Goal: Task Accomplishment & Management: Manage account settings

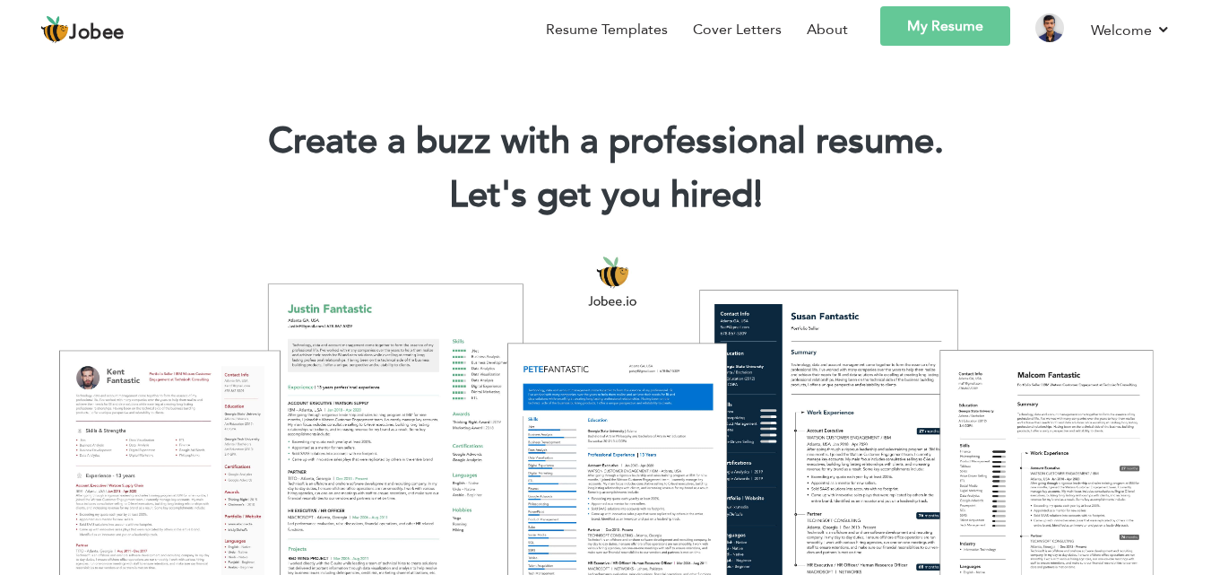
click at [956, 31] on link "My Resume" at bounding box center [945, 25] width 130 height 39
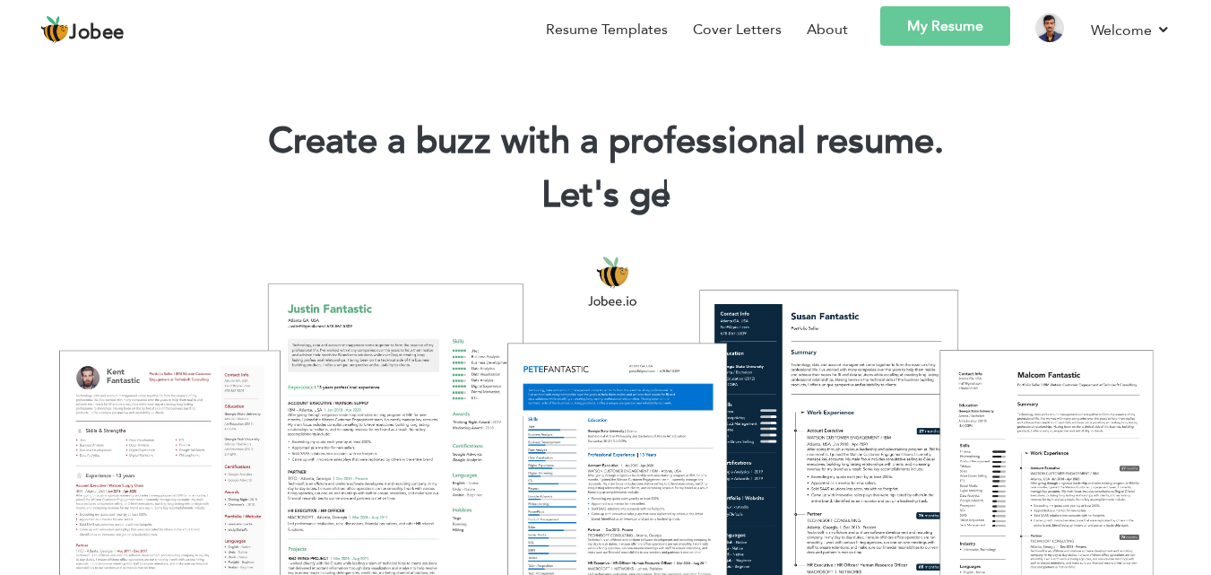
click at [947, 35] on link "My Resume" at bounding box center [945, 25] width 130 height 39
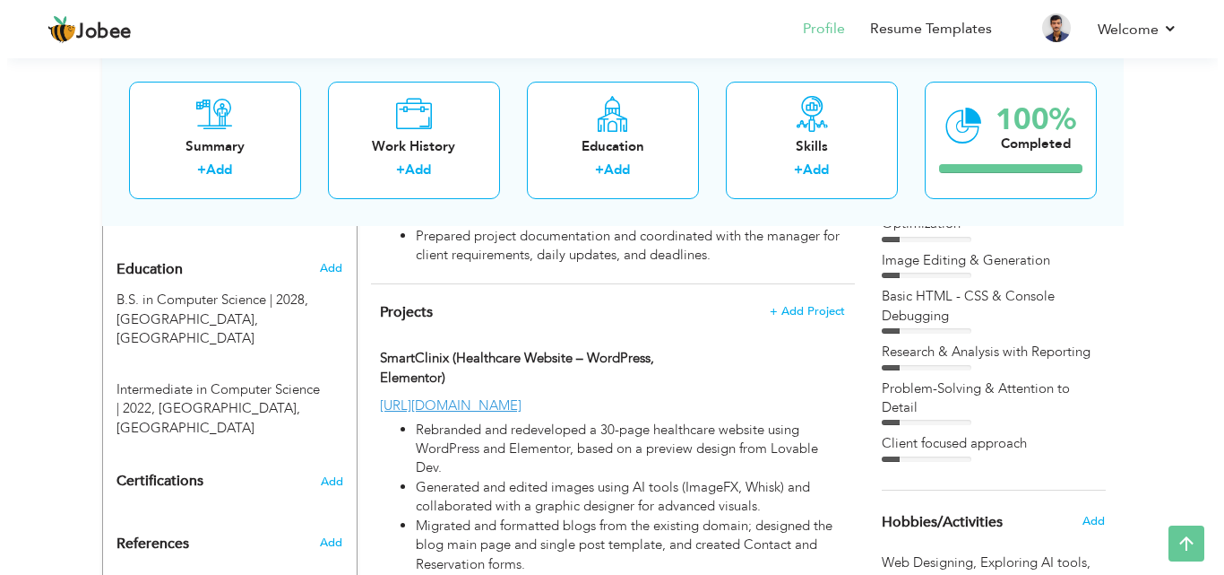
scroll to position [986, 0]
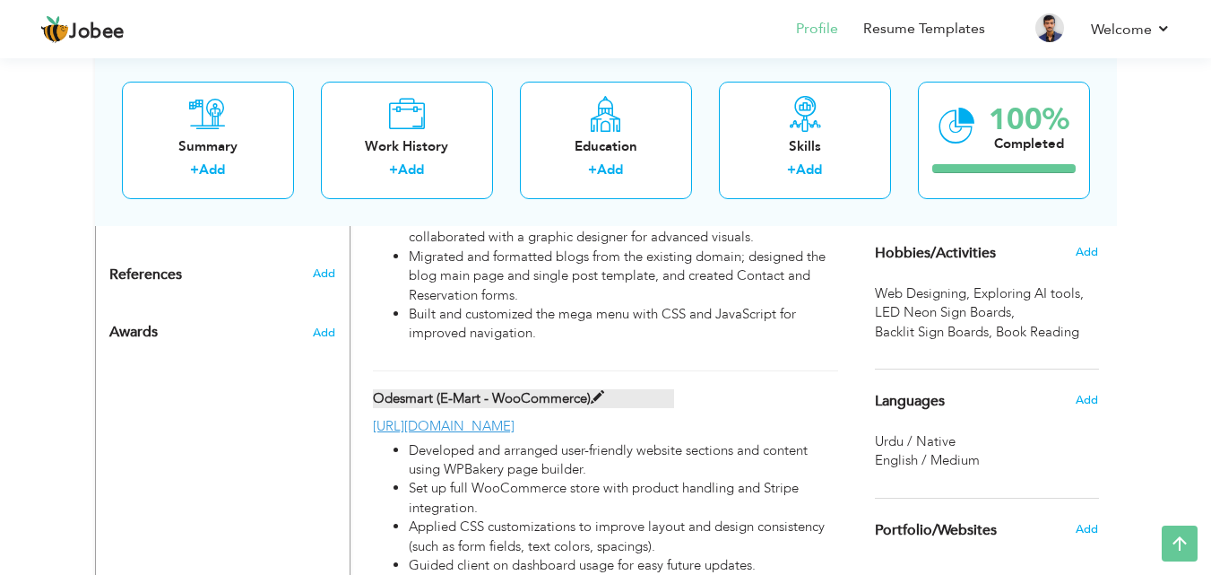
click at [536, 397] on label "Odesmart (E-Mart - WooCommerce)" at bounding box center [523, 398] width 301 height 19
type input "Odesmart (E-Mart - WooCommerce)"
type input "[URL][DOMAIN_NAME]"
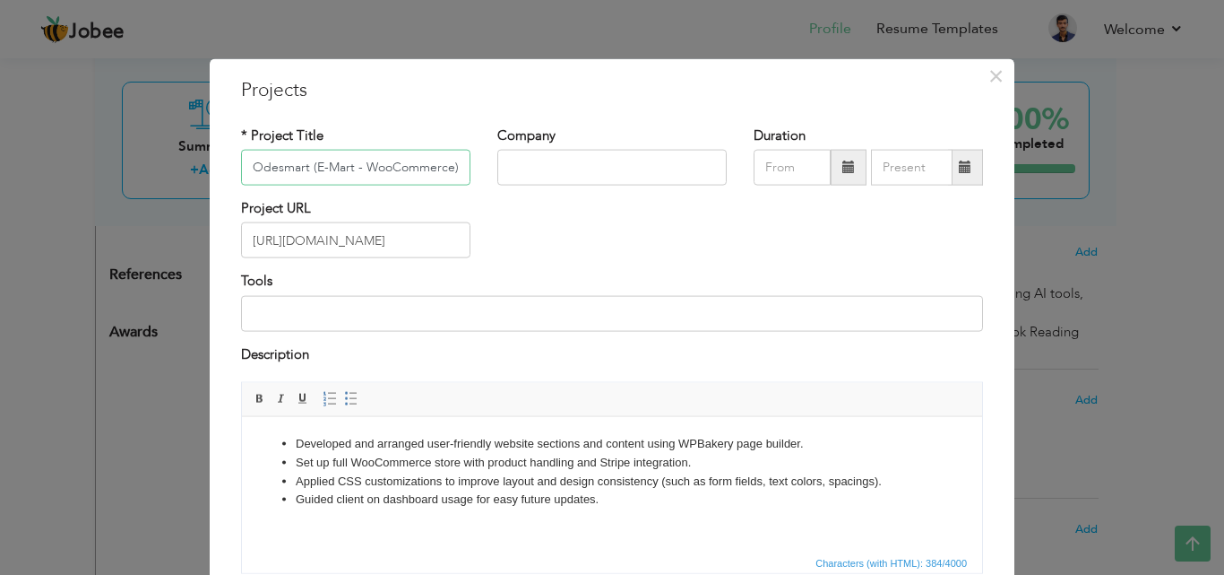
click at [446, 163] on input "Odesmart (E-Mart - WooCommerce)" at bounding box center [355, 168] width 229 height 36
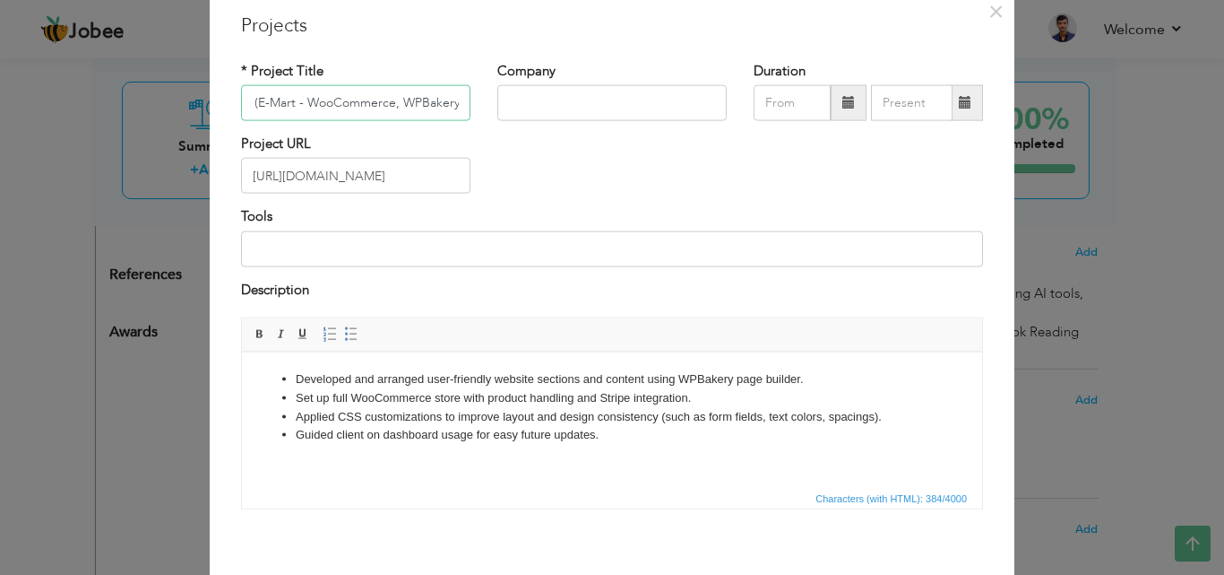
scroll to position [144, 0]
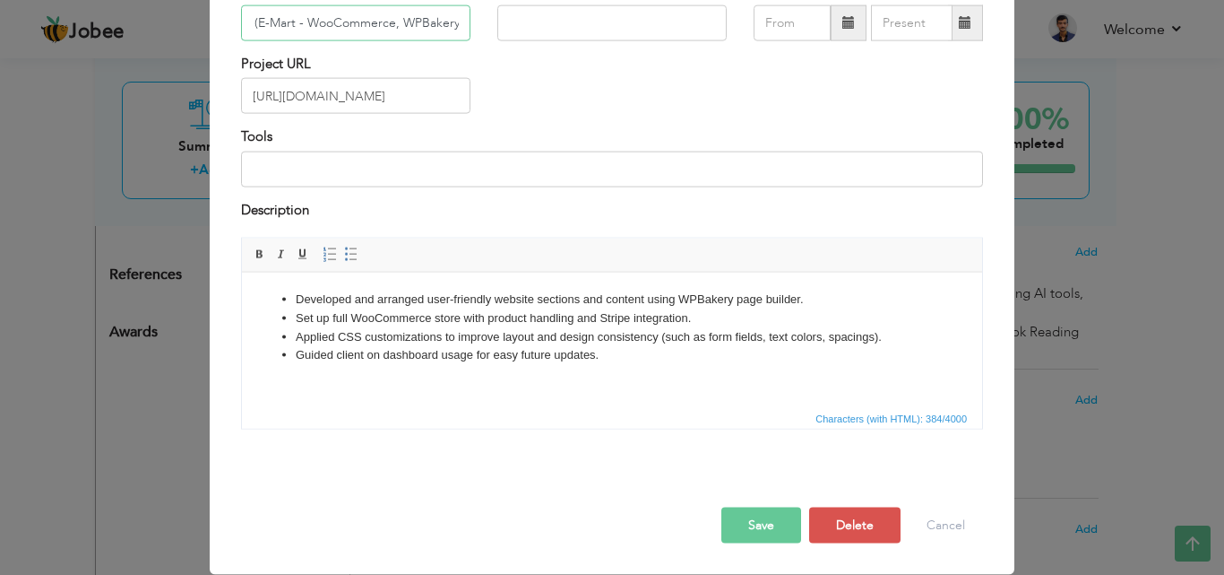
type input "Odesmart (E-Mart - WooCommerce, WPBakery)"
click at [737, 518] on button "Save" at bounding box center [762, 525] width 80 height 36
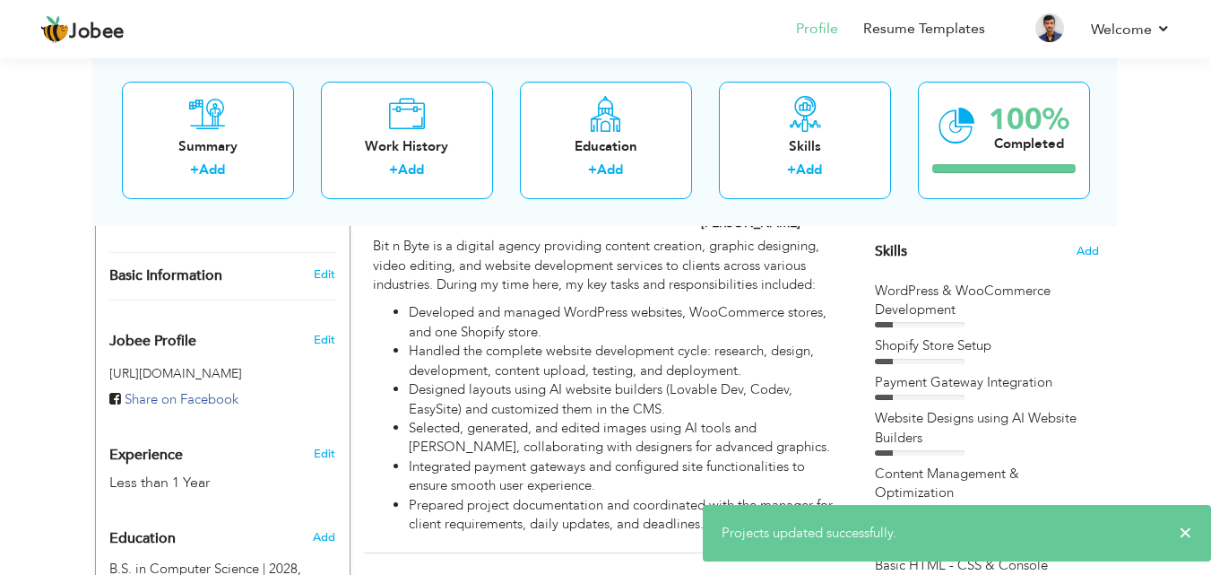
scroll to position [0, 0]
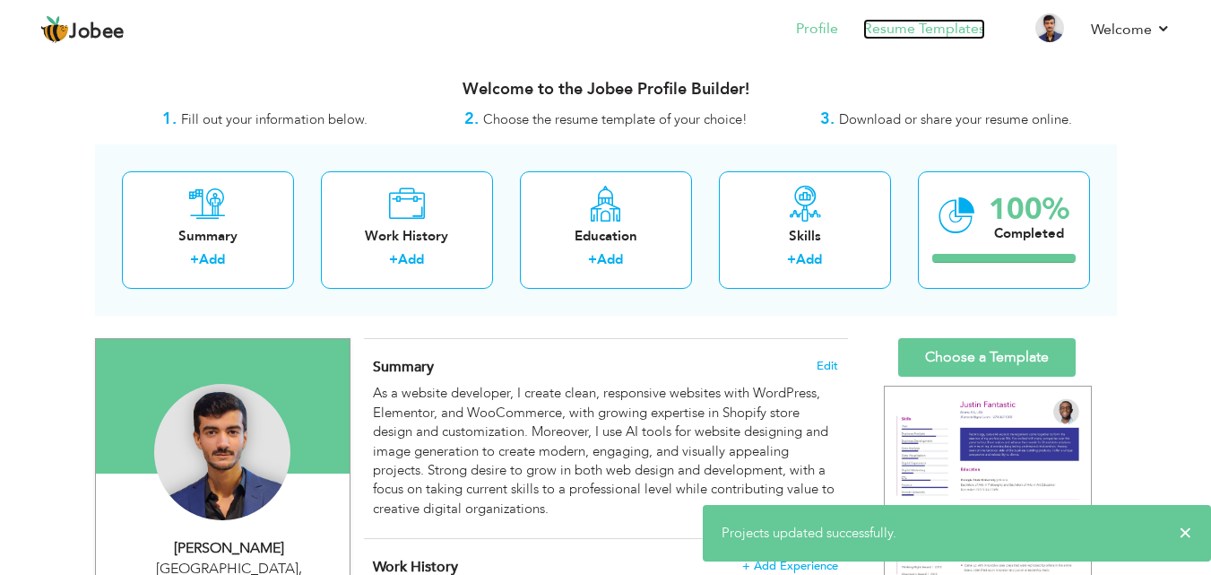
click at [944, 38] on link "Resume Templates" at bounding box center [924, 29] width 122 height 21
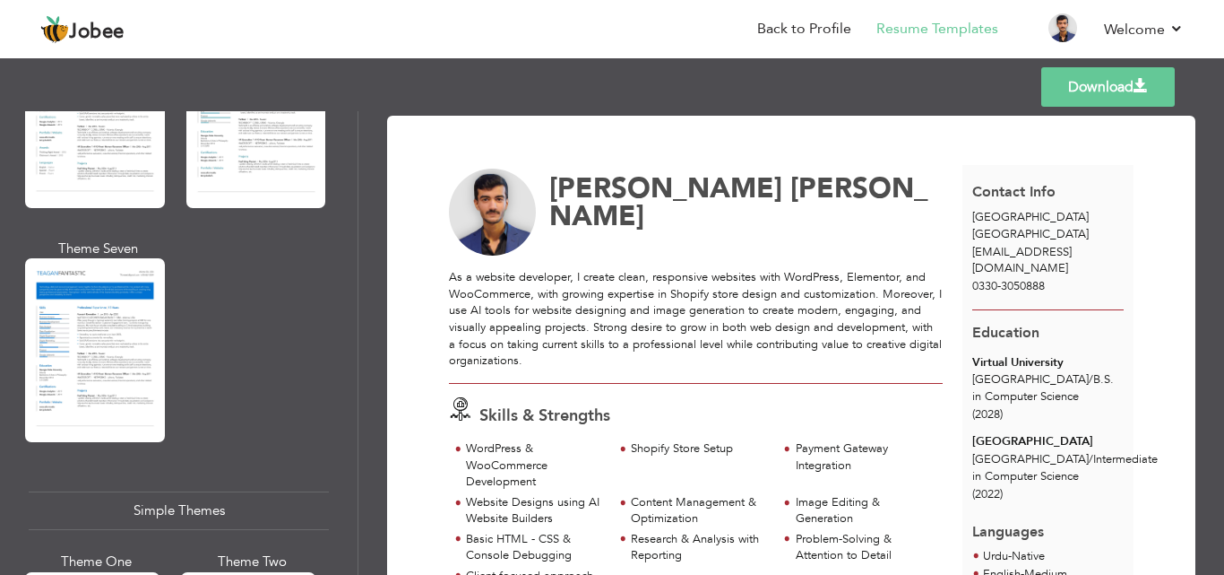
scroll to position [3191, 0]
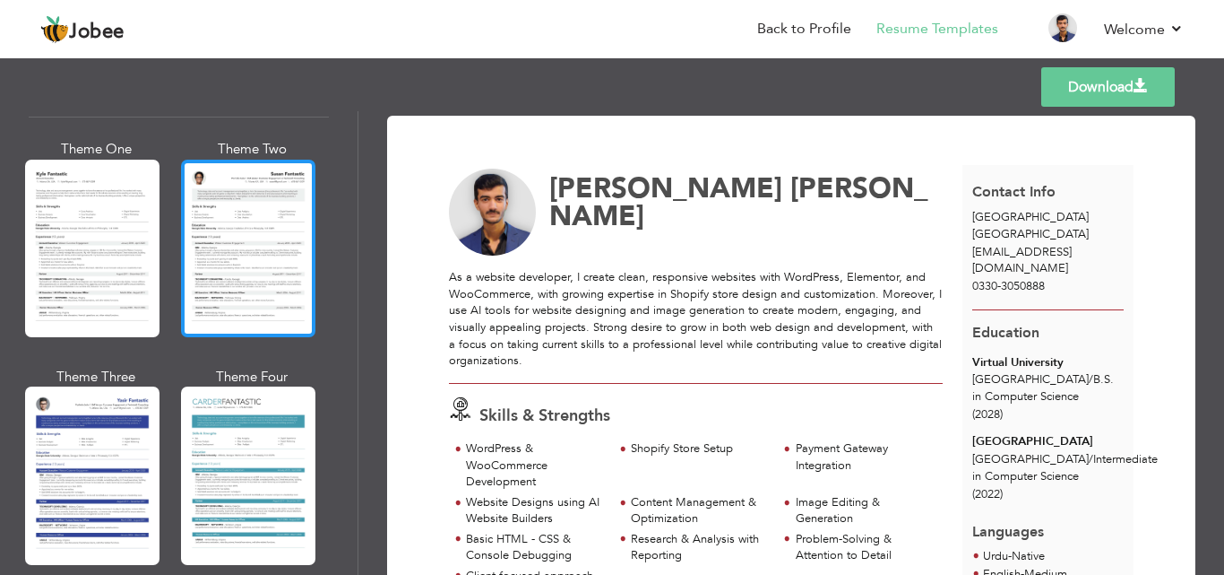
click at [265, 247] on div at bounding box center [248, 248] width 134 height 177
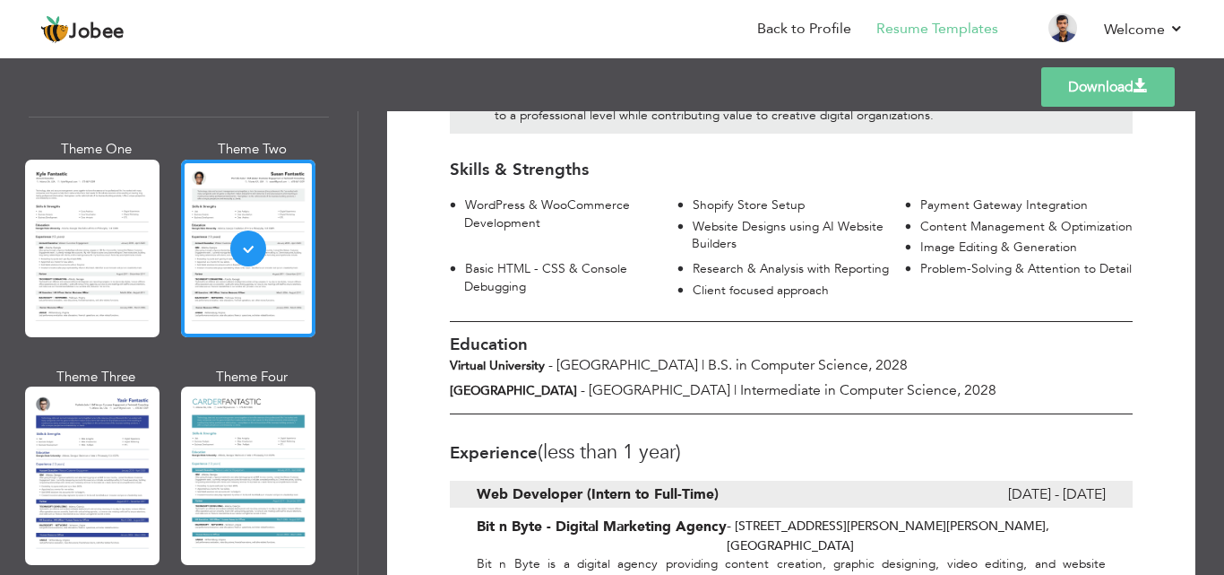
scroll to position [538, 0]
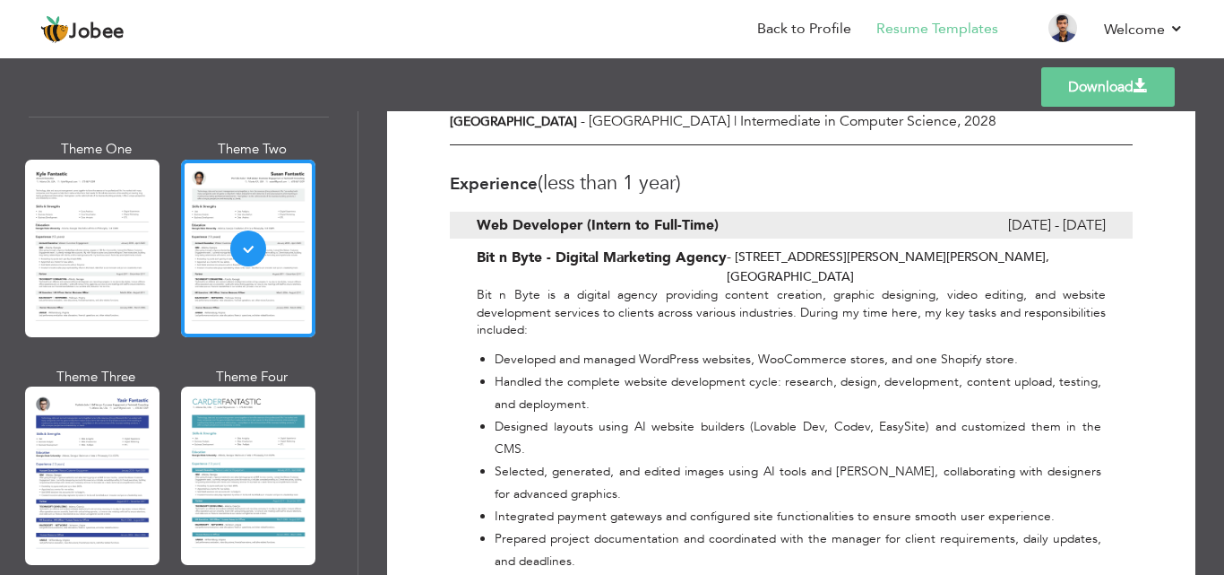
click at [1107, 91] on link "Download" at bounding box center [1108, 86] width 134 height 39
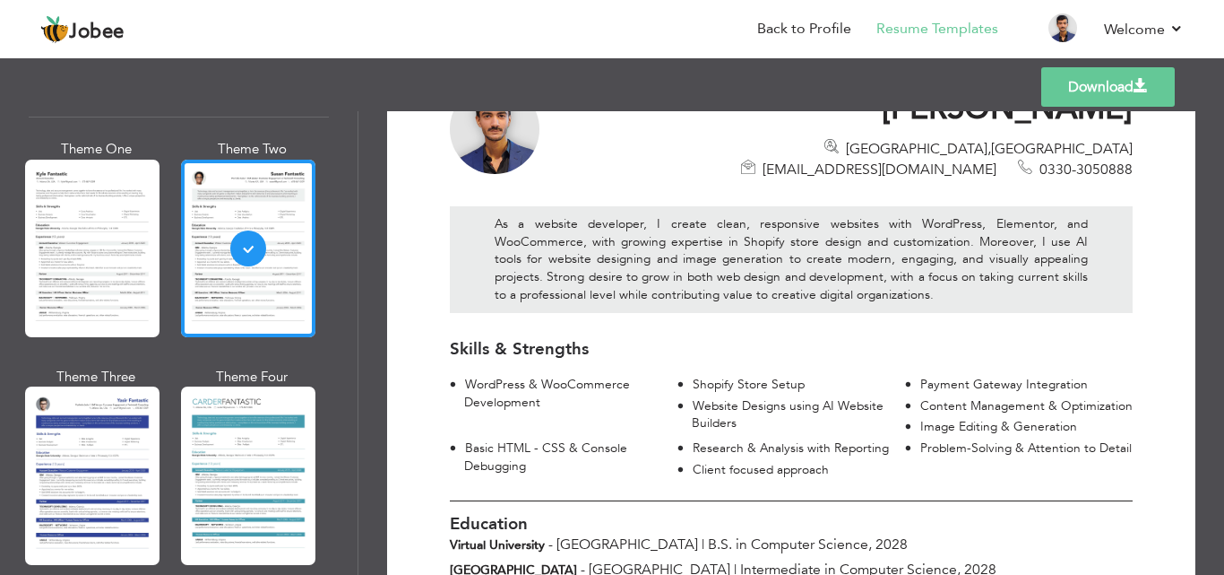
scroll to position [0, 0]
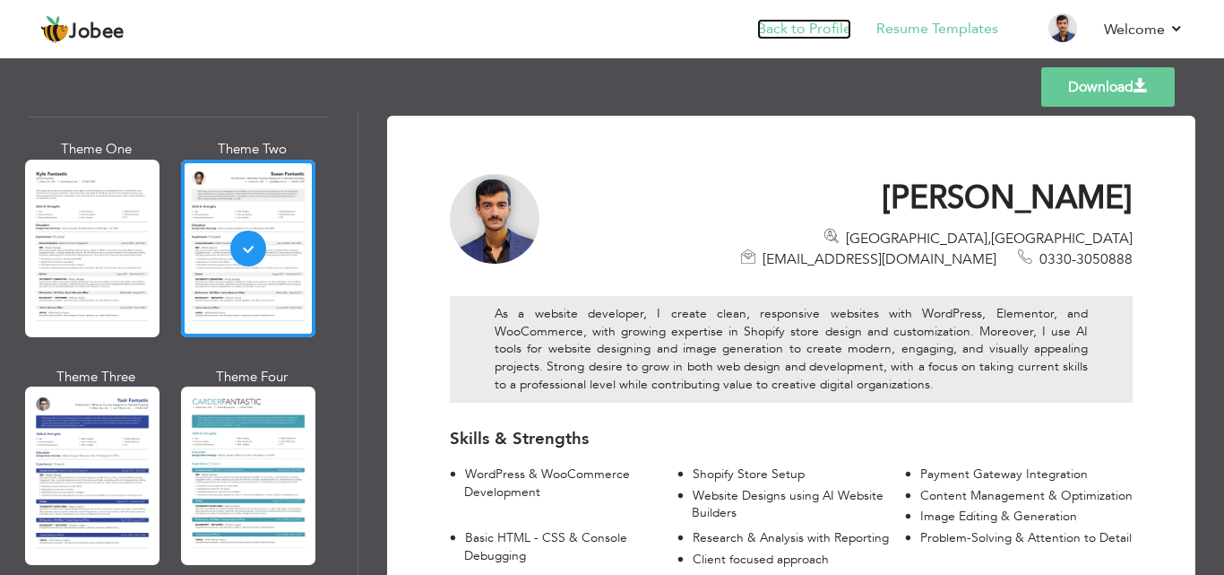
click at [808, 29] on link "Back to Profile" at bounding box center [804, 29] width 94 height 21
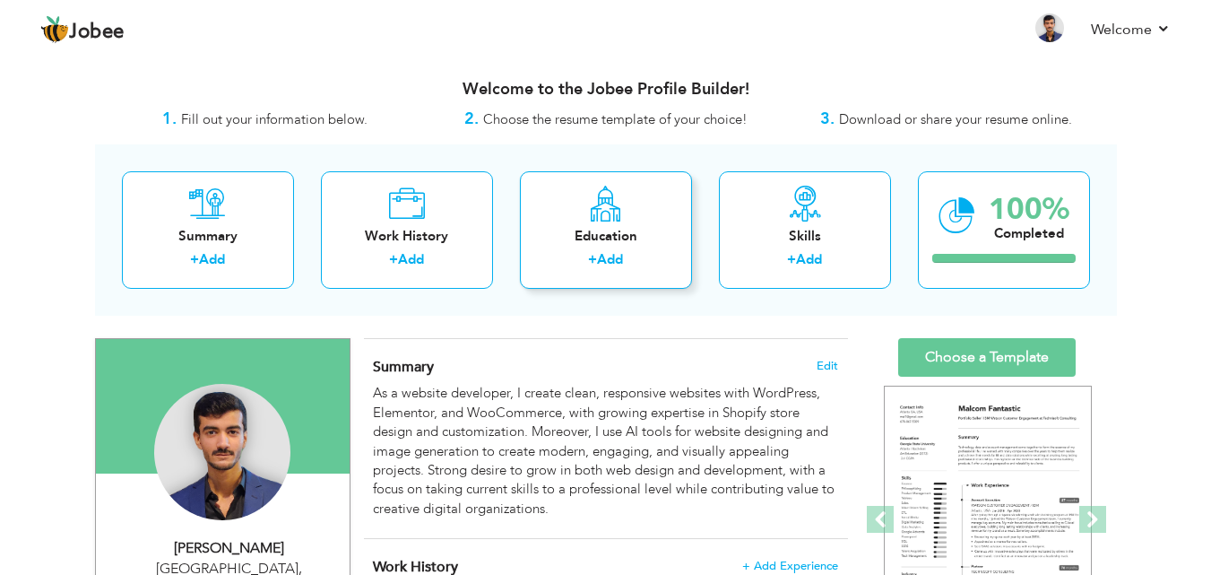
click at [625, 236] on div "Education" at bounding box center [605, 236] width 143 height 19
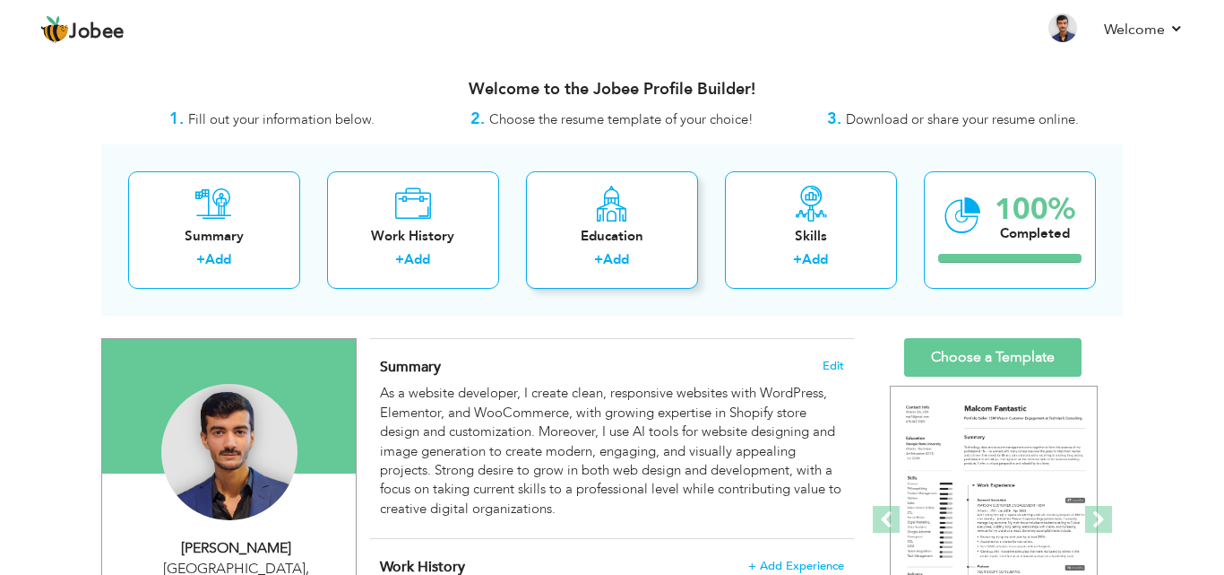
radio input "true"
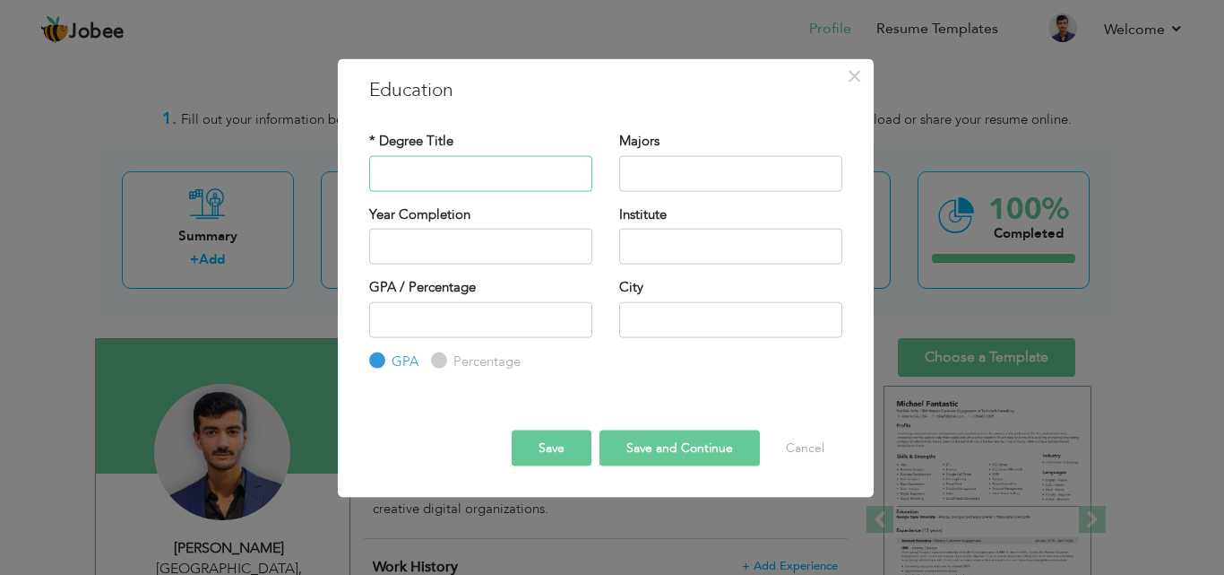
click at [402, 175] on input "text" at bounding box center [480, 173] width 223 height 36
type input "Intermediate"
click at [658, 166] on input "text" at bounding box center [730, 173] width 223 height 36
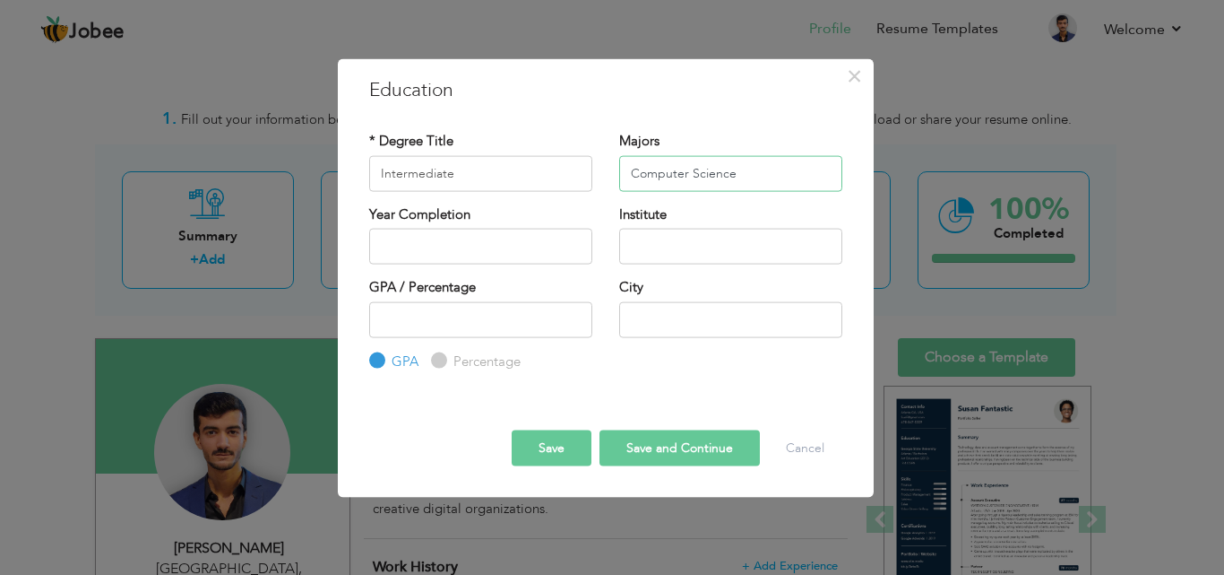
type input "Computer Science"
click at [684, 255] on input "text" at bounding box center [730, 247] width 223 height 36
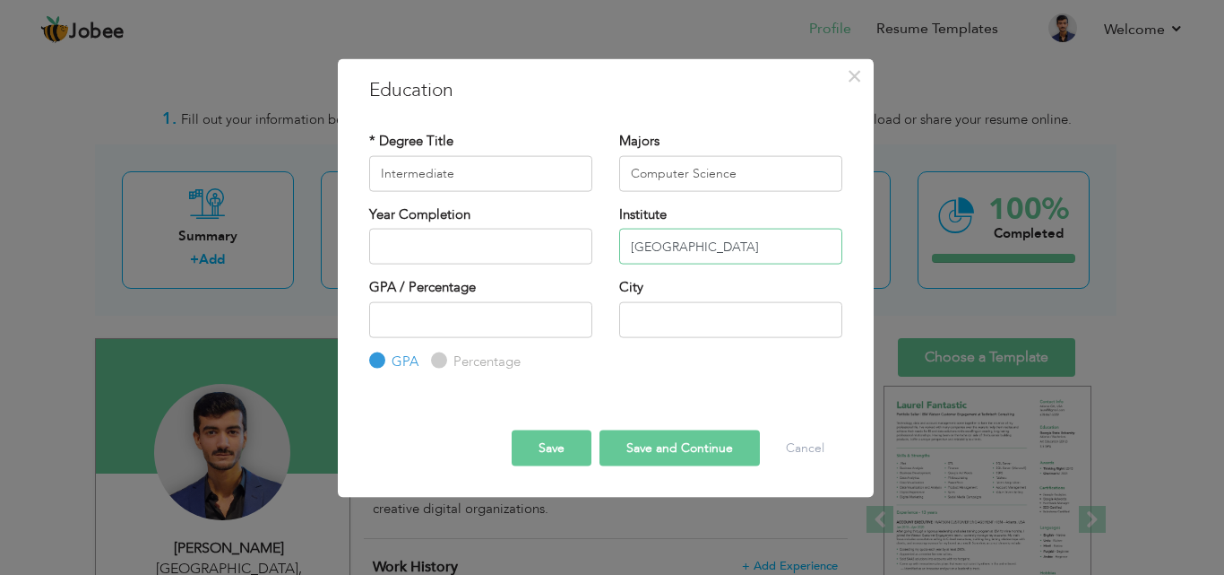
type input "[GEOGRAPHIC_DATA]"
click at [678, 312] on input "text" at bounding box center [730, 319] width 223 height 36
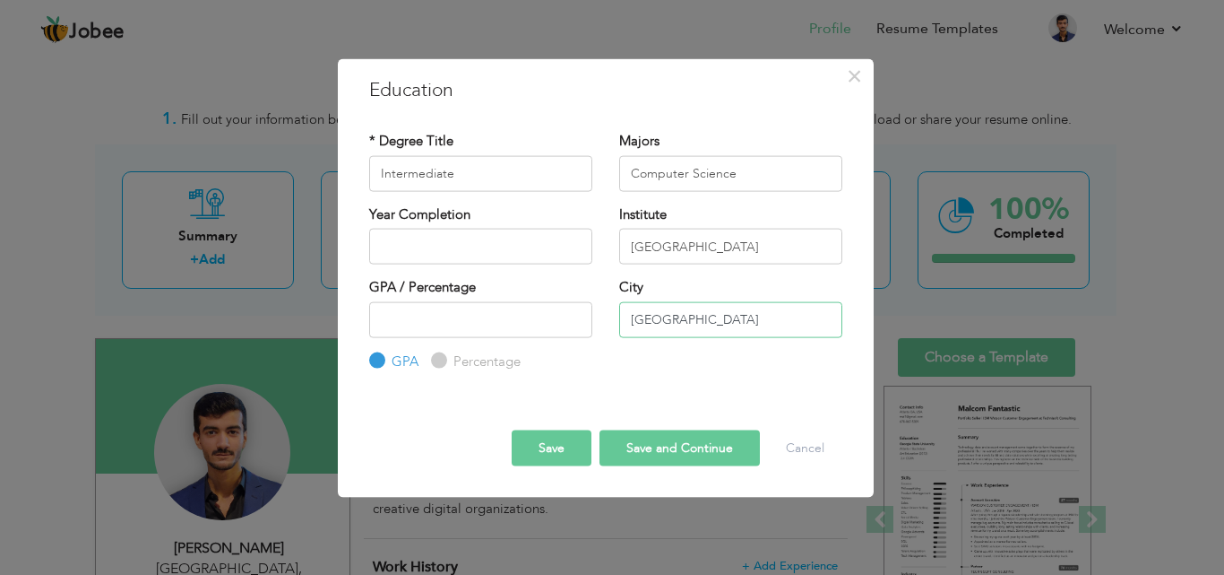
type input "[GEOGRAPHIC_DATA]"
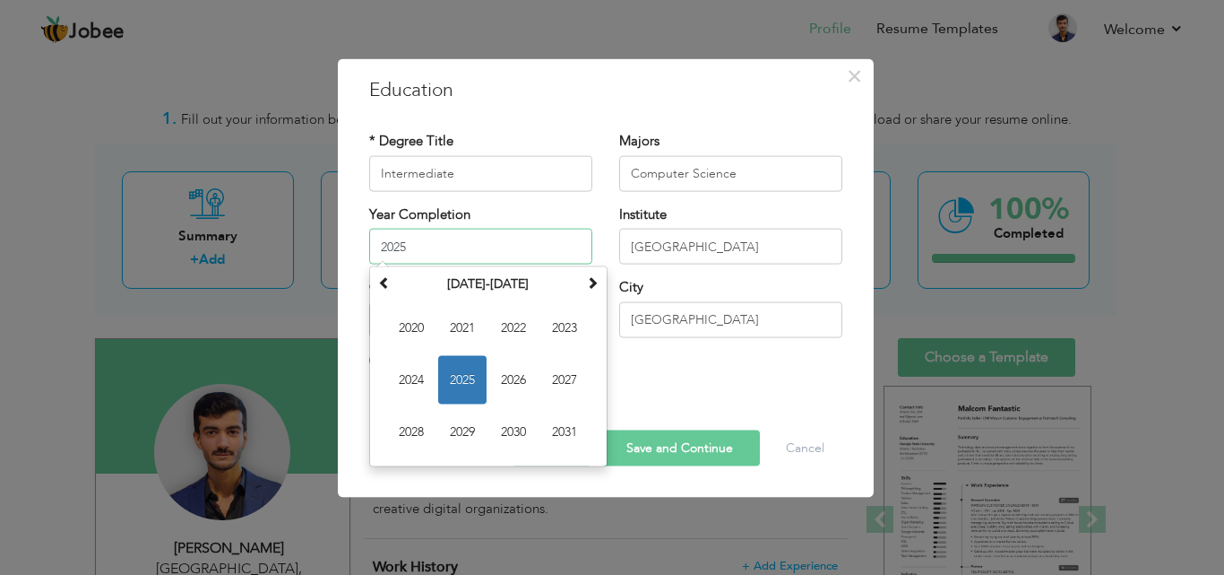
click at [483, 231] on input "2025" at bounding box center [480, 247] width 223 height 36
click at [511, 323] on span "2022" at bounding box center [513, 328] width 48 height 48
type input "2022"
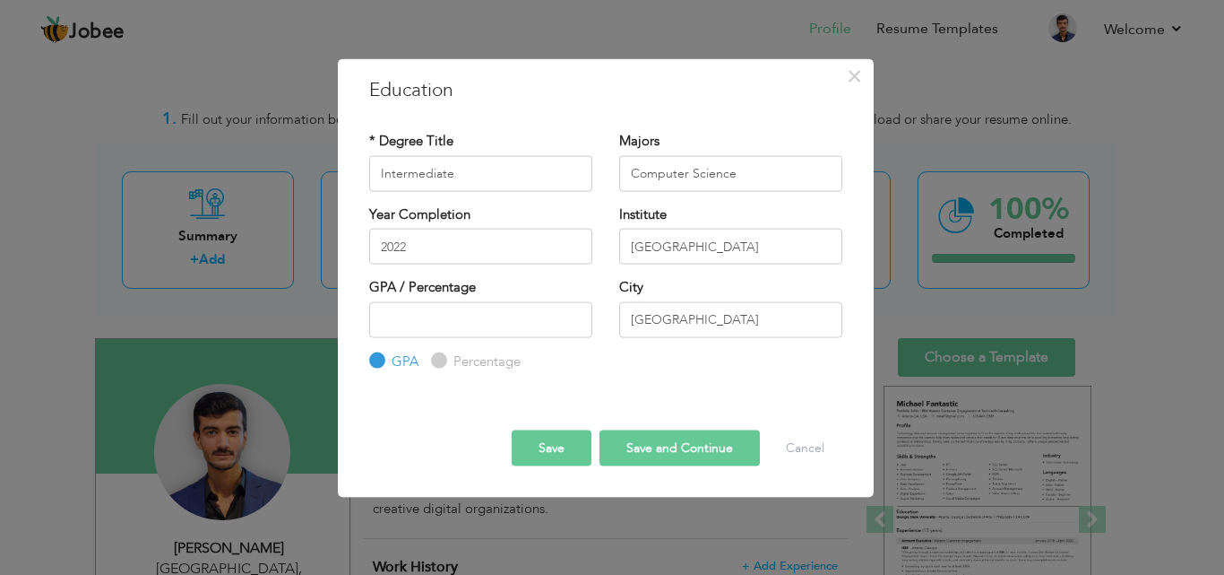
click at [560, 454] on button "Save" at bounding box center [552, 448] width 80 height 36
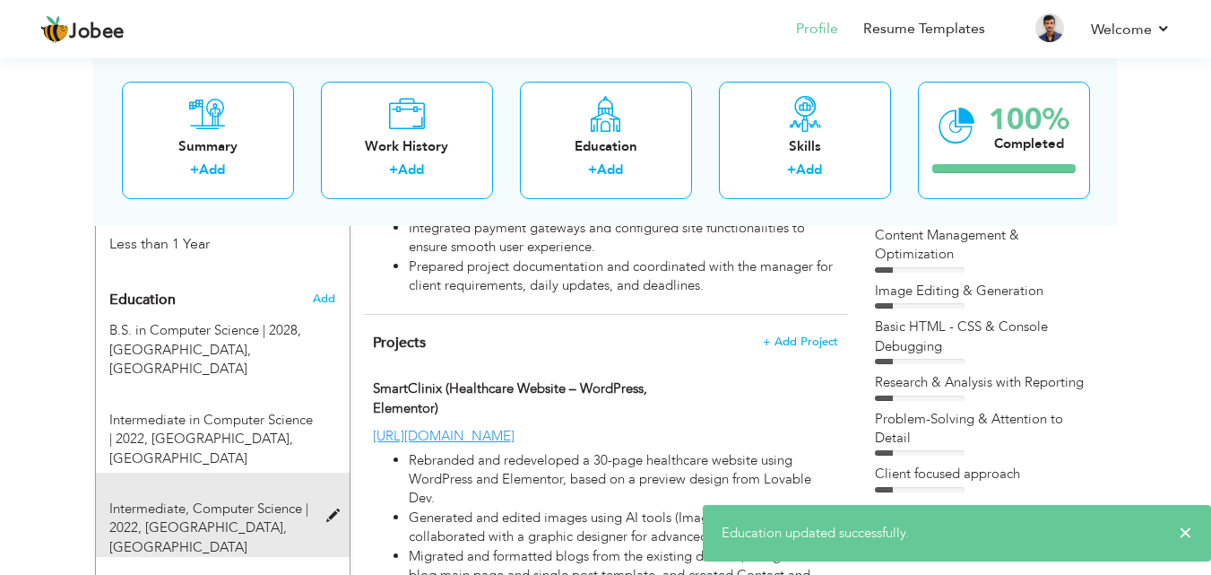
scroll to position [717, 0]
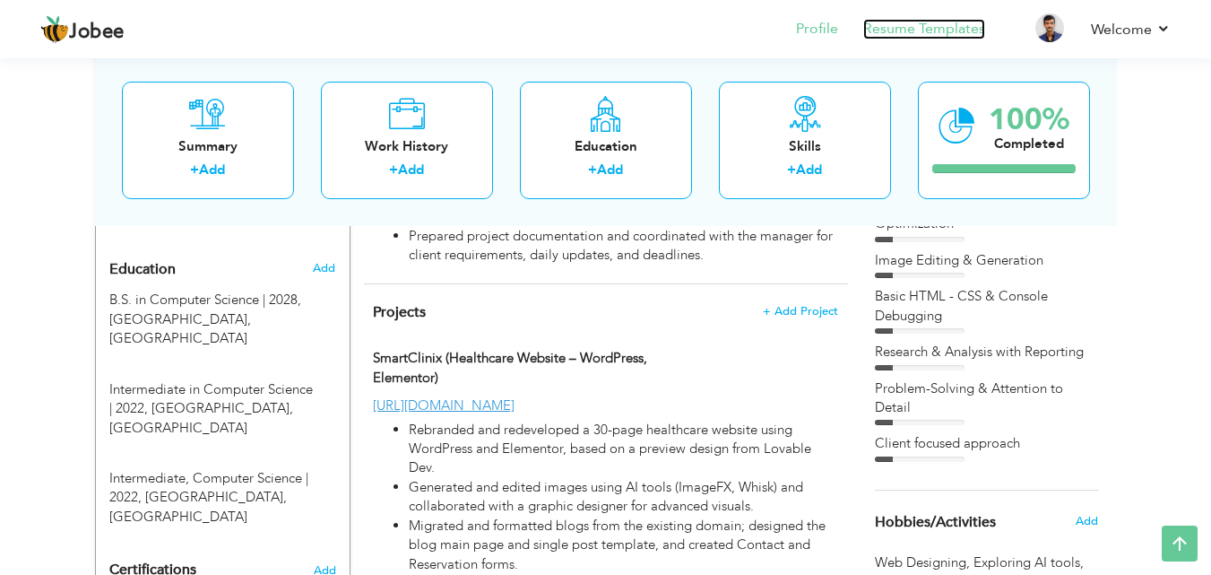
click at [929, 30] on link "Resume Templates" at bounding box center [924, 29] width 122 height 21
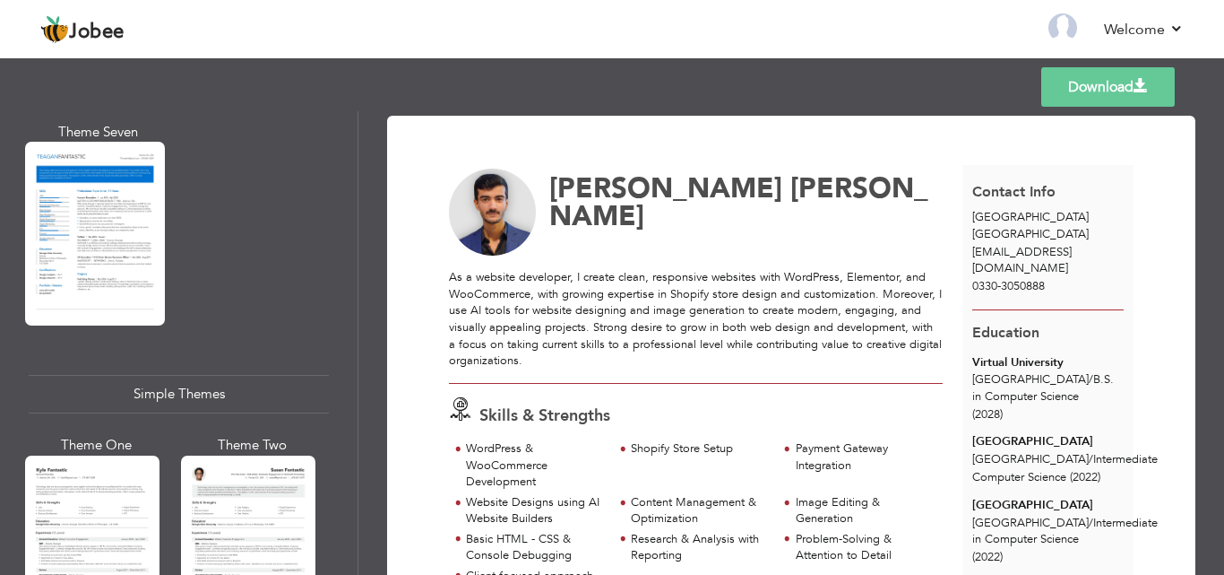
scroll to position [3191, 0]
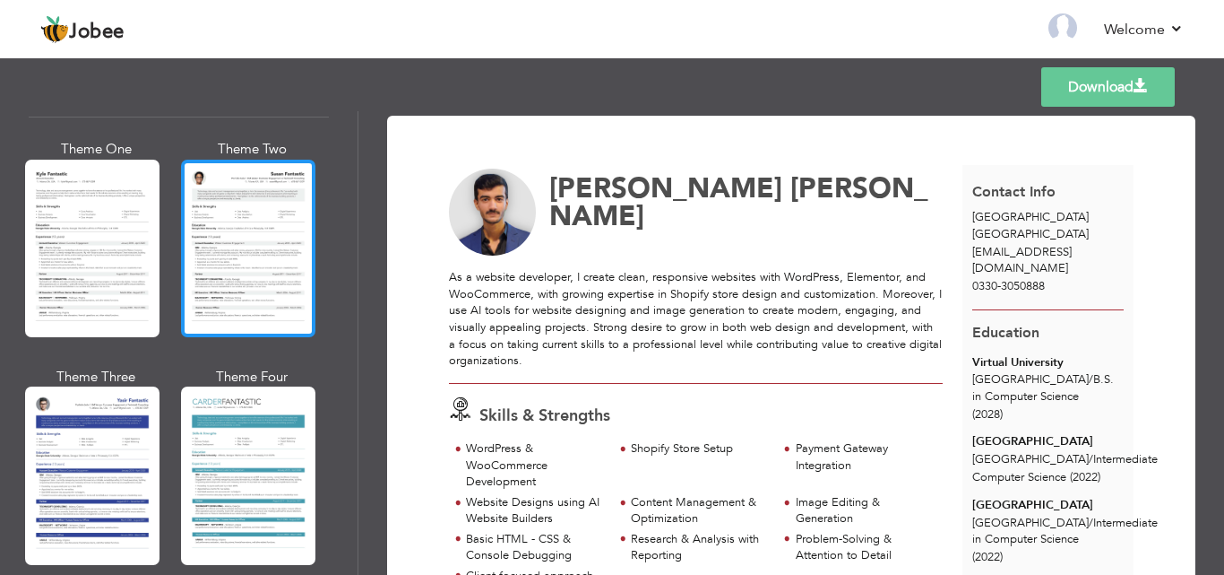
click at [236, 221] on div at bounding box center [248, 248] width 134 height 177
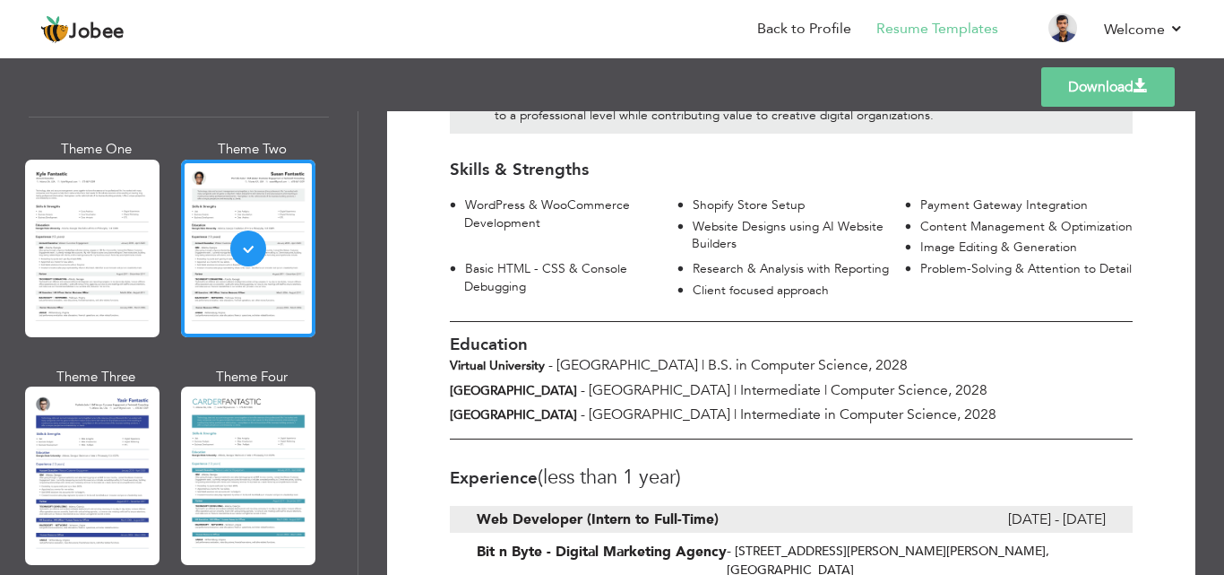
scroll to position [359, 0]
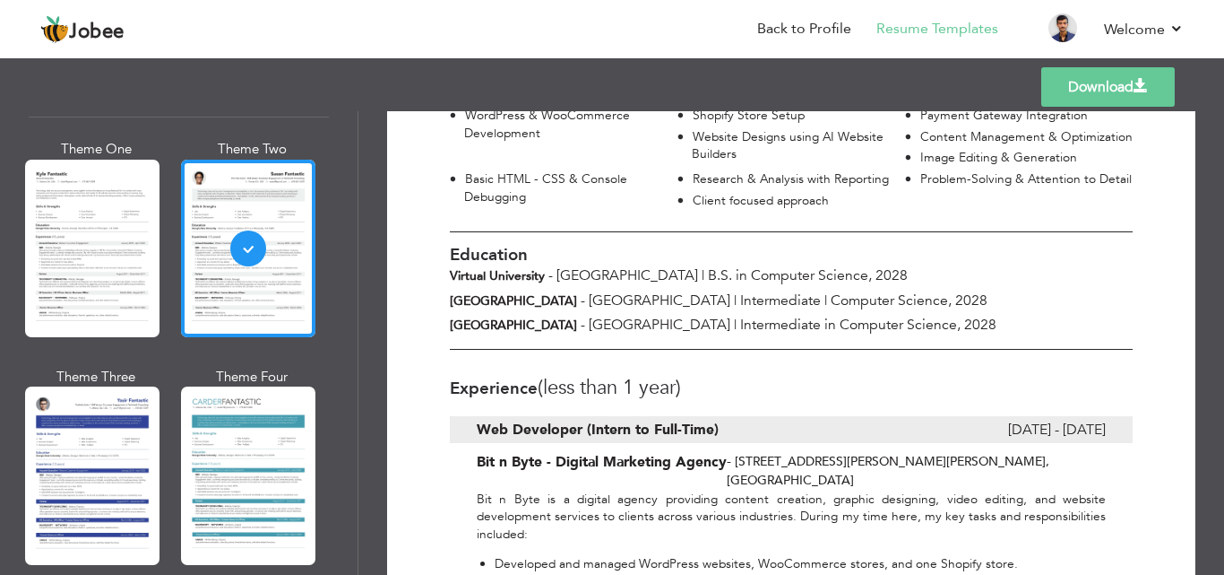
click at [925, 294] on span "Computer Science, 2028" at bounding box center [909, 300] width 157 height 20
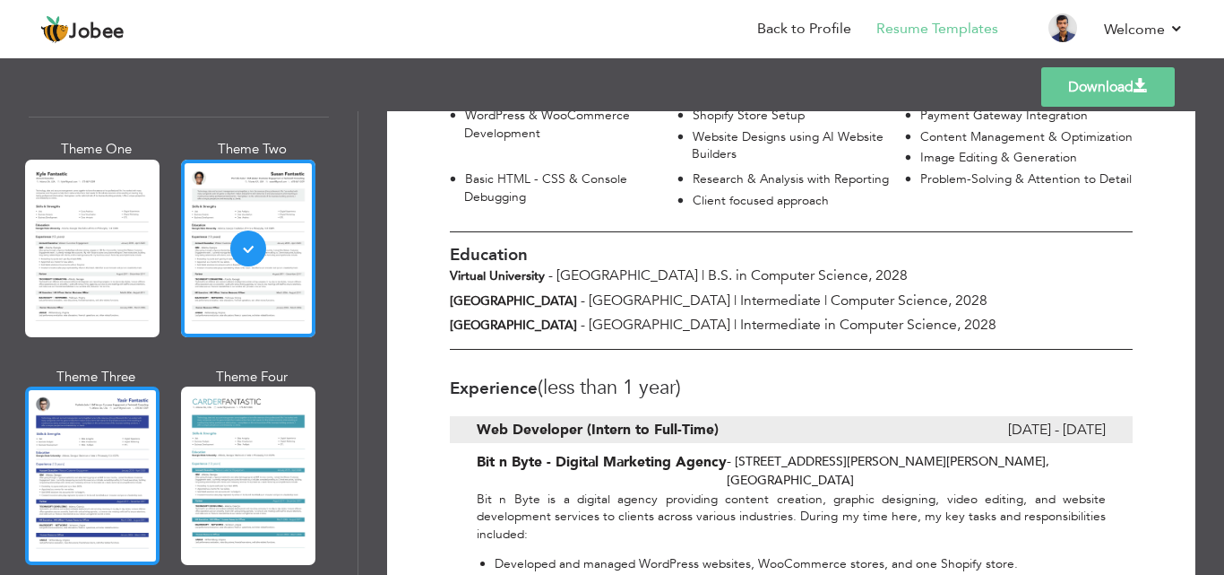
click at [113, 419] on div at bounding box center [92, 474] width 134 height 177
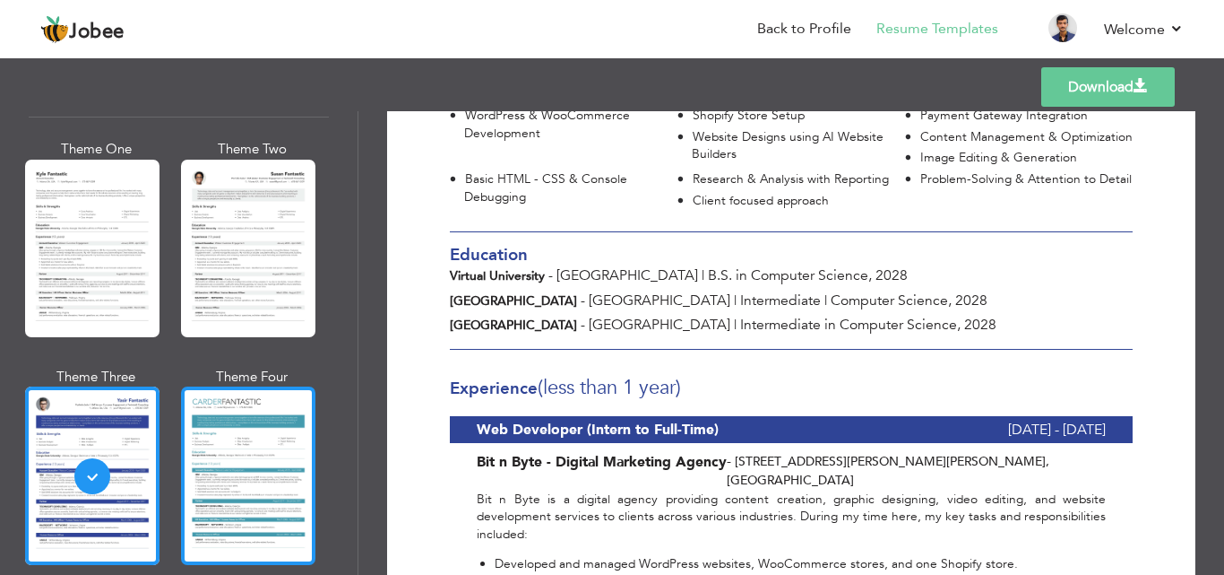
click at [232, 458] on div at bounding box center [248, 474] width 134 height 177
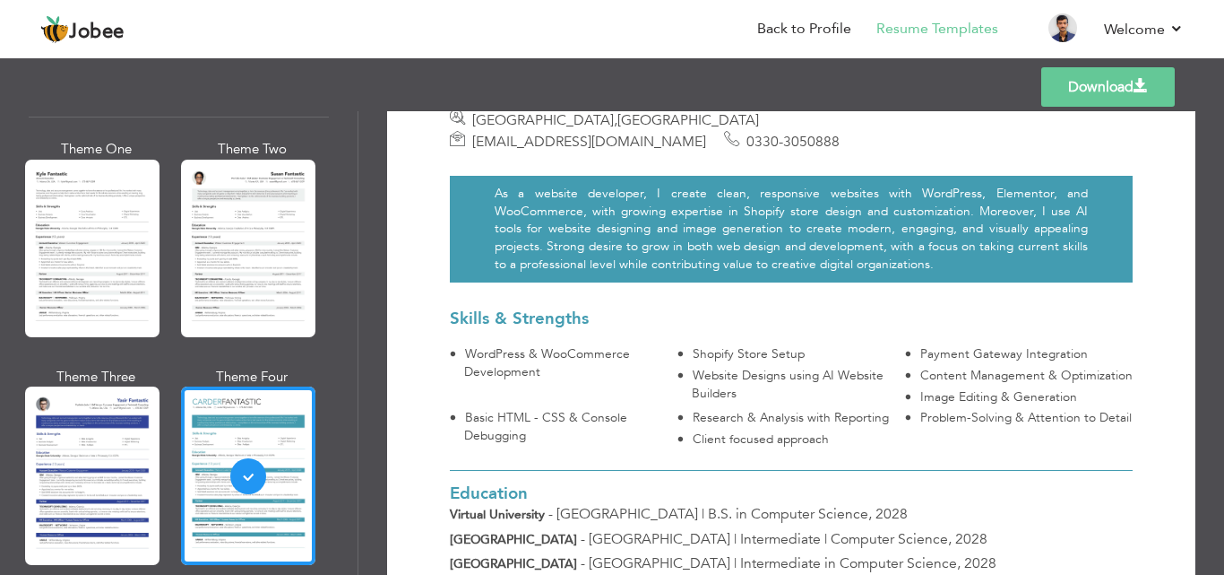
scroll to position [179, 0]
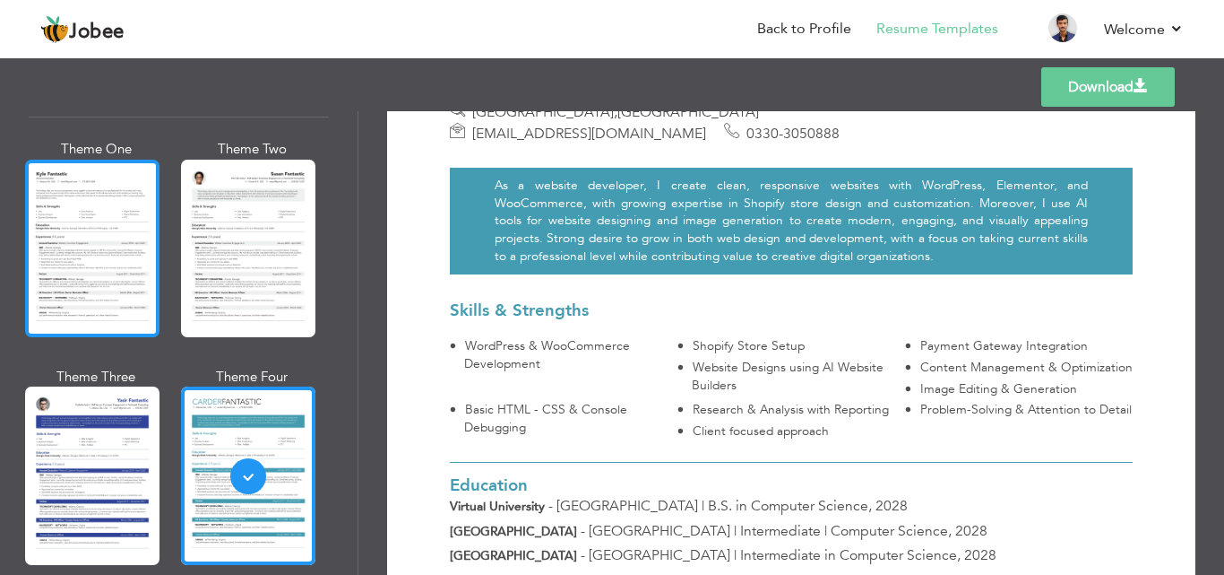
click at [107, 264] on div at bounding box center [92, 248] width 134 height 177
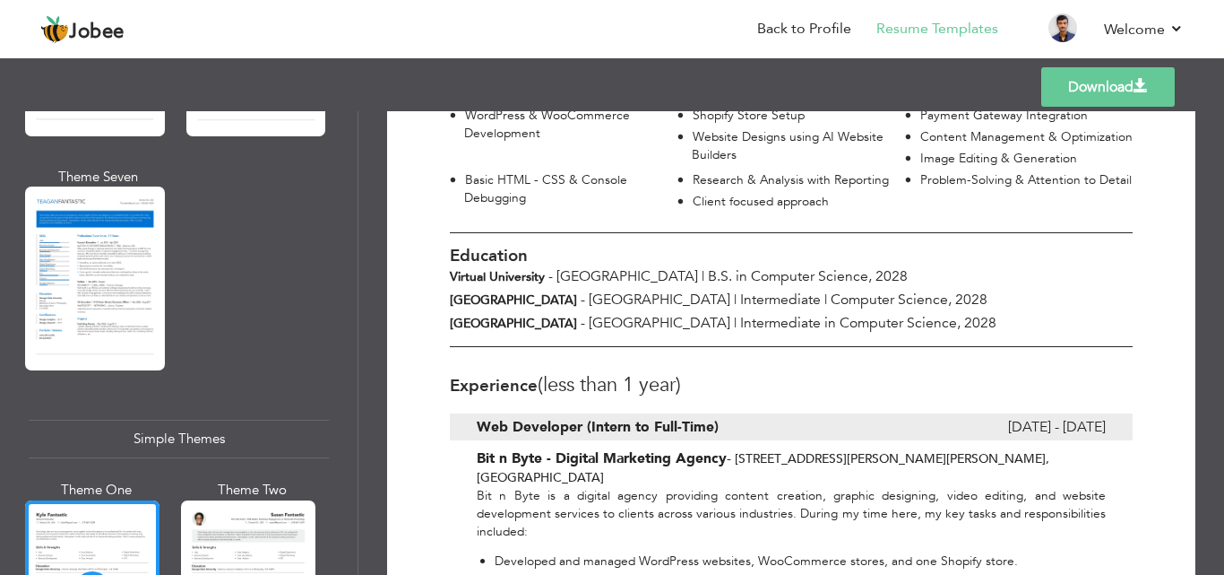
scroll to position [2832, 0]
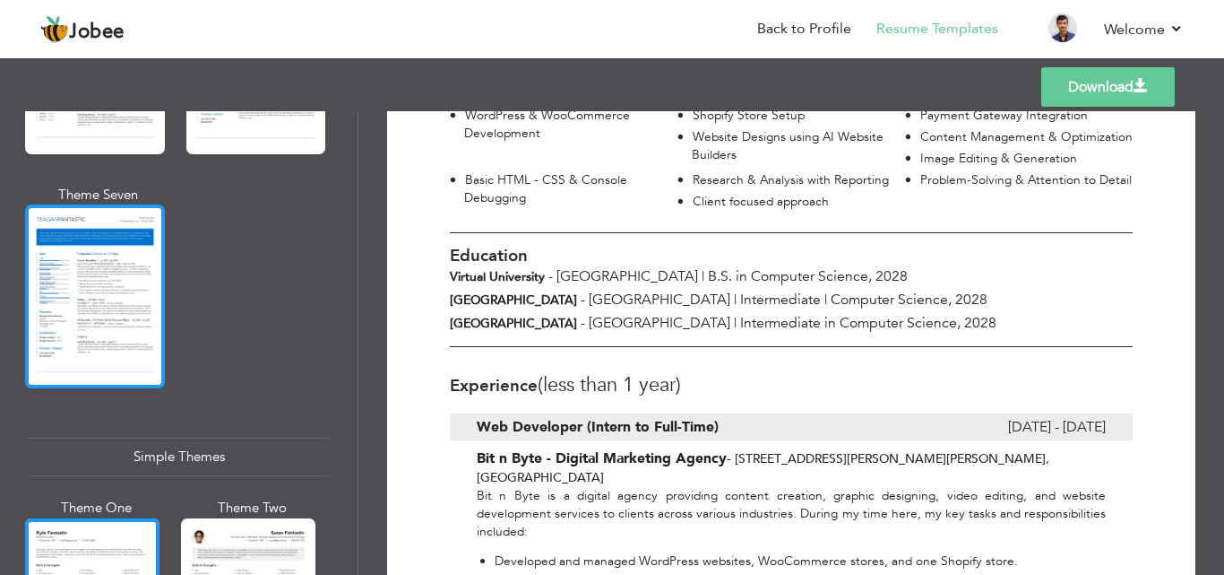
click at [131, 224] on div at bounding box center [95, 296] width 140 height 184
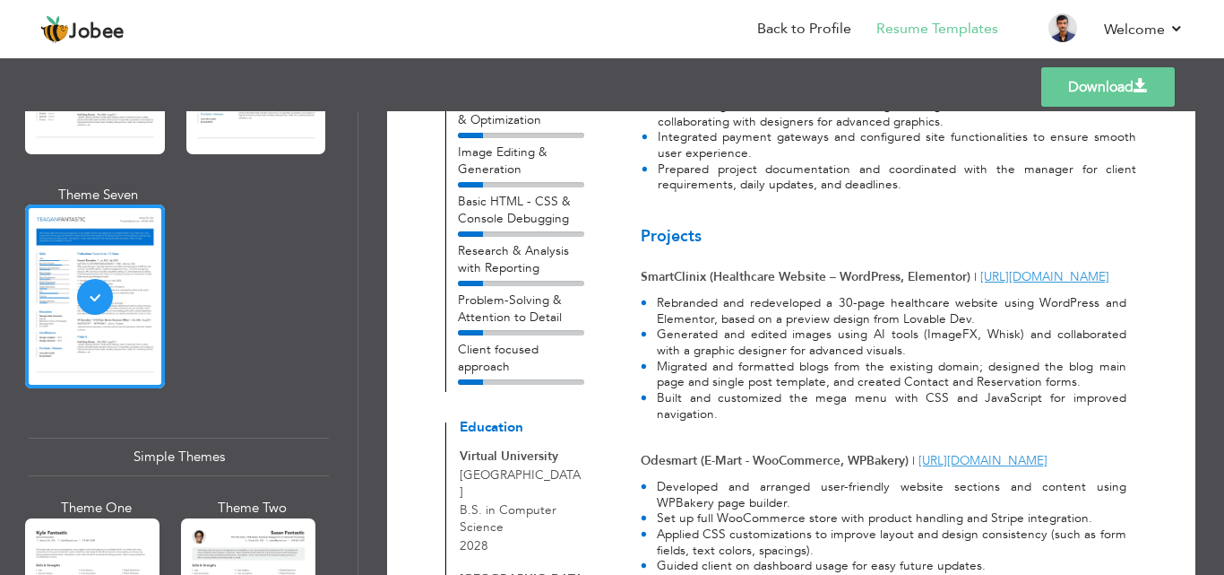
scroll to position [2474, 0]
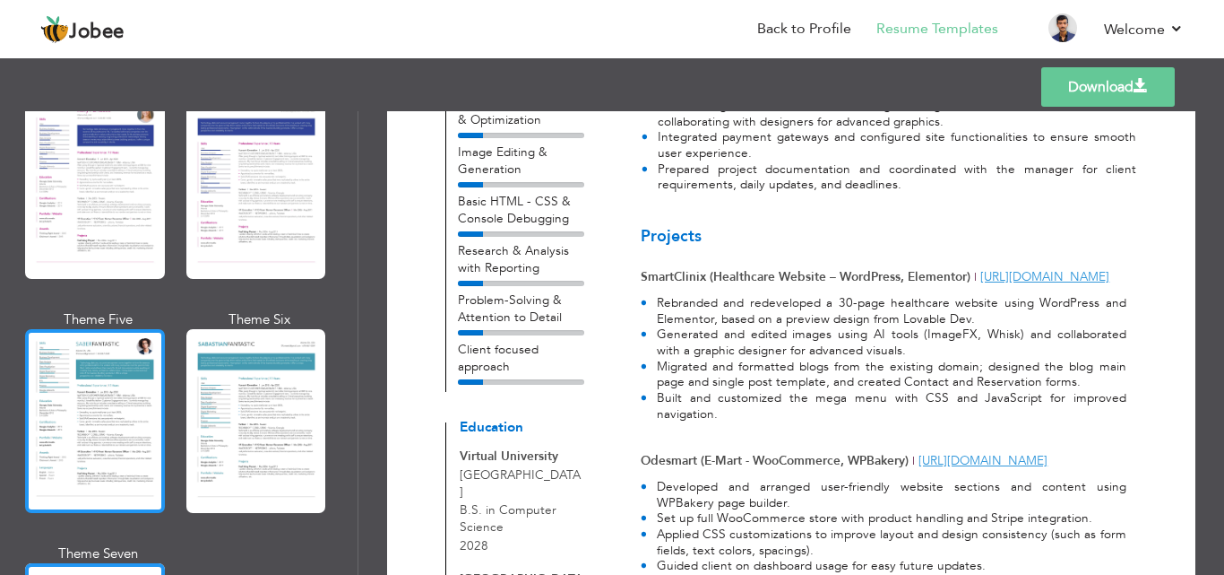
click at [79, 371] on div at bounding box center [95, 421] width 140 height 184
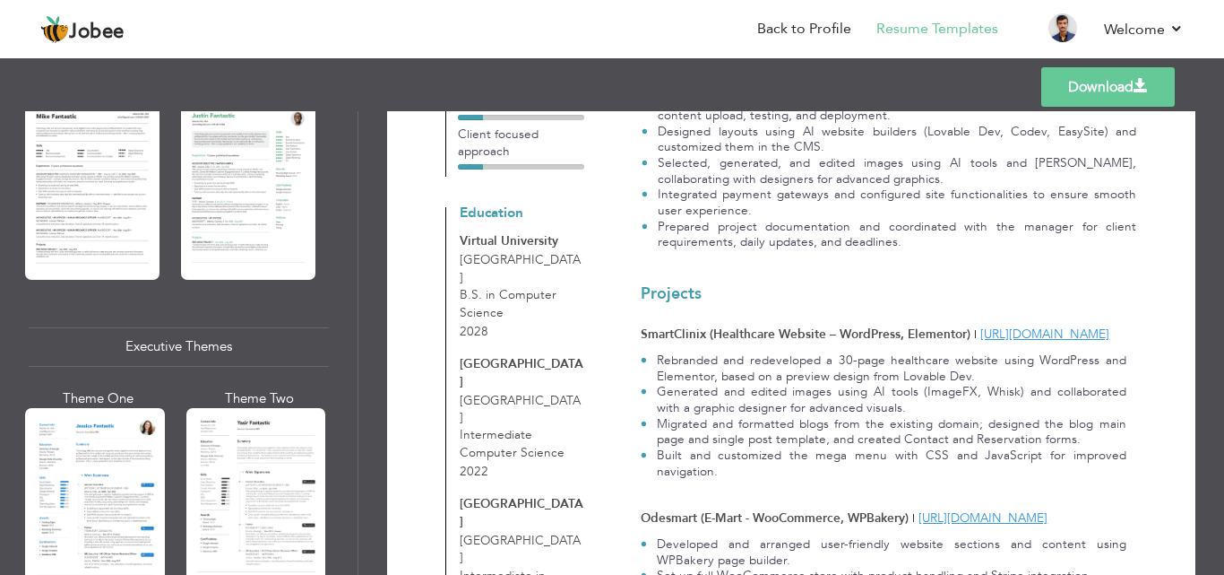
scroll to position [1040, 0]
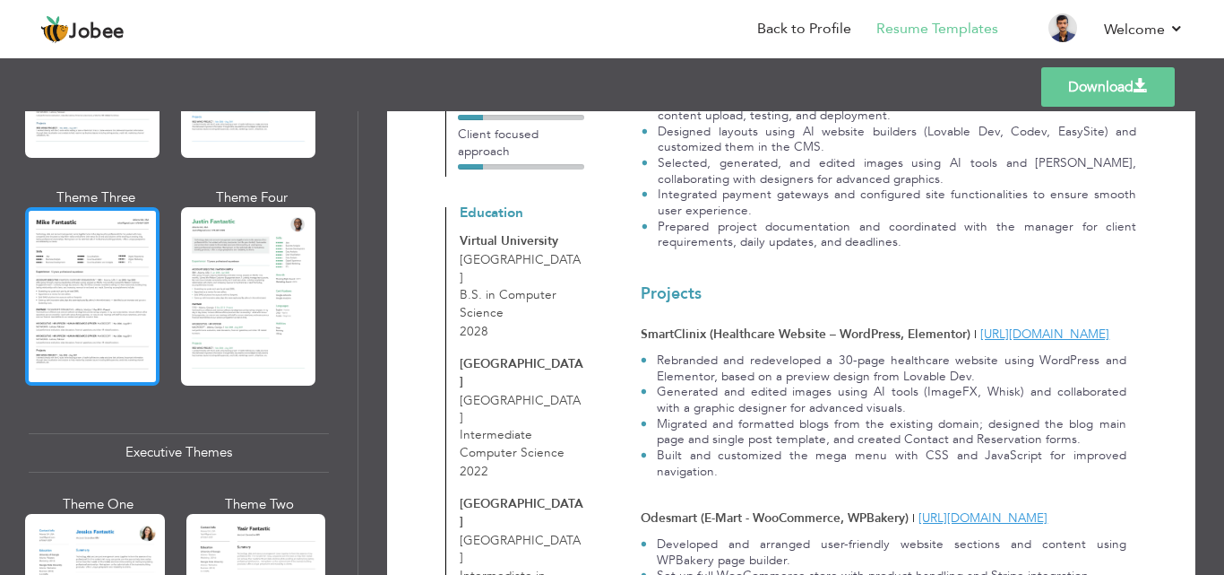
click at [107, 353] on div at bounding box center [92, 295] width 134 height 177
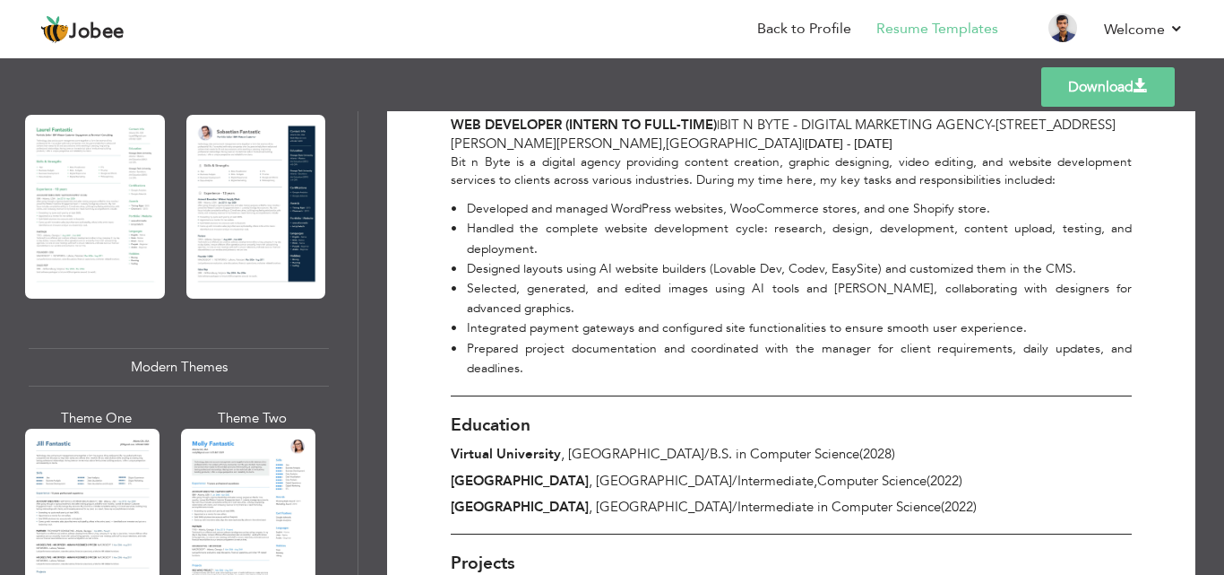
scroll to position [502, 0]
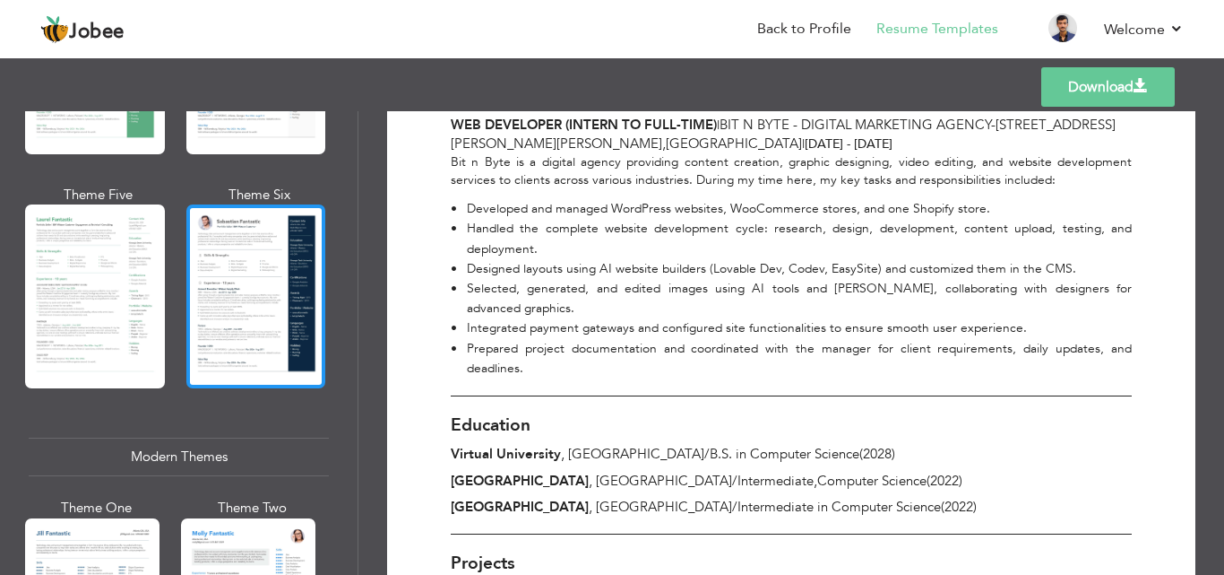
click at [281, 283] on div at bounding box center [256, 296] width 140 height 184
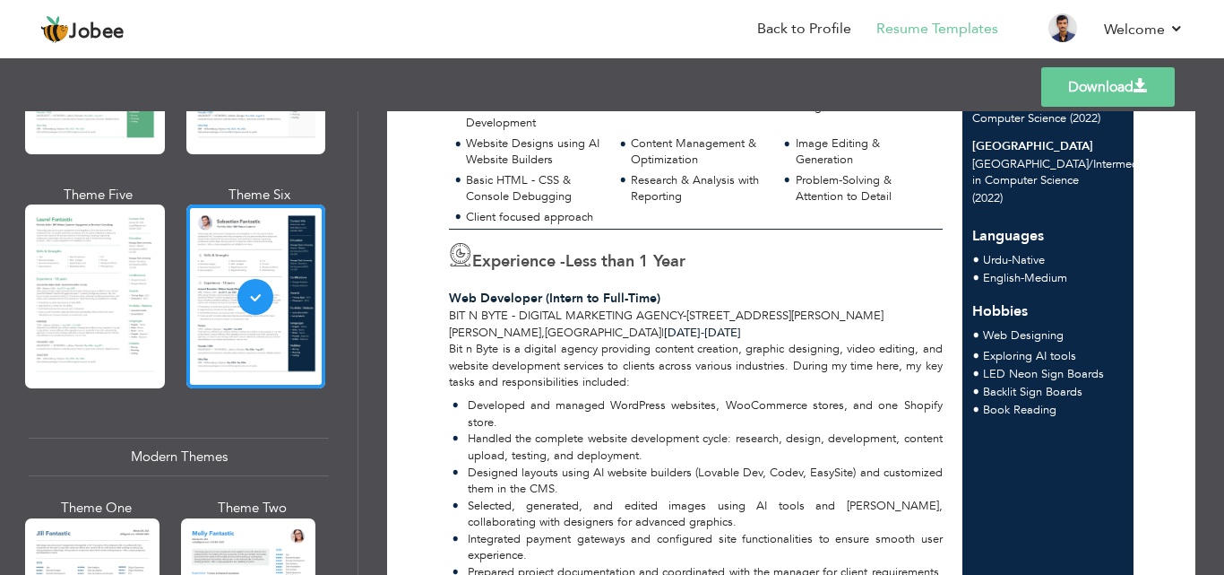
scroll to position [0, 0]
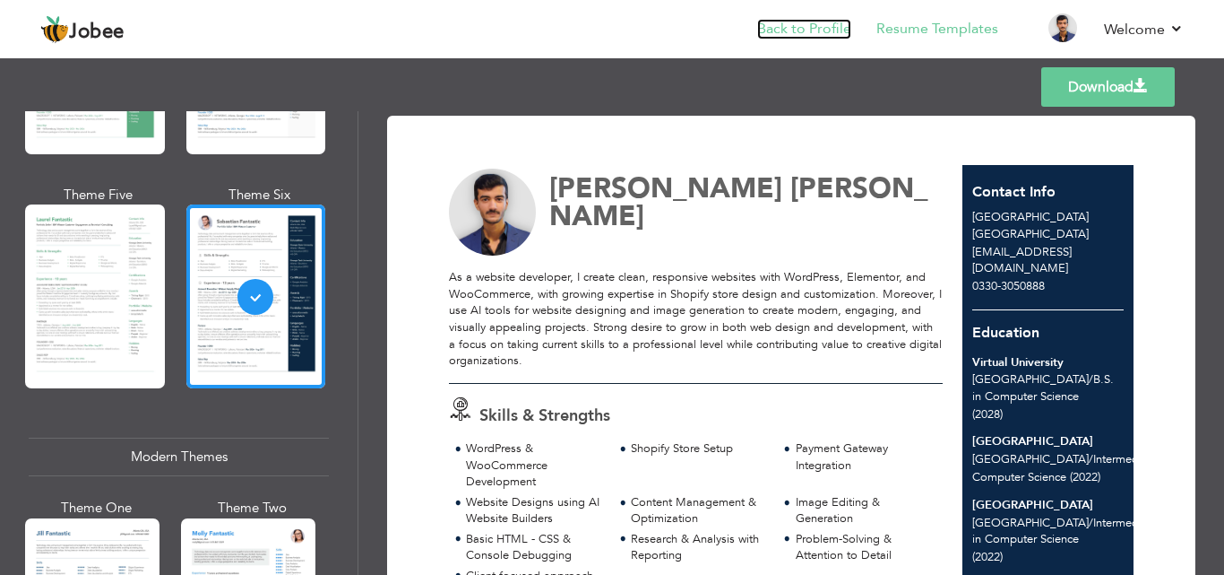
click at [808, 20] on link "Back to Profile" at bounding box center [804, 29] width 94 height 21
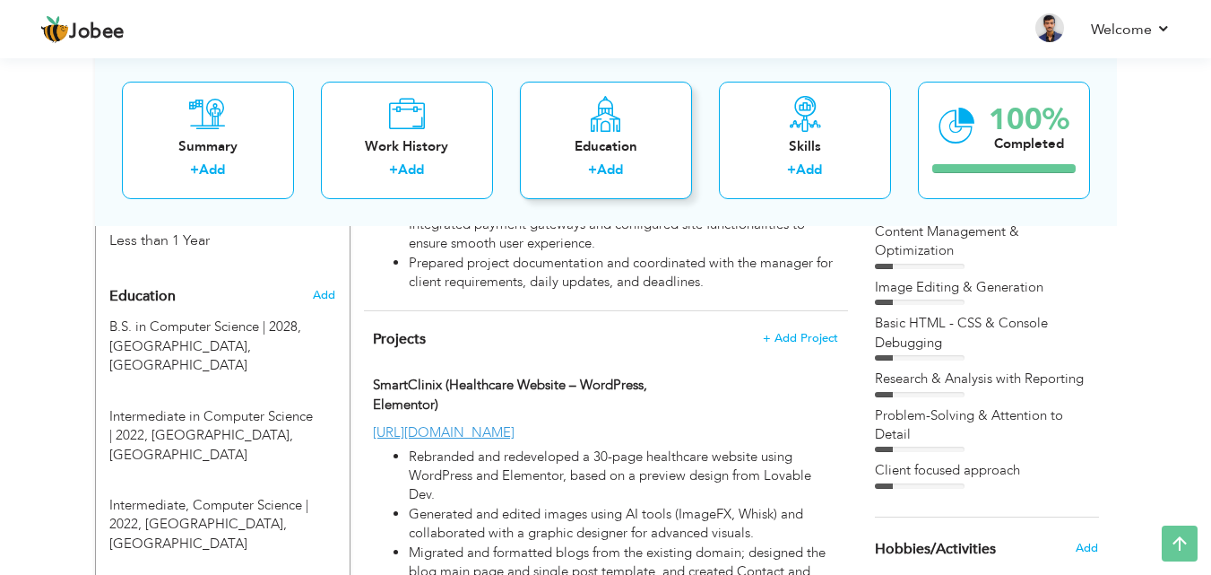
scroll to position [717, 0]
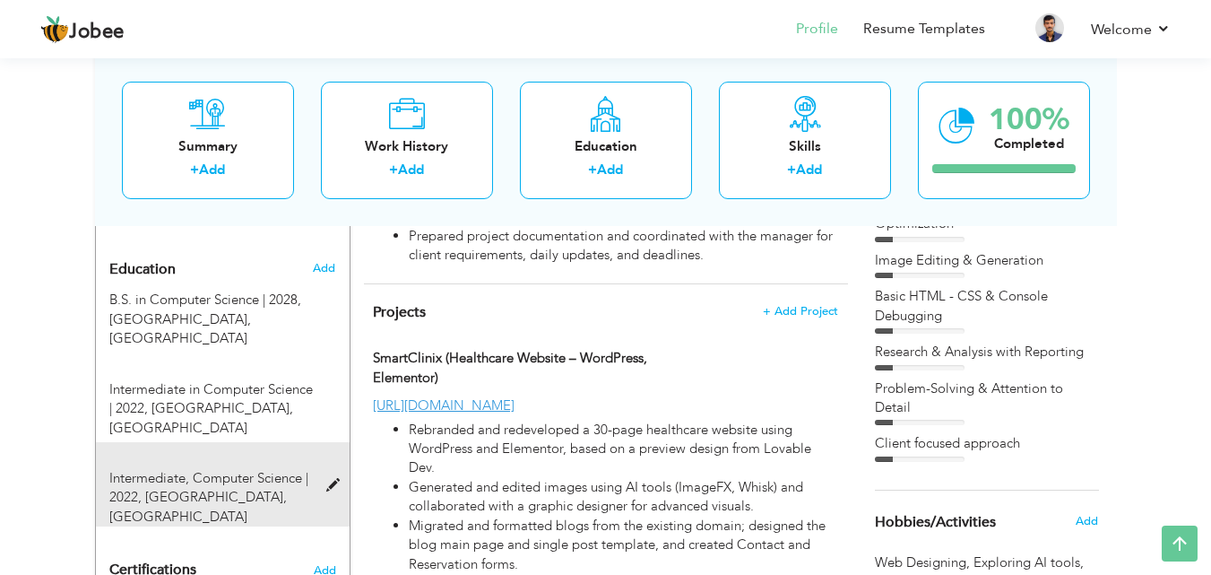
click at [280, 469] on div "Intermediate, Computer Science | 2022, Government College University, Lahore" at bounding box center [212, 497] width 232 height 57
type input "Intermediate"
type input "Computer Science"
type input "2022"
type input "[GEOGRAPHIC_DATA]"
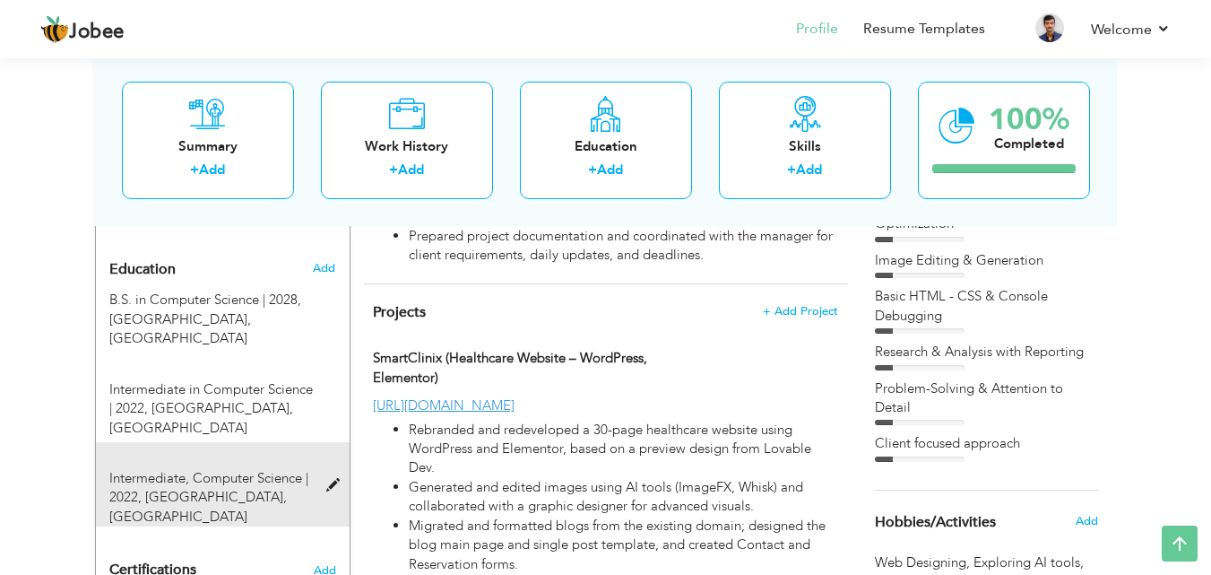
radio input "true"
type input "[GEOGRAPHIC_DATA]"
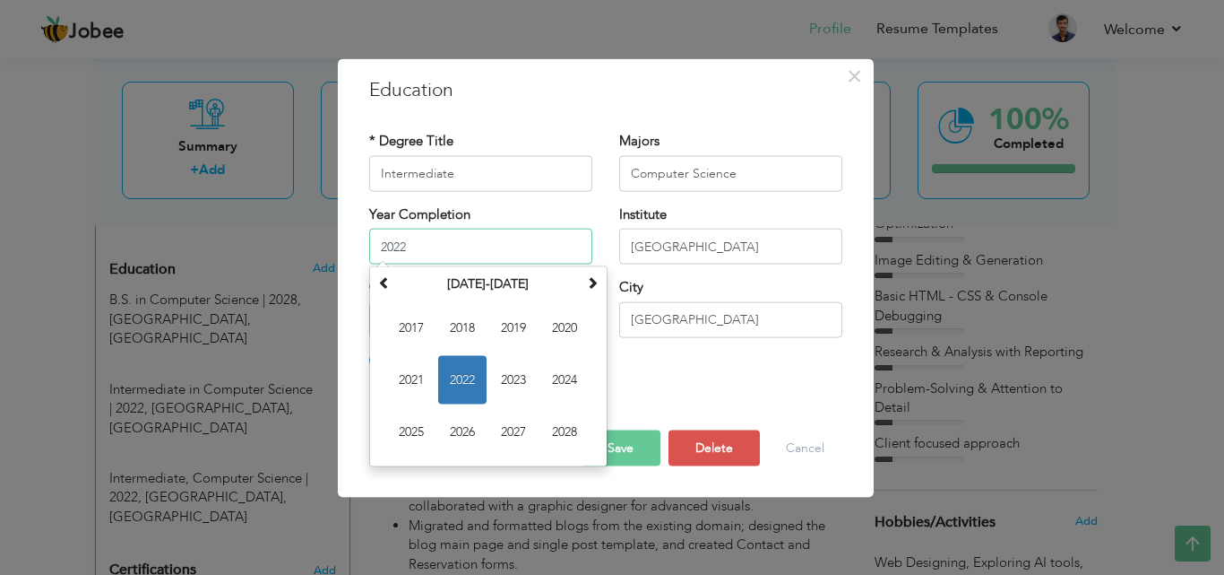
click at [466, 246] on input "2022" at bounding box center [480, 247] width 223 height 36
click at [589, 287] on span at bounding box center [592, 282] width 13 height 13
click at [528, 328] on span "2049" at bounding box center [513, 328] width 48 height 48
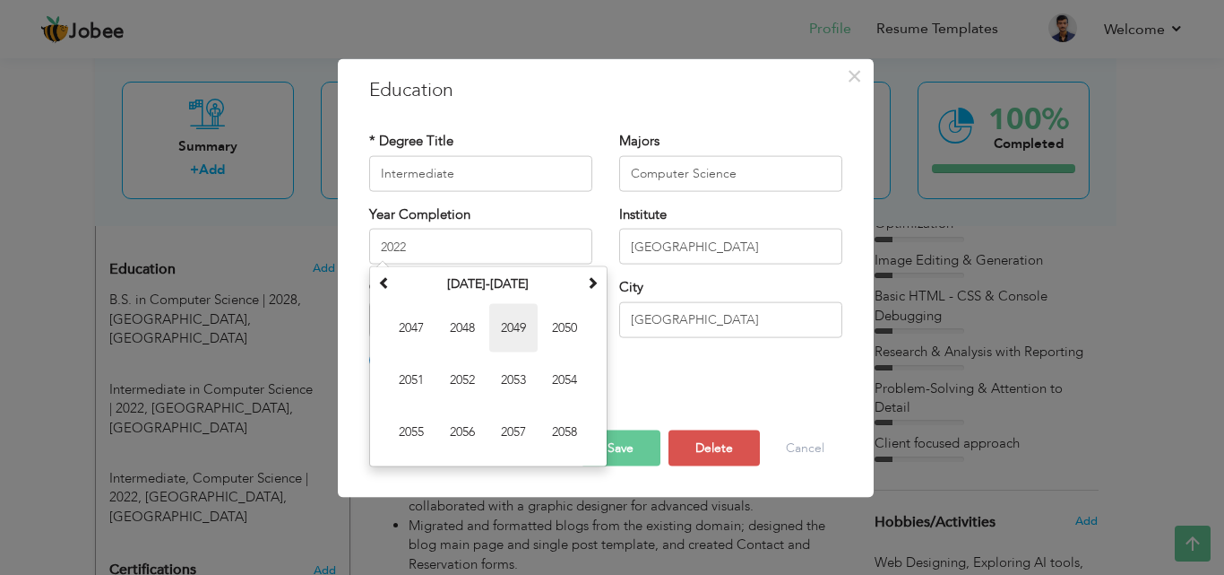
type input "2049"
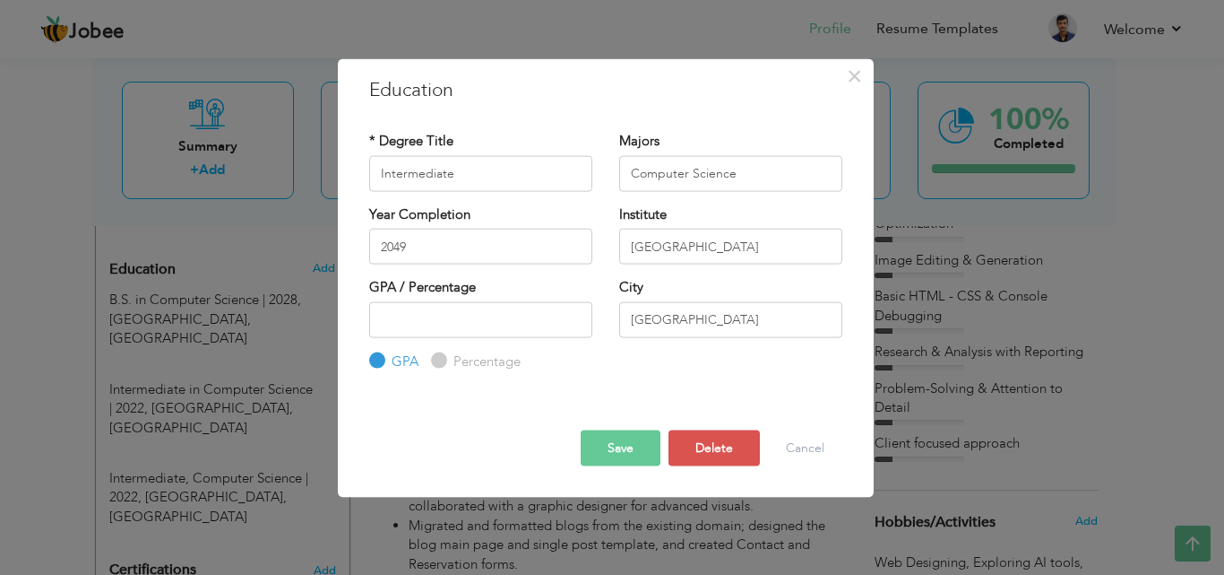
click at [607, 457] on button "Save" at bounding box center [621, 448] width 80 height 36
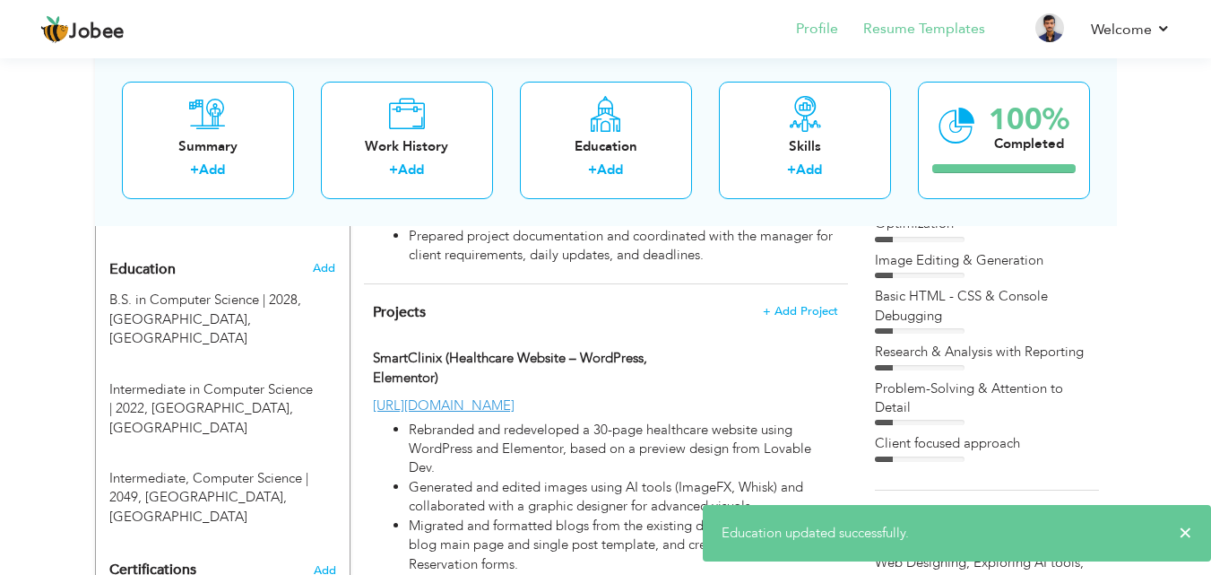
click at [863, 35] on li "Resume Templates" at bounding box center [911, 30] width 147 height 48
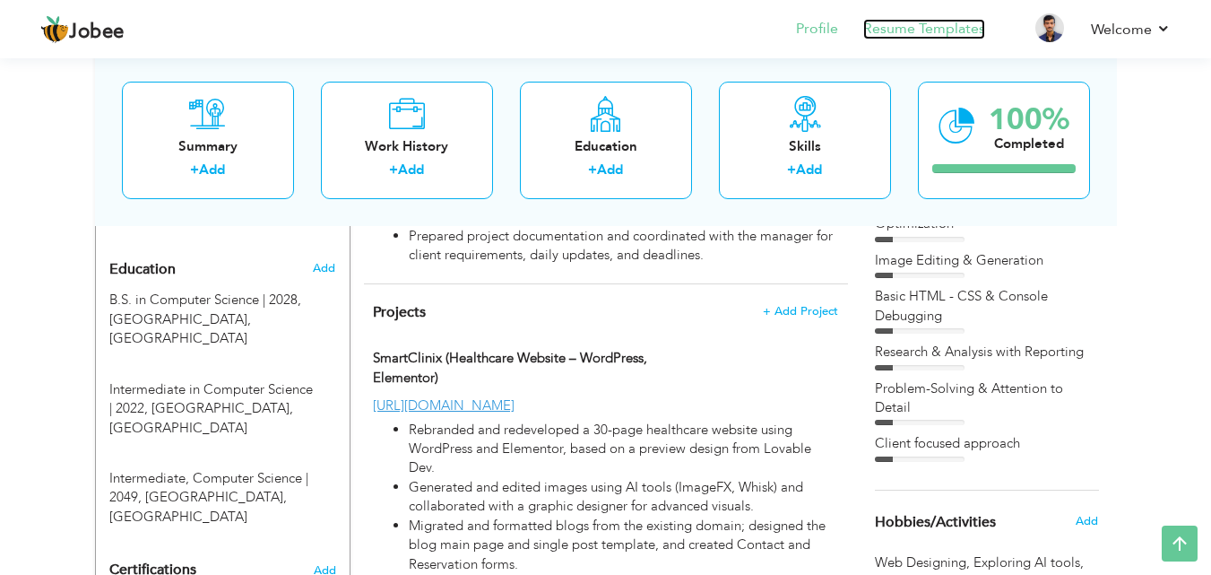
click at [874, 35] on link "Resume Templates" at bounding box center [924, 29] width 122 height 21
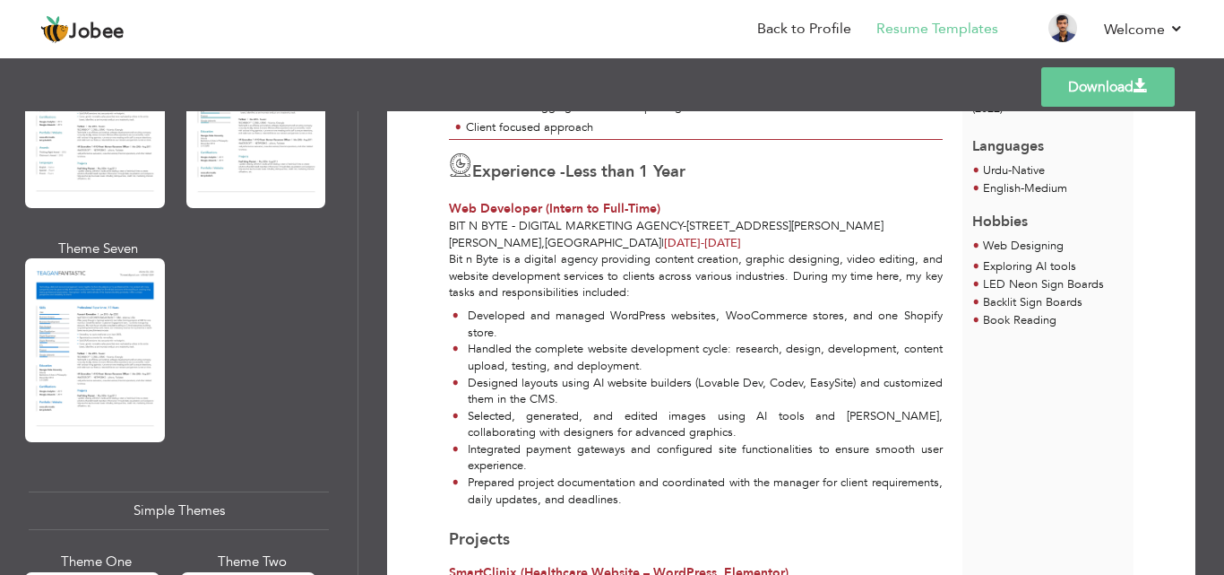
scroll to position [3047, 0]
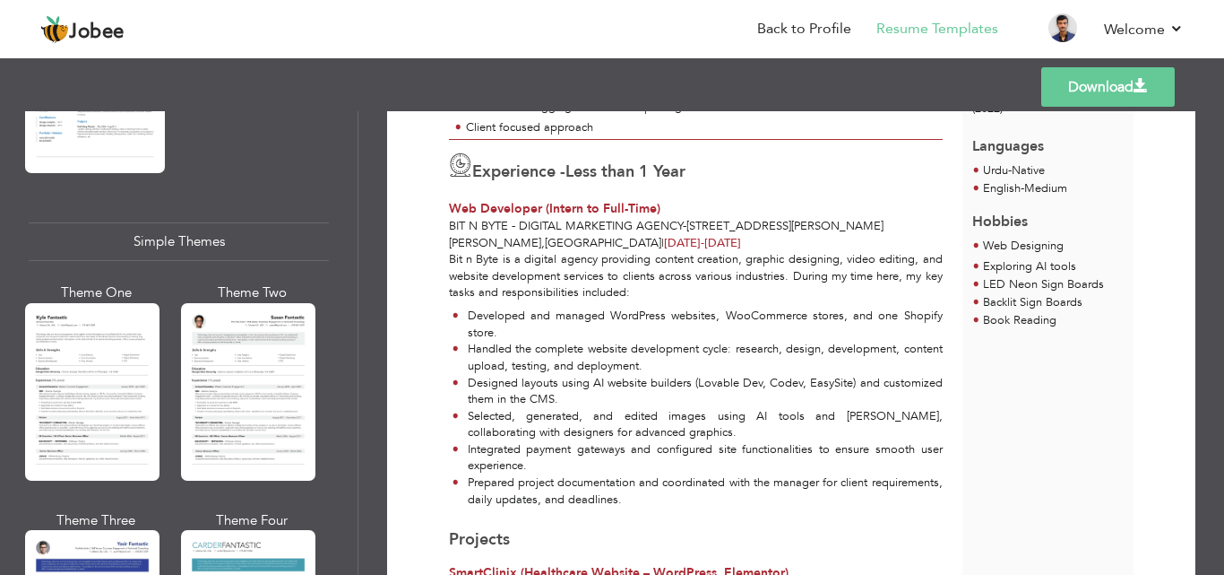
click at [286, 307] on div at bounding box center [248, 391] width 134 height 177
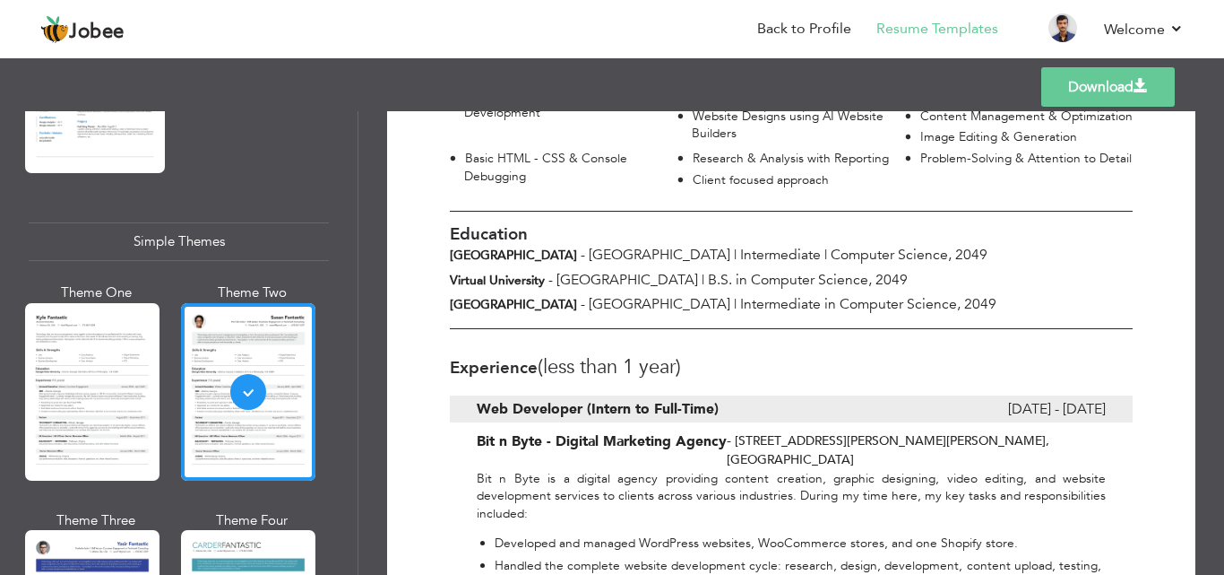
scroll to position [359, 0]
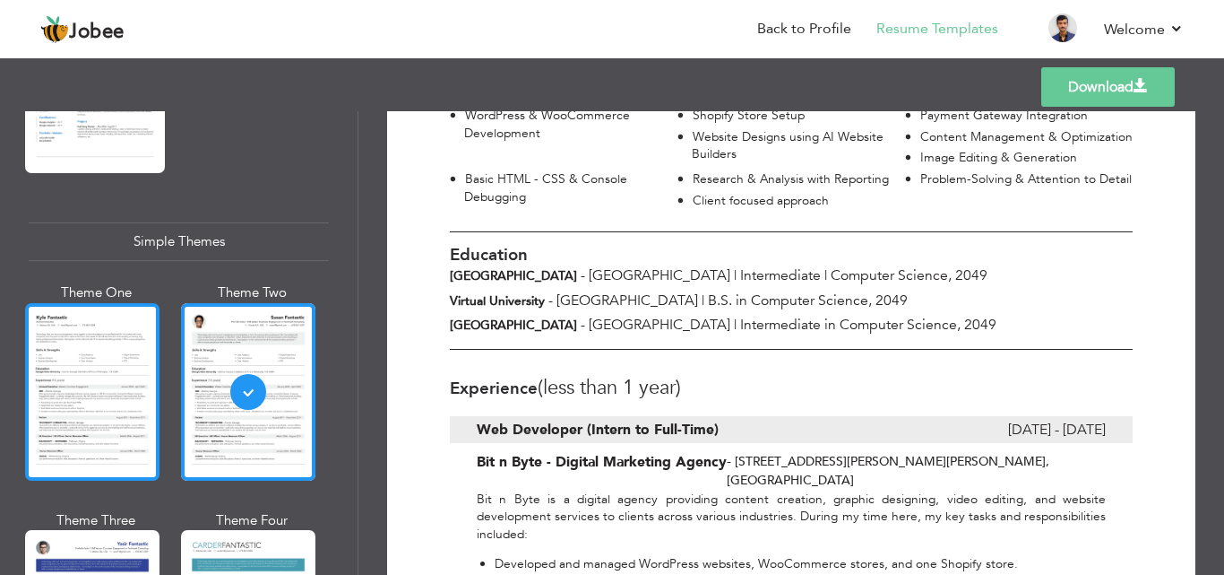
click at [101, 378] on div at bounding box center [92, 391] width 134 height 177
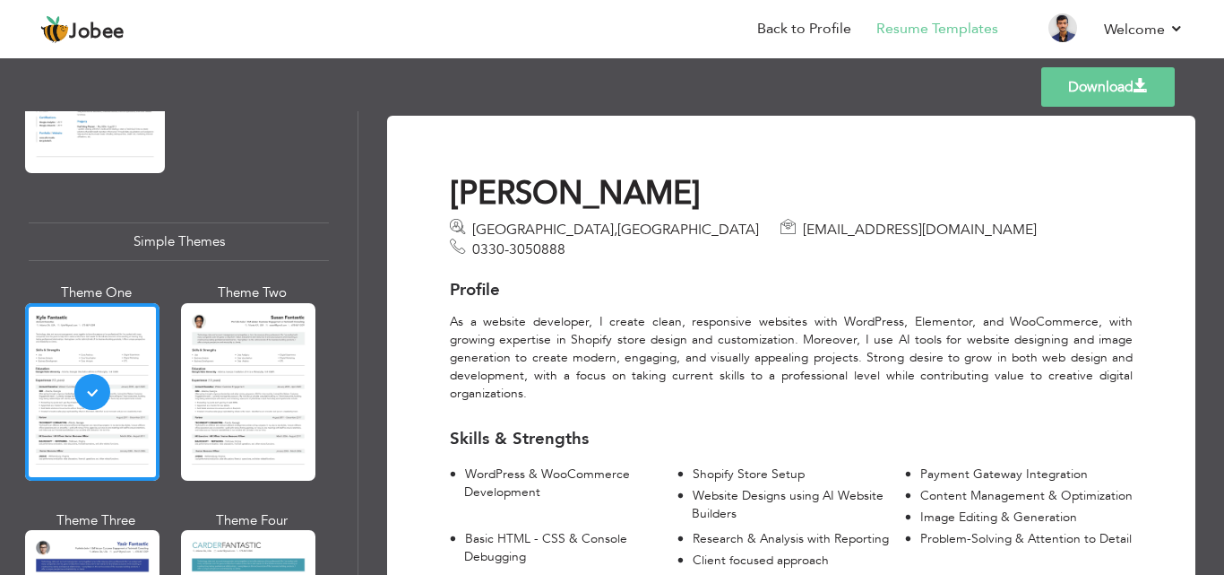
scroll to position [448, 0]
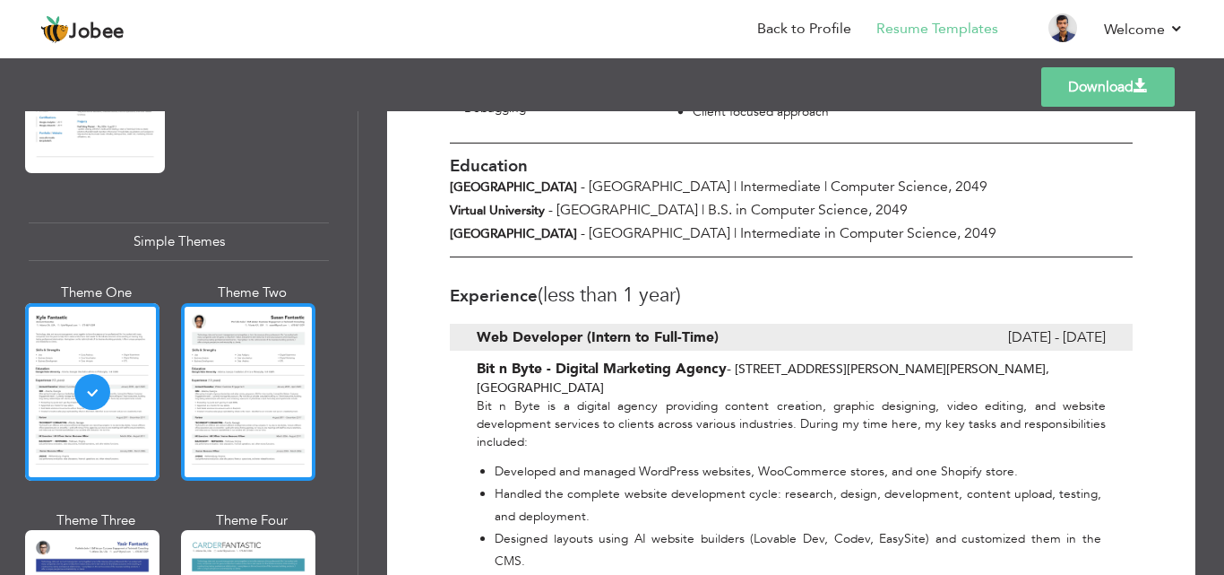
click at [276, 350] on div at bounding box center [248, 391] width 134 height 177
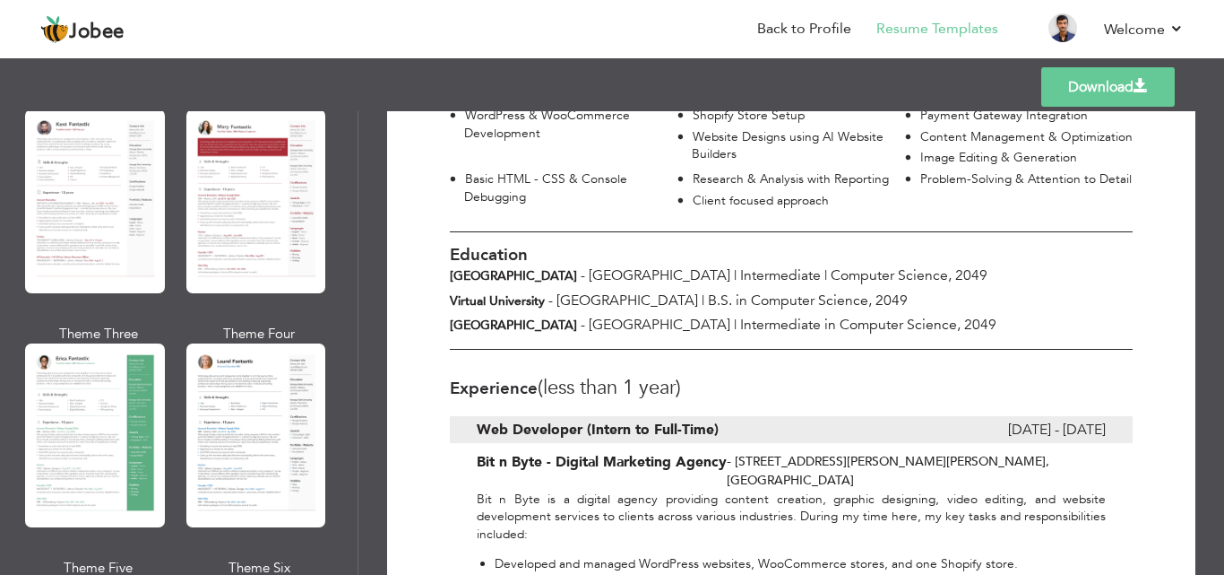
scroll to position [0, 0]
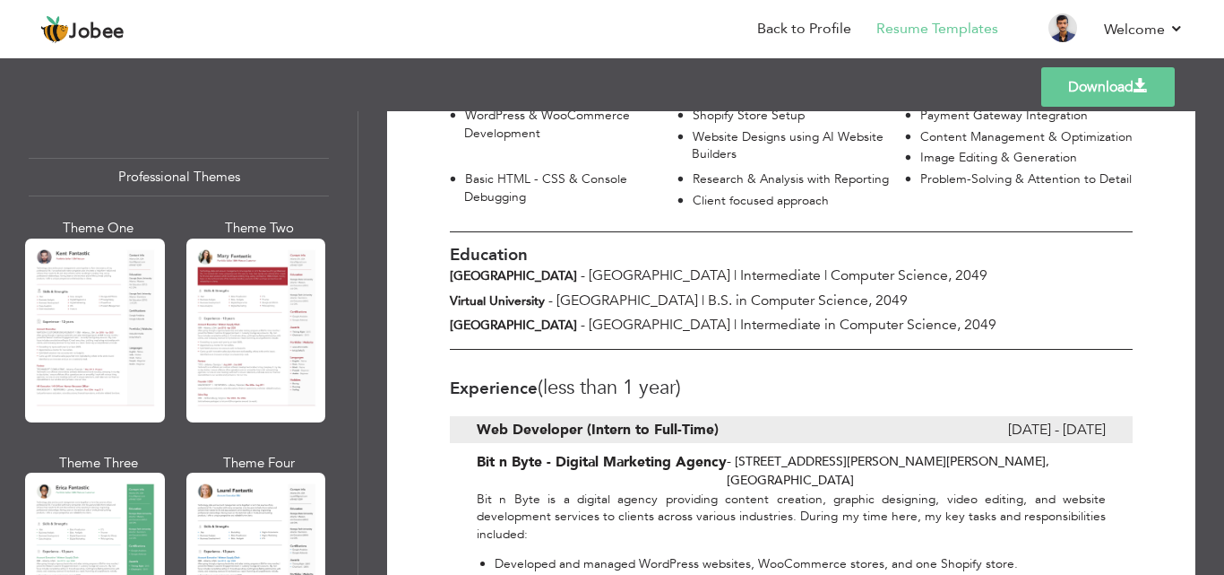
click at [867, 23] on li "Resume Templates" at bounding box center [924, 30] width 147 height 48
click at [857, 23] on li "Resume Templates" at bounding box center [924, 30] width 147 height 48
click at [834, 27] on link "Back to Profile" at bounding box center [804, 29] width 94 height 21
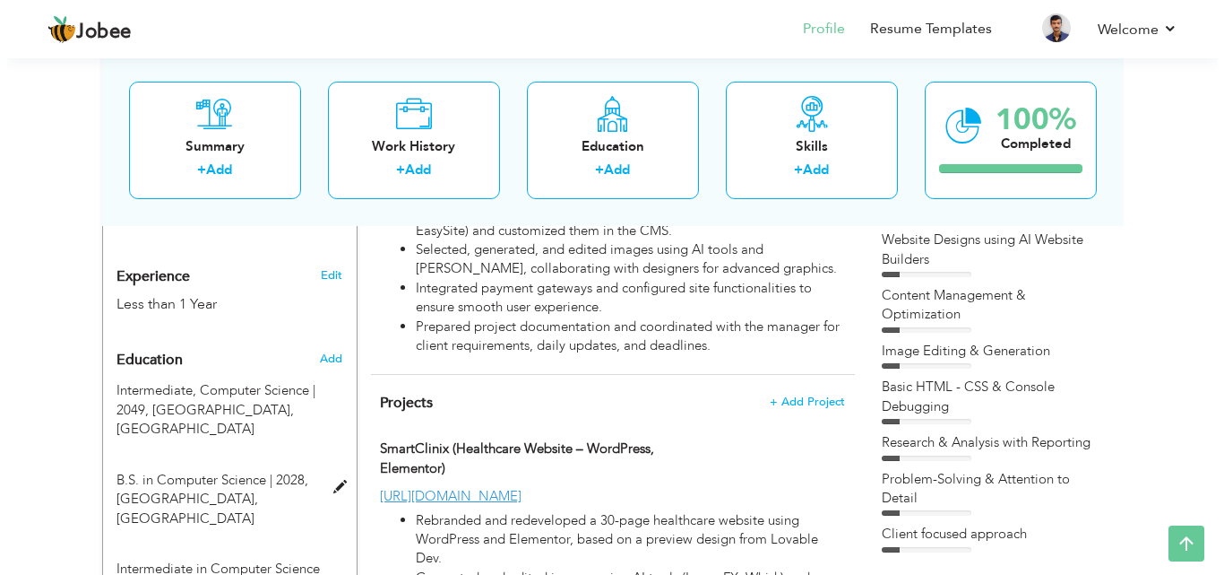
scroll to position [627, 0]
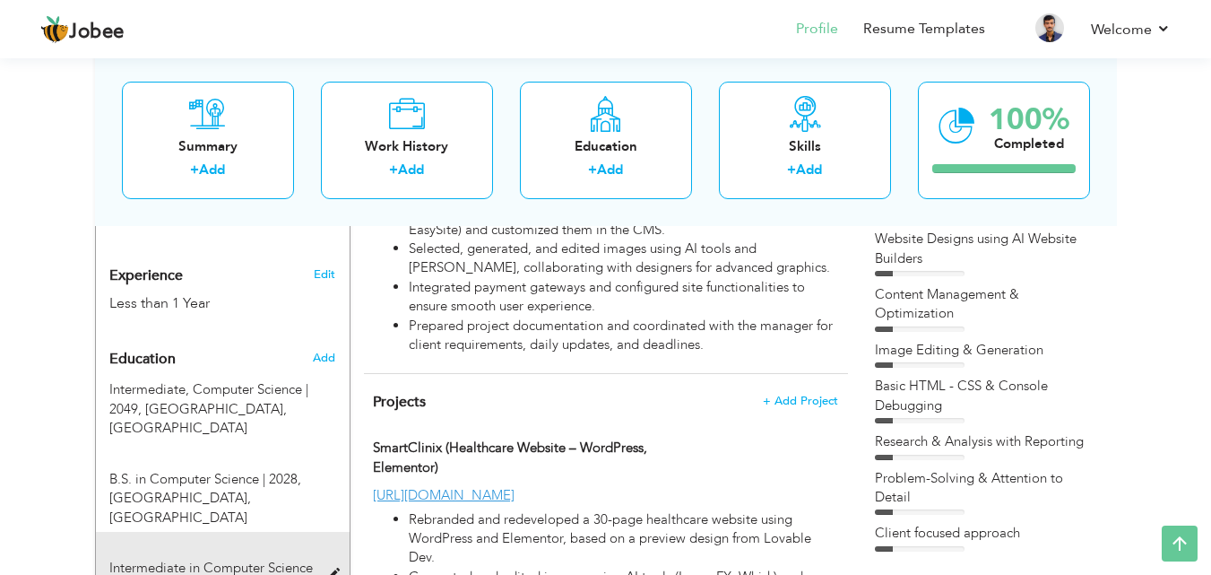
click at [262, 558] on span "Intermediate in Computer Science | 2022," at bounding box center [210, 576] width 203 height 37
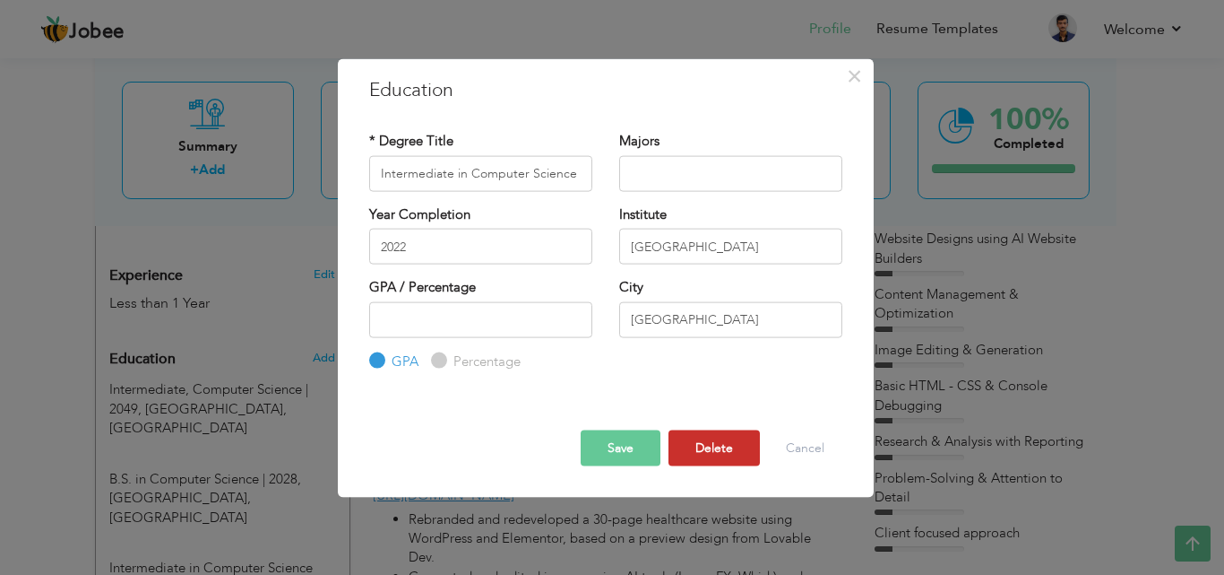
click at [711, 462] on button "Delete" at bounding box center [714, 448] width 91 height 36
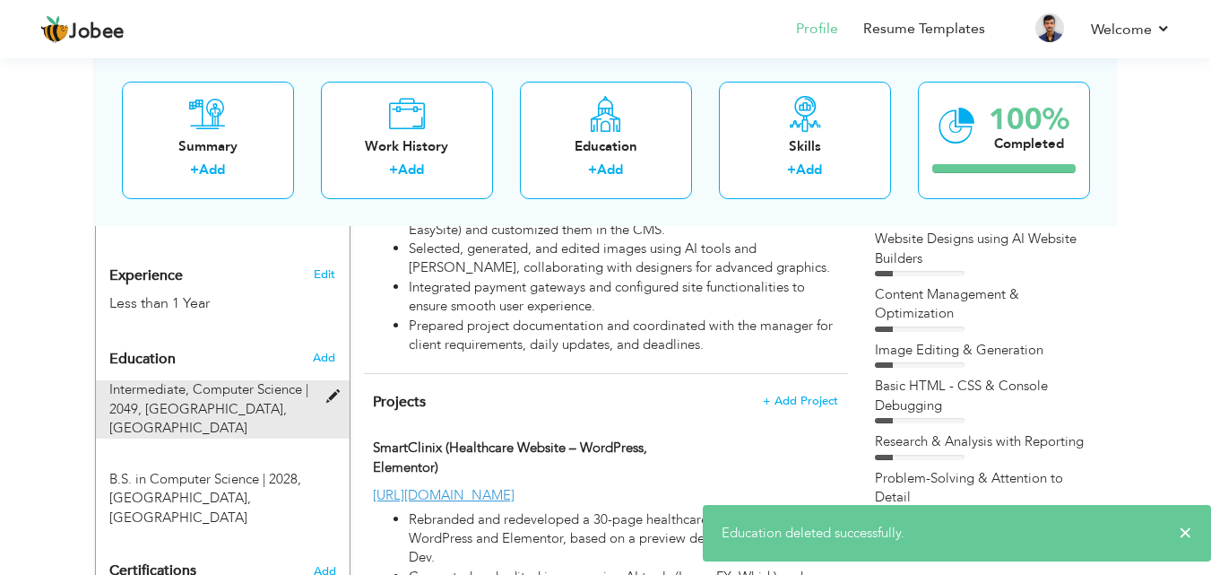
click at [263, 380] on span "Intermediate, Computer Science | 2049," at bounding box center [208, 398] width 199 height 37
type input "Intermediate"
type input "Computer Science"
type input "2049"
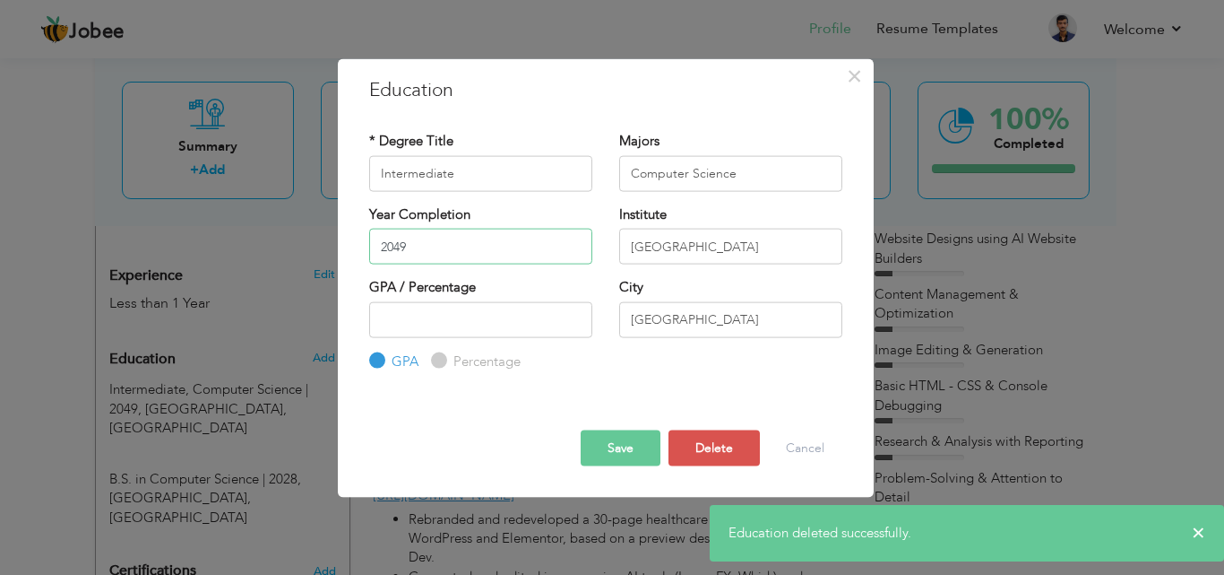
click at [410, 242] on input "2049" at bounding box center [480, 247] width 223 height 36
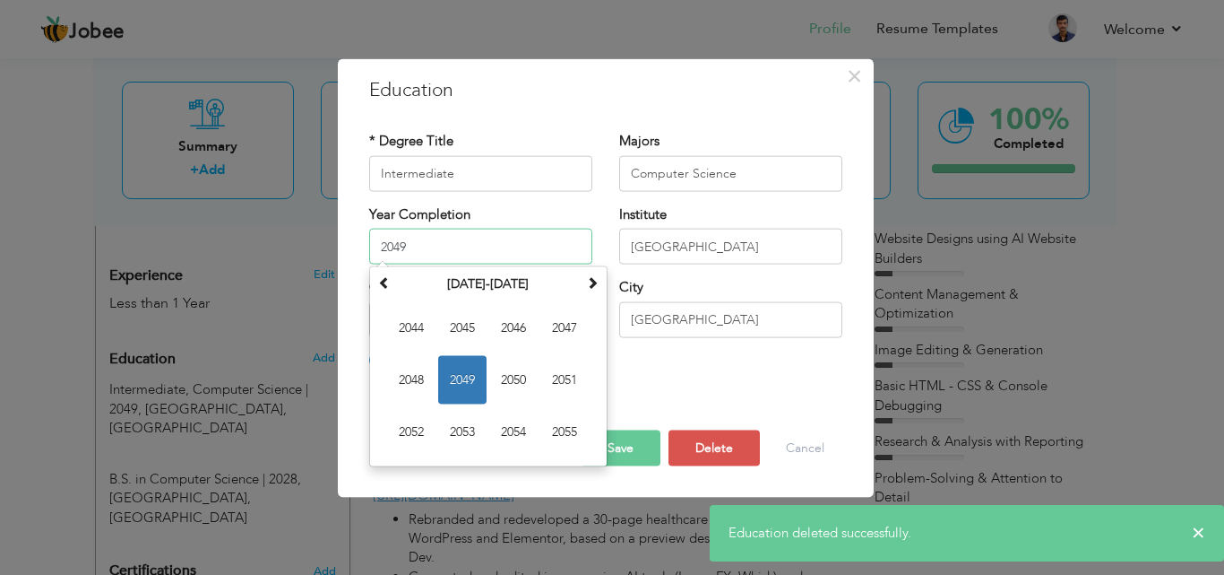
click at [410, 242] on input "2049" at bounding box center [480, 247] width 223 height 36
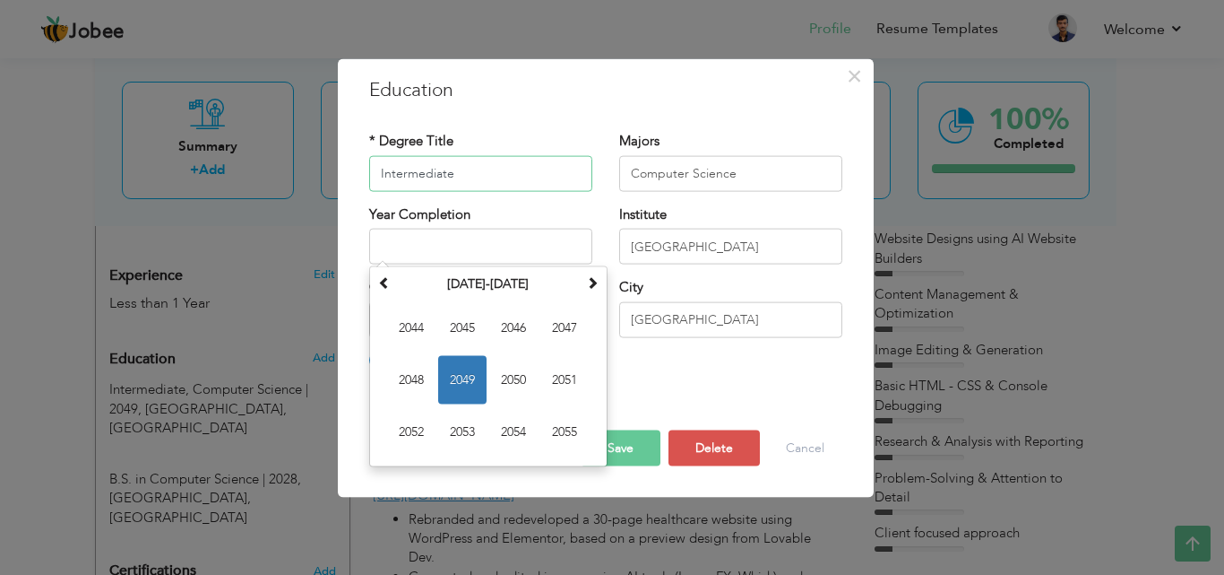
click at [497, 191] on input "Intermediate" at bounding box center [480, 173] width 223 height 36
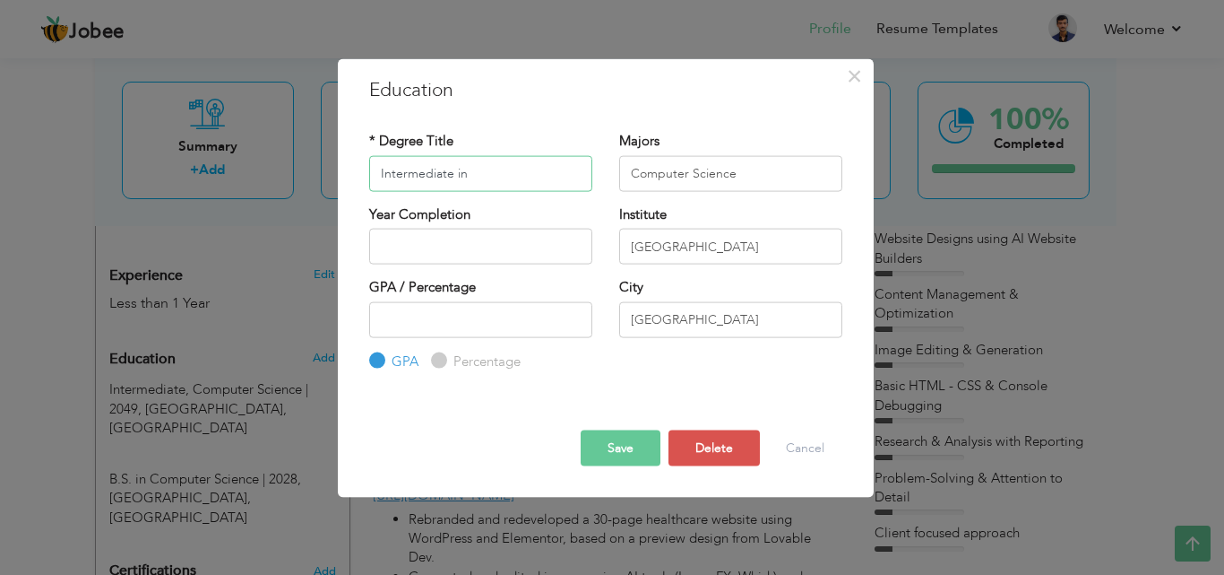
type input "Intermediate in"
click at [629, 167] on input "Computer Science" at bounding box center [730, 173] width 223 height 36
click at [527, 183] on input "Intermediate in" at bounding box center [480, 173] width 223 height 36
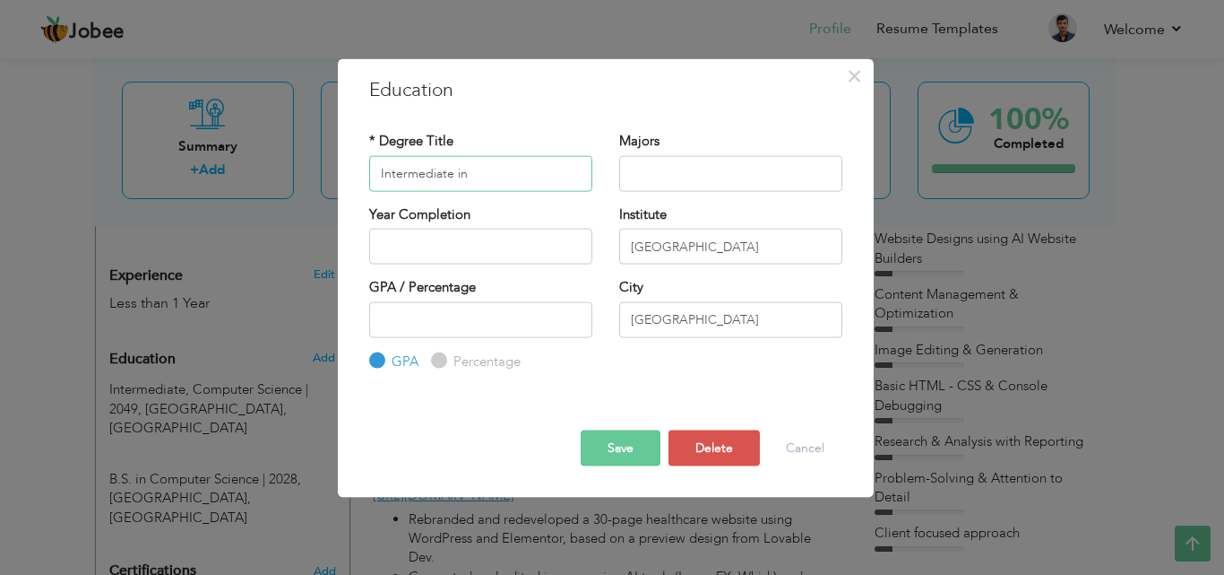
paste input "Computer Science"
click at [502, 157] on input "Intermediate in Computer Science, 2022" at bounding box center [480, 173] width 223 height 36
click at [621, 438] on button "Save" at bounding box center [621, 448] width 80 height 36
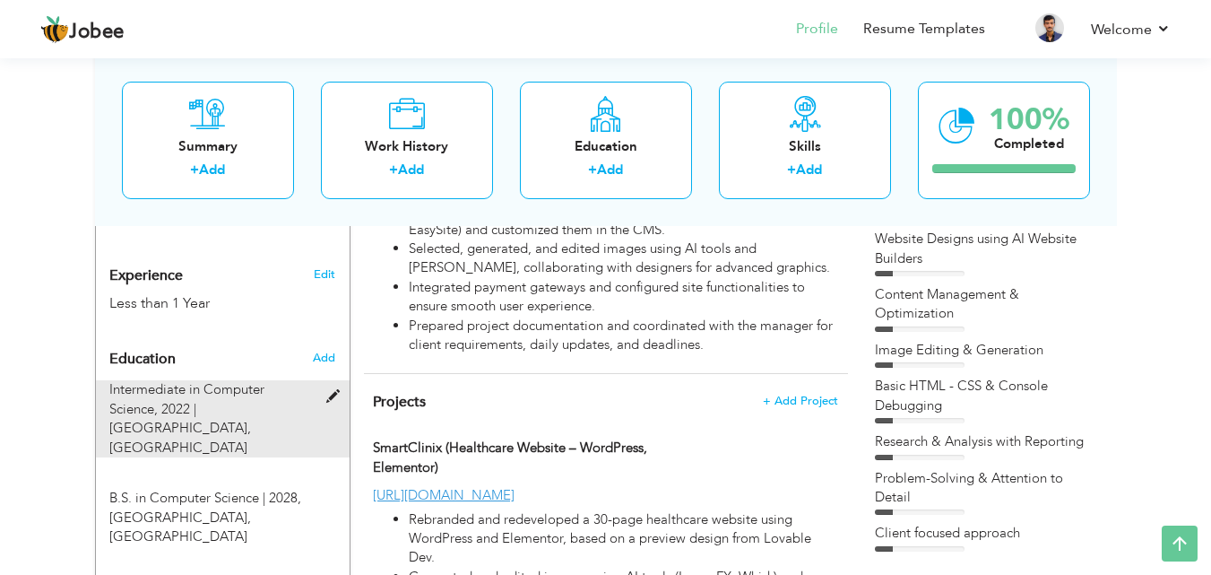
drag, startPoint x: 194, startPoint y: 475, endPoint x: 197, endPoint y: 382, distance: 93.3
click at [197, 382] on div "Education Add Intermediate in Computer Science, 2022 | Government College Unive…" at bounding box center [222, 444] width 227 height 206
click at [284, 393] on div "Intermediate in Computer Science, 2022 | Government College University, Lahore" at bounding box center [212, 418] width 232 height 77
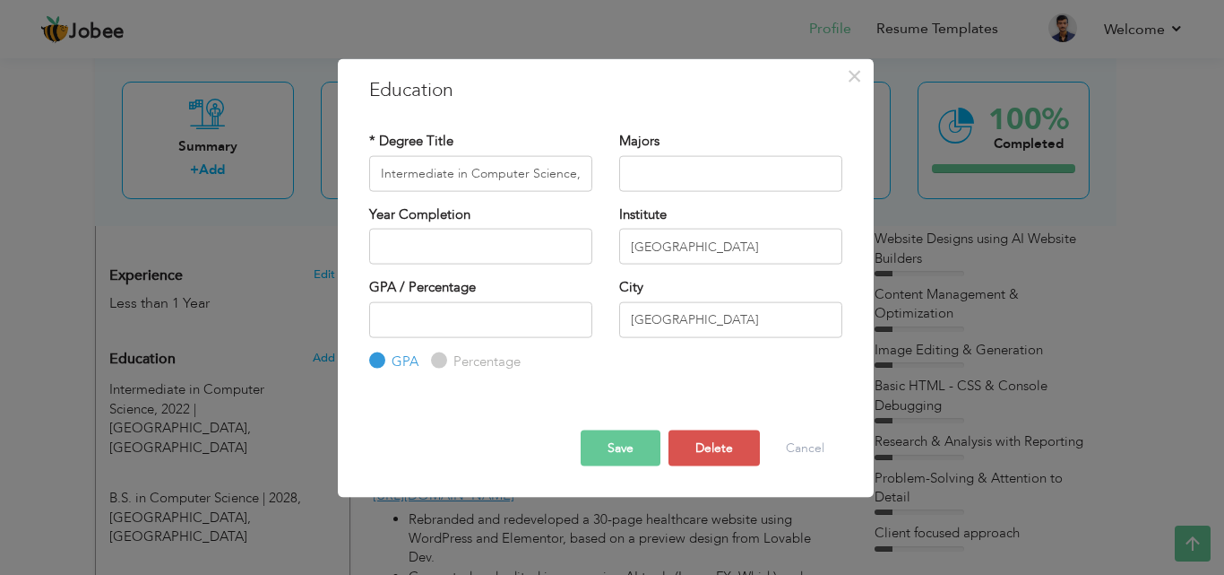
click at [598, 451] on button "Save" at bounding box center [621, 448] width 80 height 36
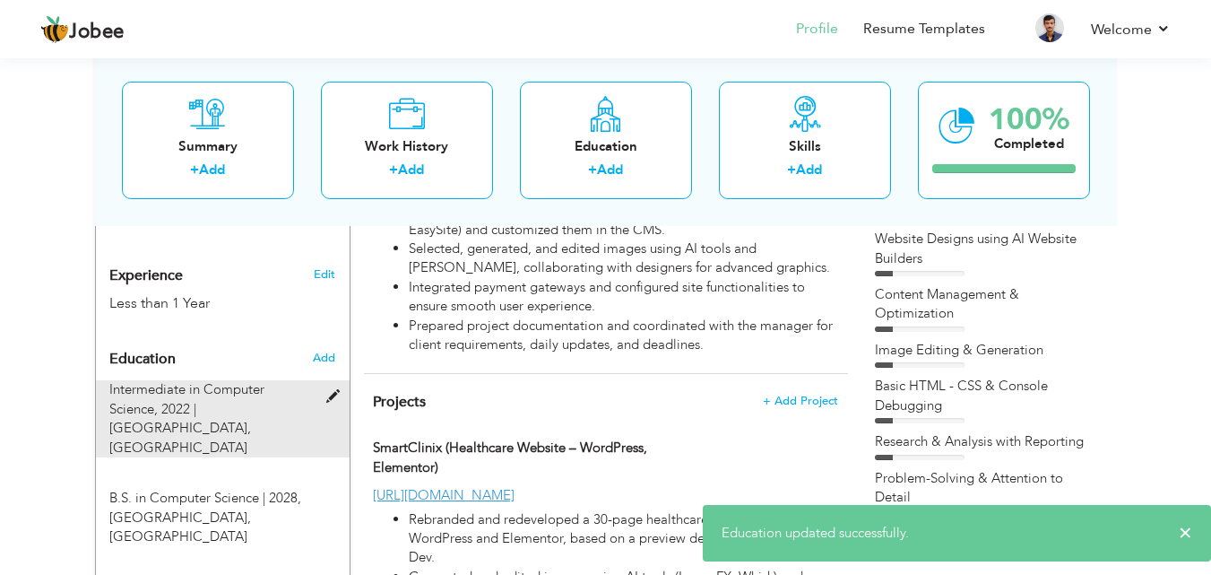
click at [185, 380] on span "Intermediate in Computer Science, 2022 |" at bounding box center [186, 398] width 155 height 37
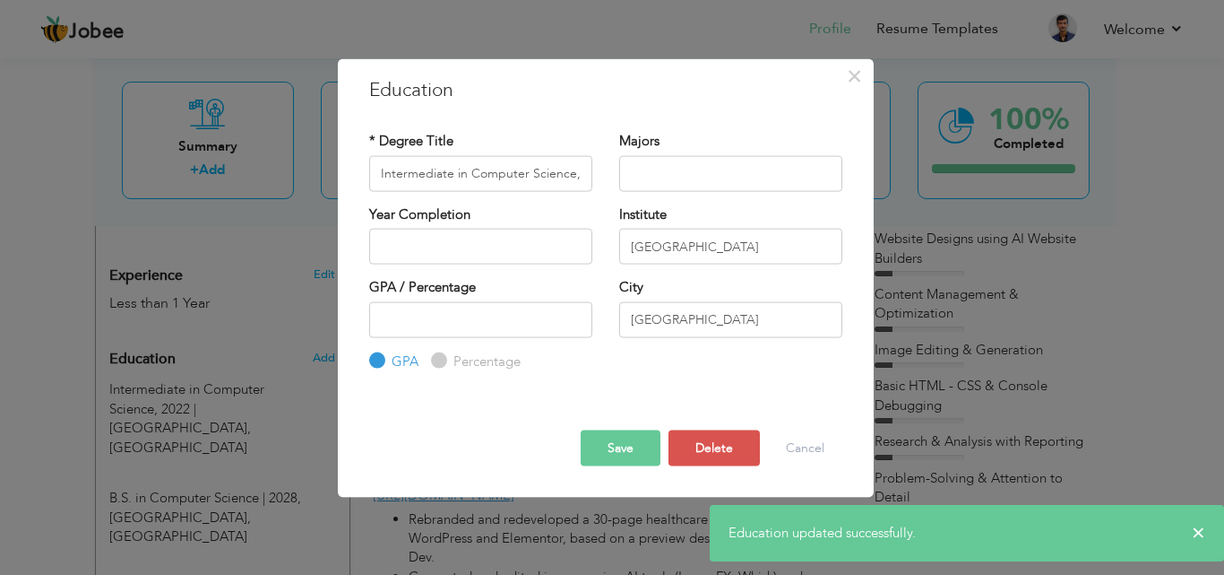
click at [602, 449] on button "Save" at bounding box center [621, 448] width 80 height 36
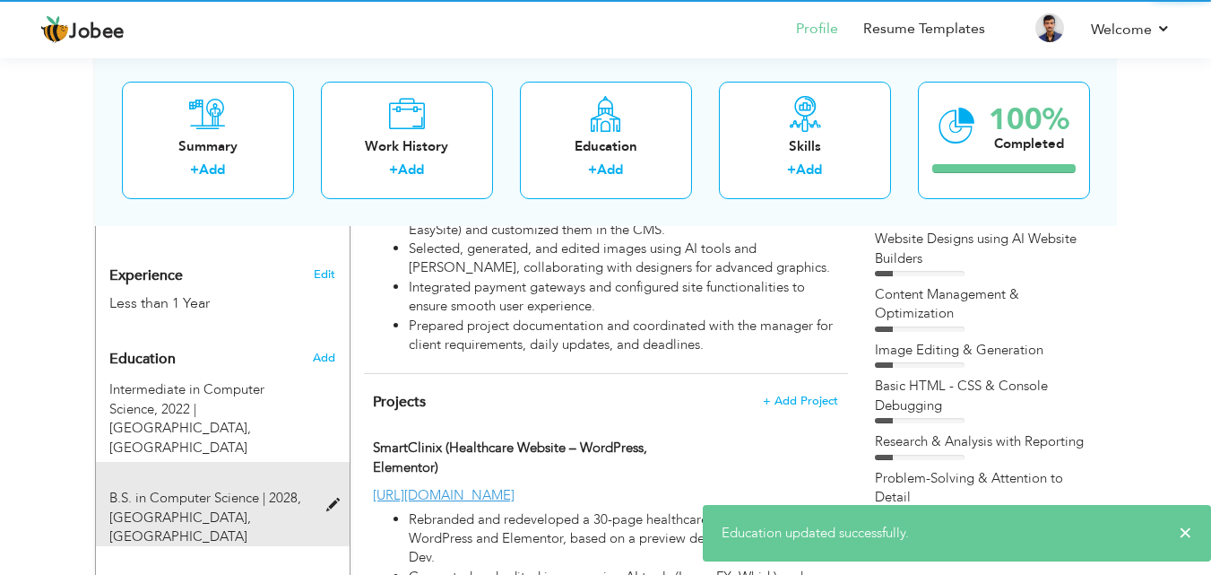
click at [159, 488] on span "B.S. in Computer Science | 2028," at bounding box center [205, 497] width 192 height 18
type input "B.S. in Computer Science"
type input "2028"
type input "Virtual University"
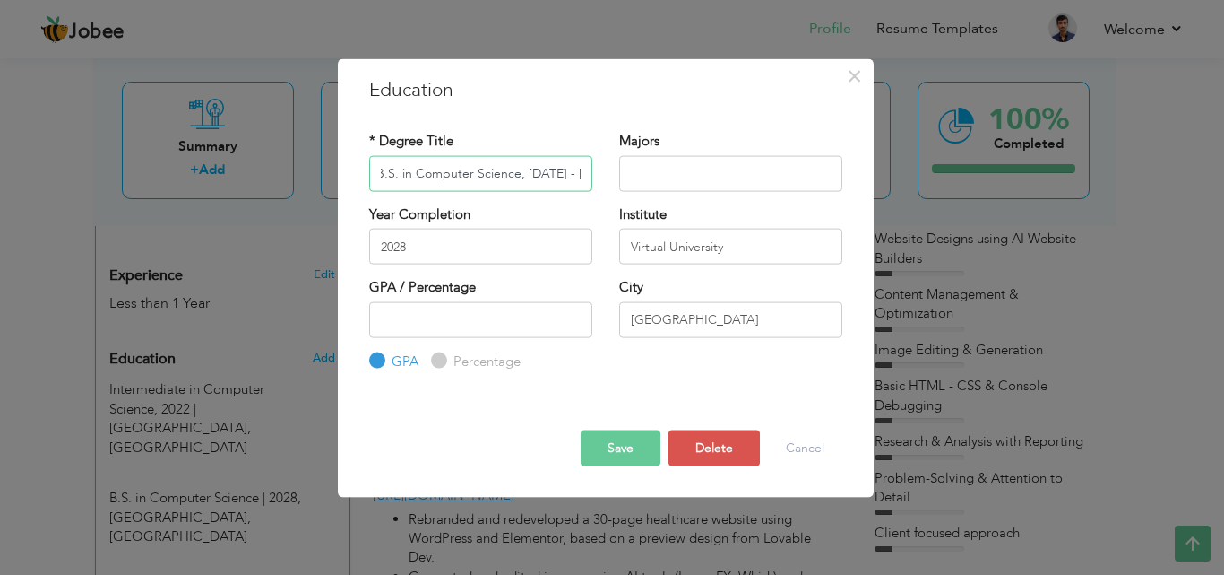
scroll to position [0, 11]
type input "B.S. in Computer Science, [DATE] - [DATE]"
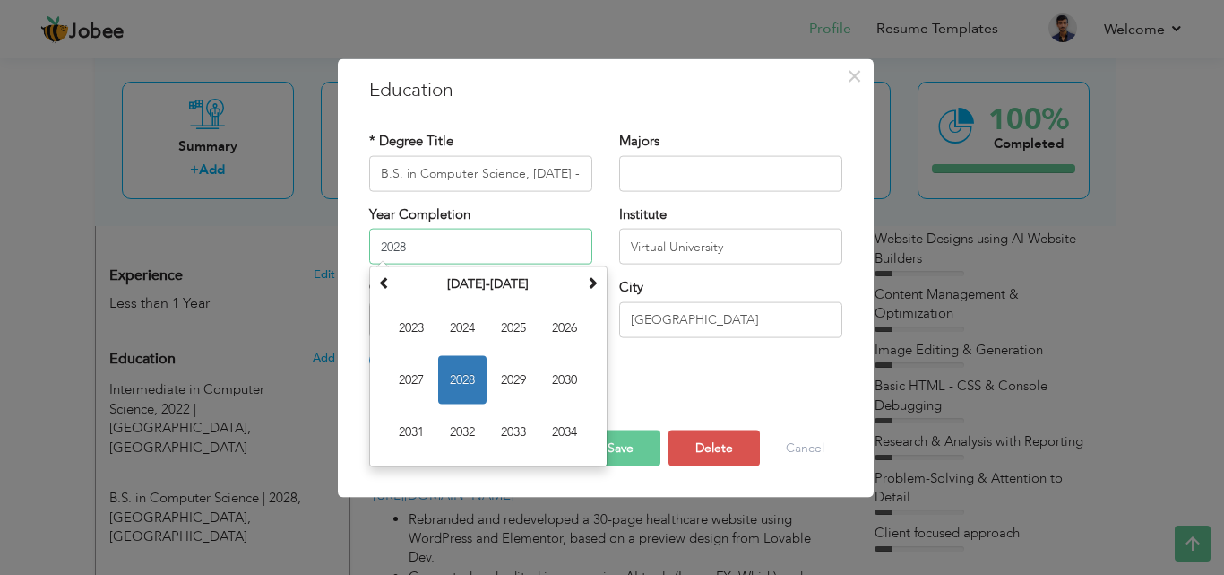
click at [416, 258] on input "2028" at bounding box center [480, 247] width 223 height 36
type input "2"
click at [630, 435] on button "Save" at bounding box center [621, 448] width 80 height 36
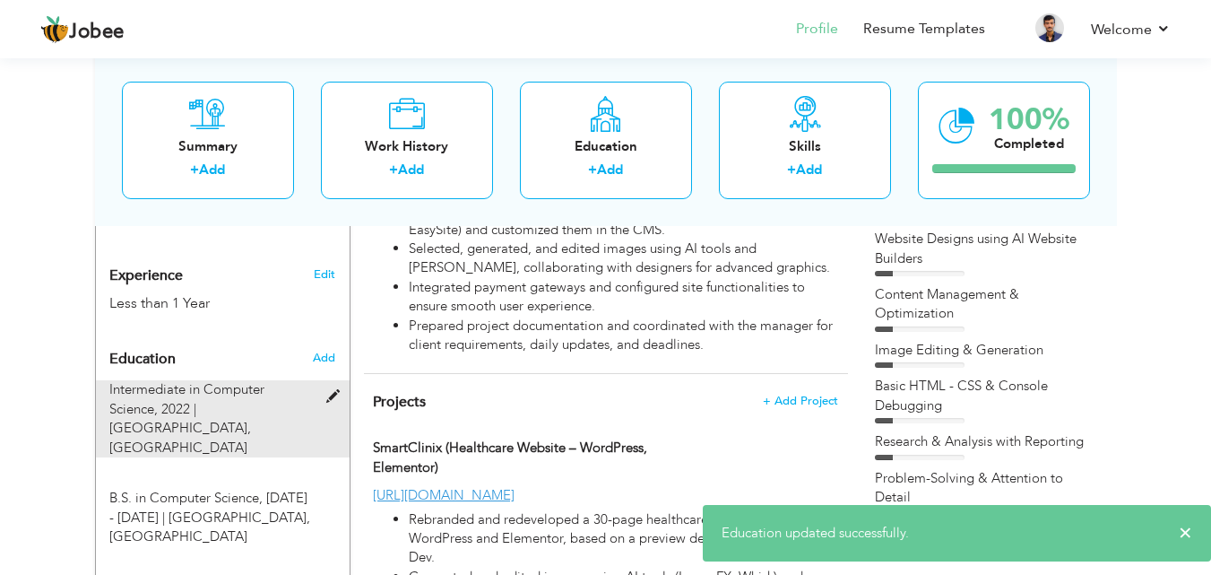
click at [194, 380] on span "Intermediate in Computer Science, 2022 |" at bounding box center [186, 398] width 155 height 37
type input "Intermediate in Computer Science, 2022"
type input "[GEOGRAPHIC_DATA]"
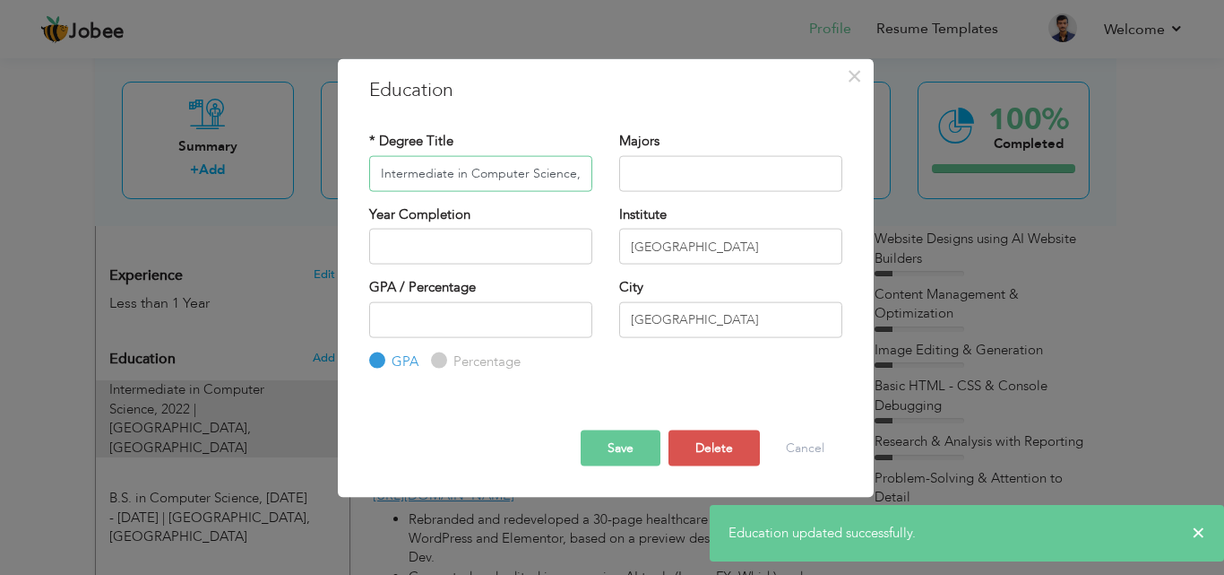
scroll to position [0, 24]
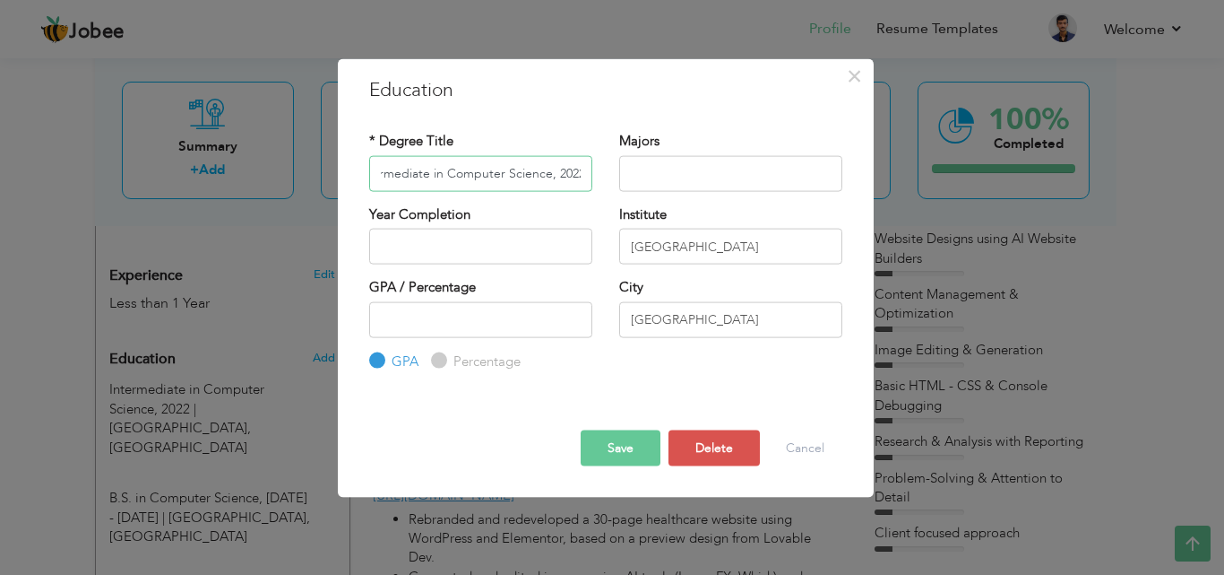
click at [555, 173] on input "Intermediate in Computer Science, 2022" at bounding box center [480, 173] width 223 height 36
type input "Intermediate in Computer Science, [DATE] - [DATE]"
click at [609, 457] on button "Save" at bounding box center [621, 448] width 80 height 36
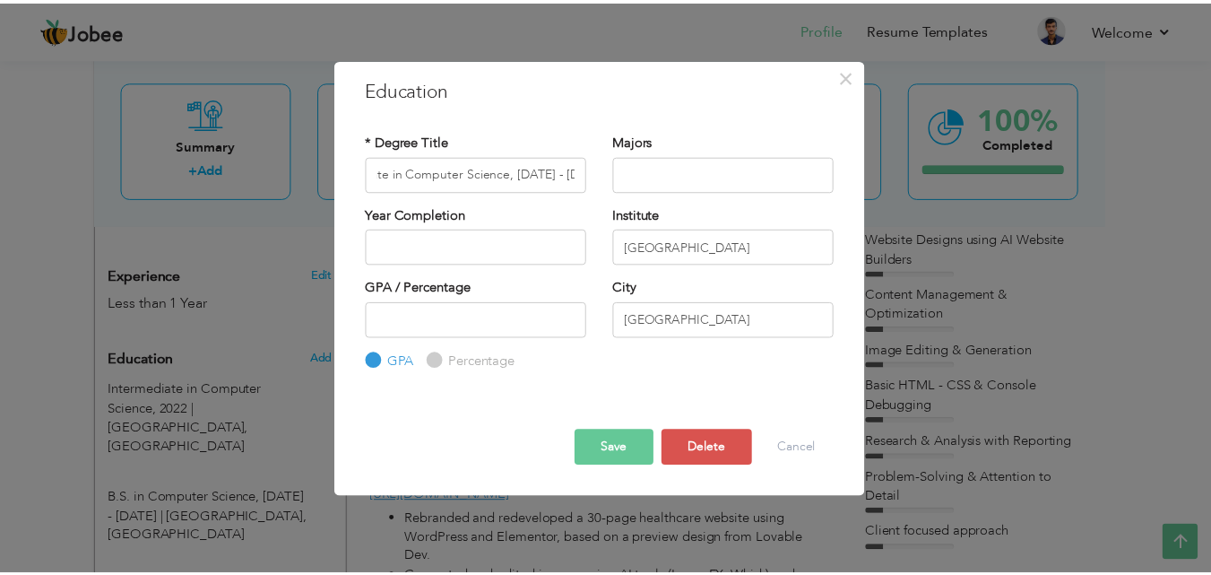
scroll to position [0, 0]
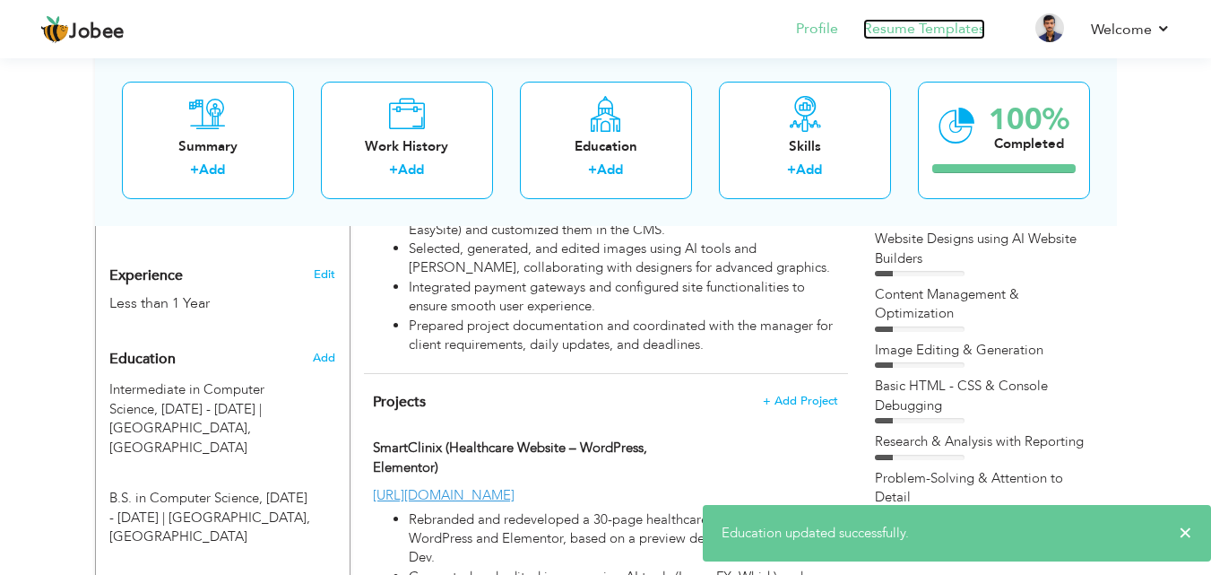
click at [918, 20] on link "Resume Templates" at bounding box center [924, 29] width 122 height 21
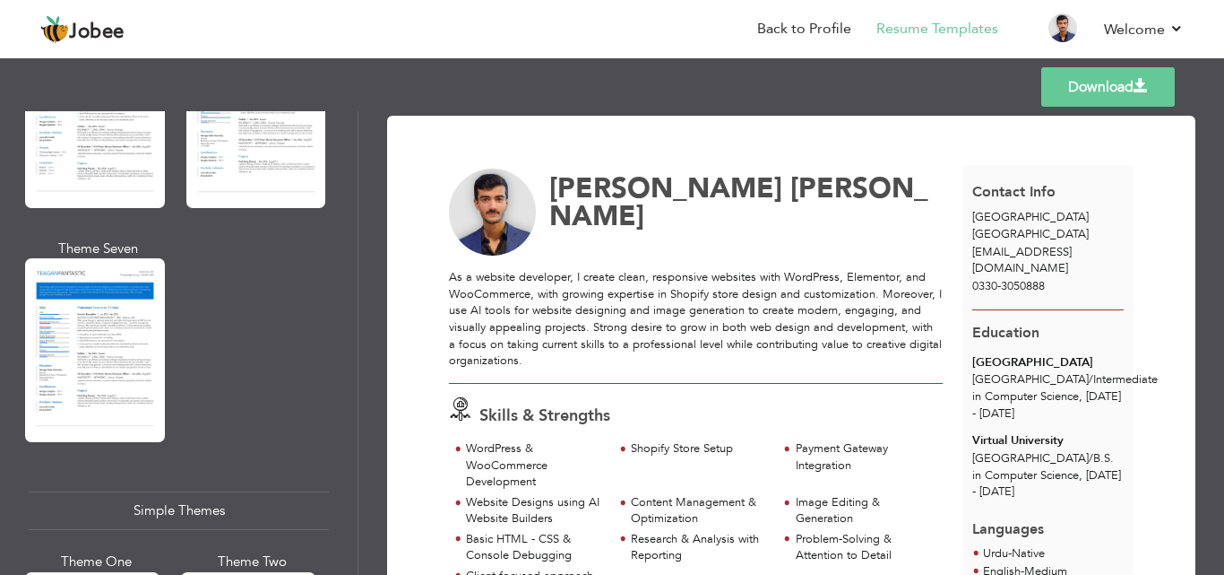
scroll to position [3047, 0]
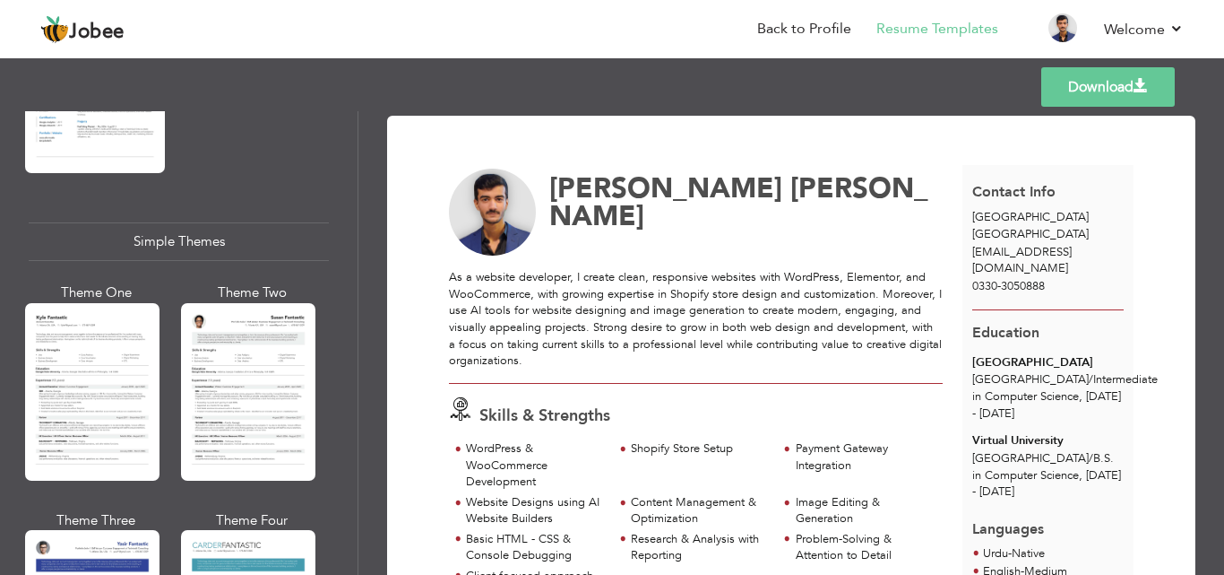
click at [255, 356] on div at bounding box center [248, 391] width 134 height 177
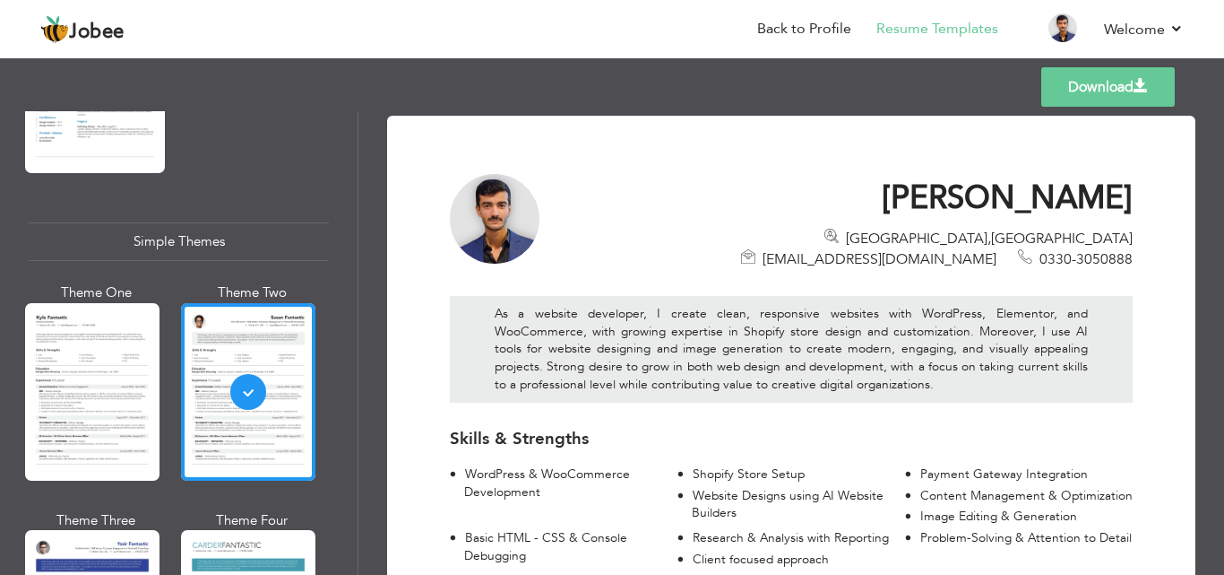
scroll to position [448, 0]
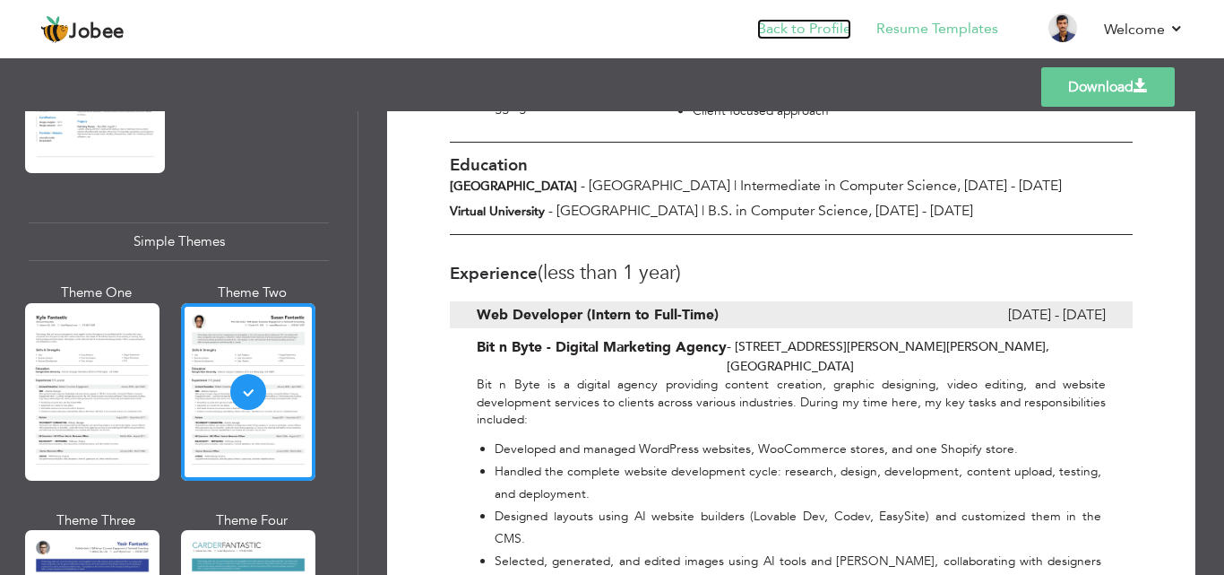
click at [837, 38] on link "Back to Profile" at bounding box center [804, 29] width 94 height 21
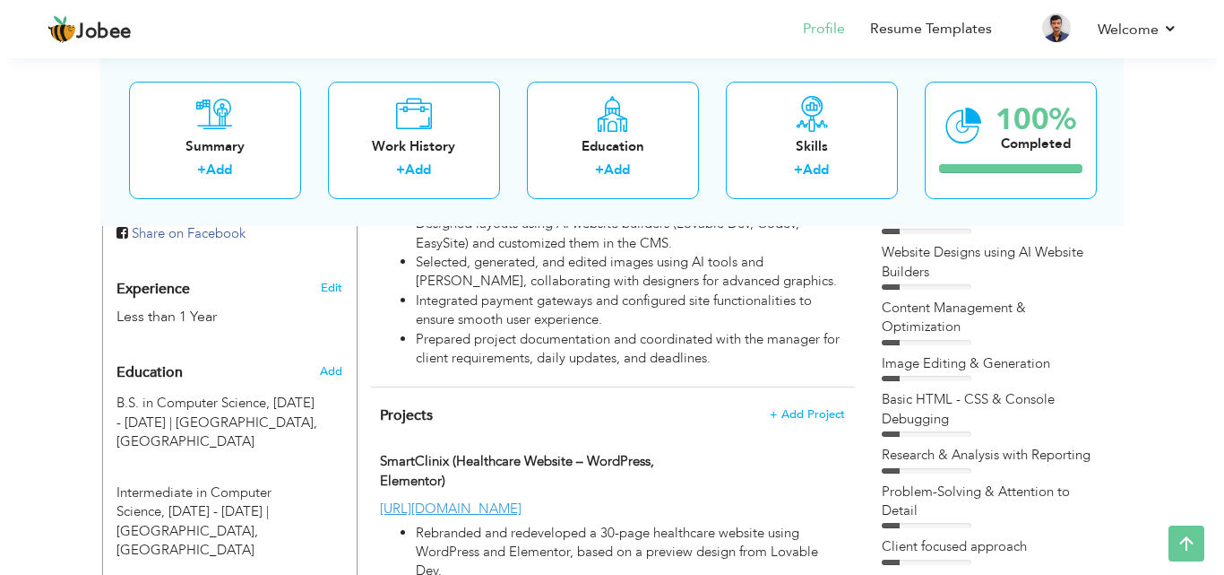
scroll to position [627, 0]
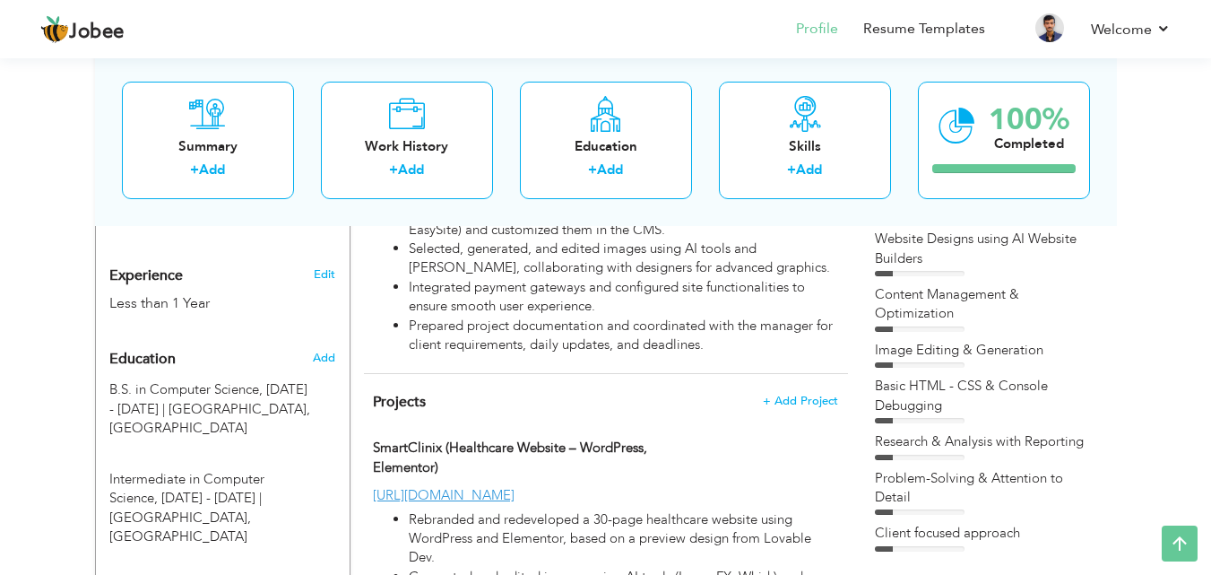
click at [320, 264] on div "Edit" at bounding box center [328, 269] width 42 height 43
type input "[PERSON_NAME]"
type input "0330-3050888"
select select "number:166"
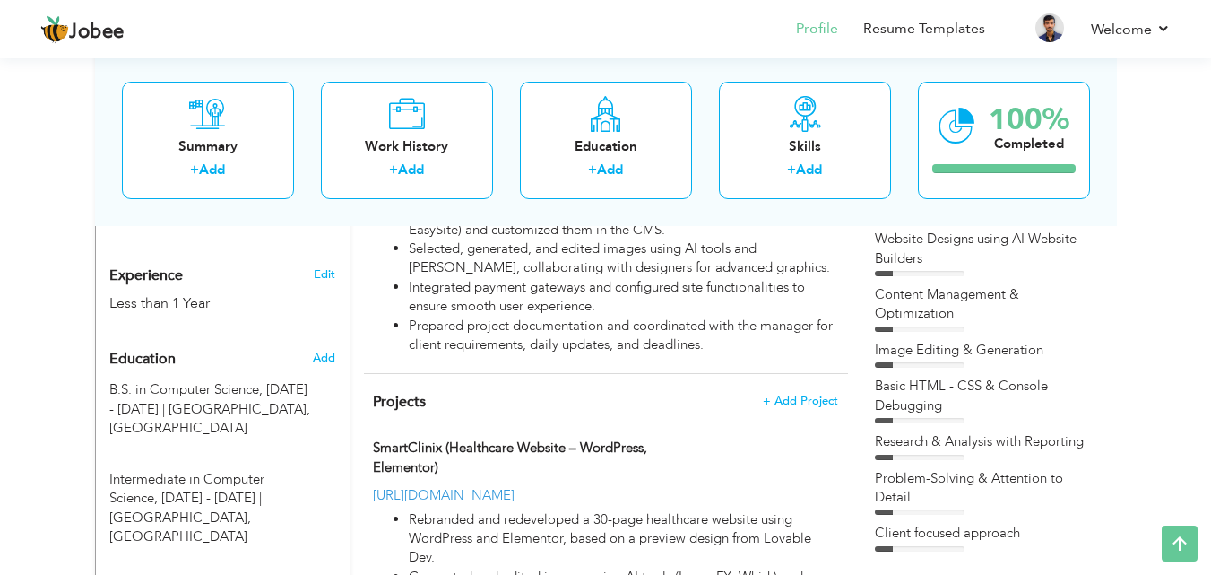
type input "[GEOGRAPHIC_DATA]"
select select "number:2"
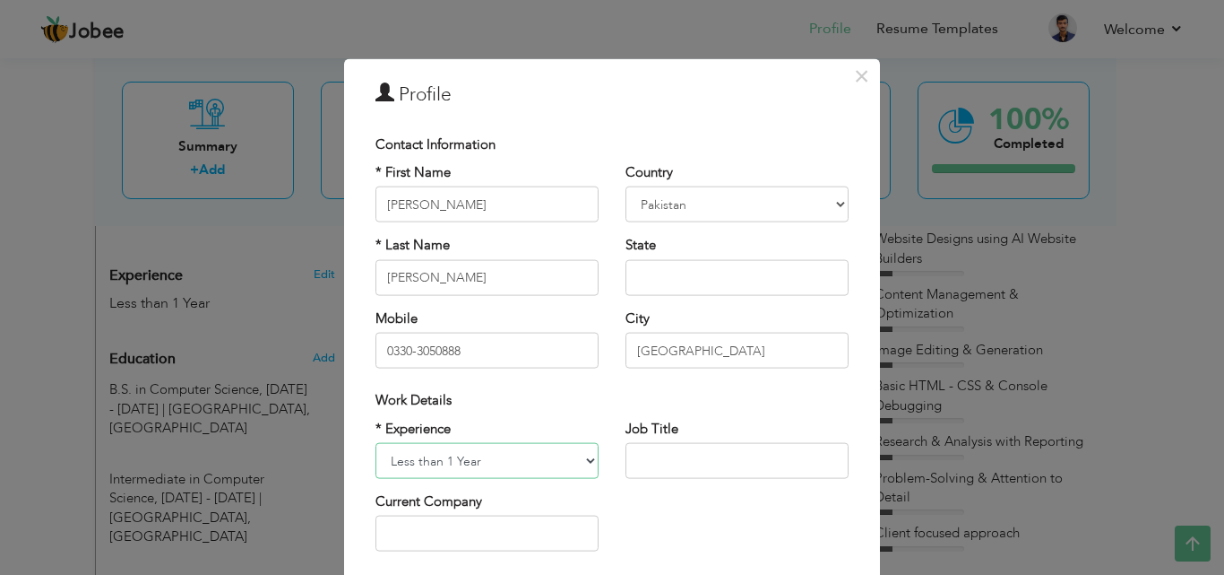
click at [499, 456] on select "Entry Level Less than 1 Year 1 Year 2 Years 3 Years 4 Years 5 Years 6 Years 7 Y…" at bounding box center [487, 461] width 223 height 36
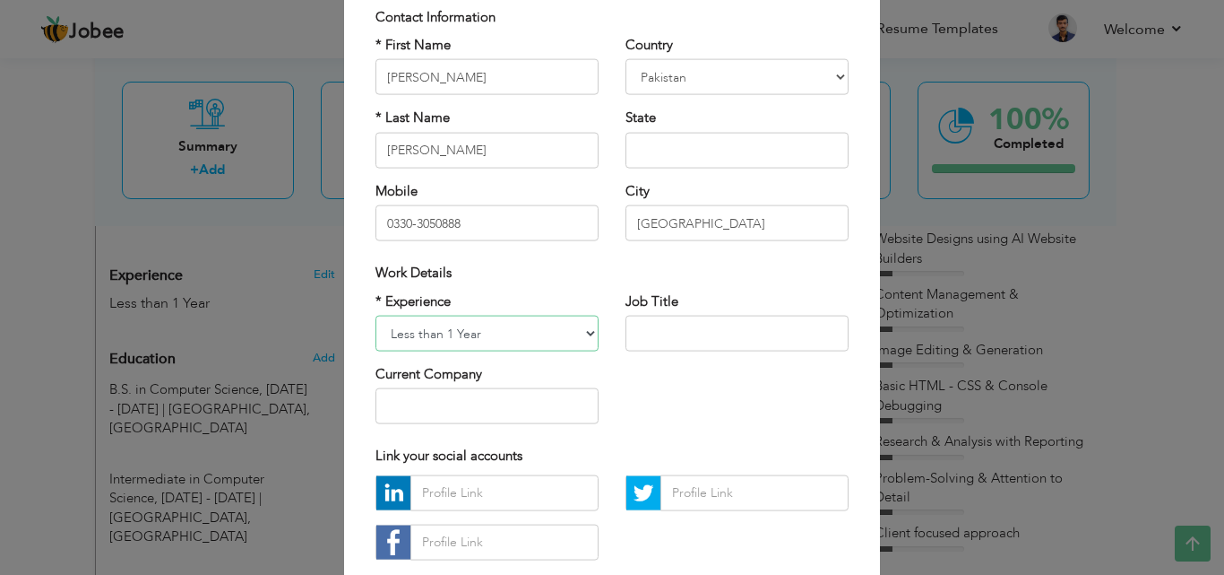
scroll to position [234, 0]
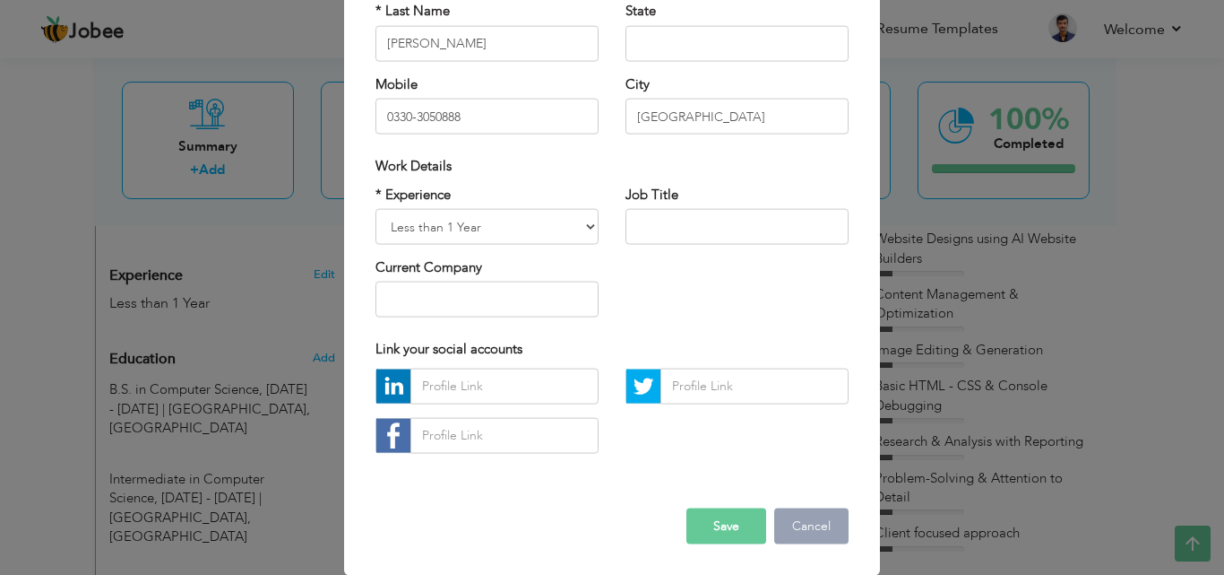
click at [822, 539] on button "Cancel" at bounding box center [811, 525] width 74 height 36
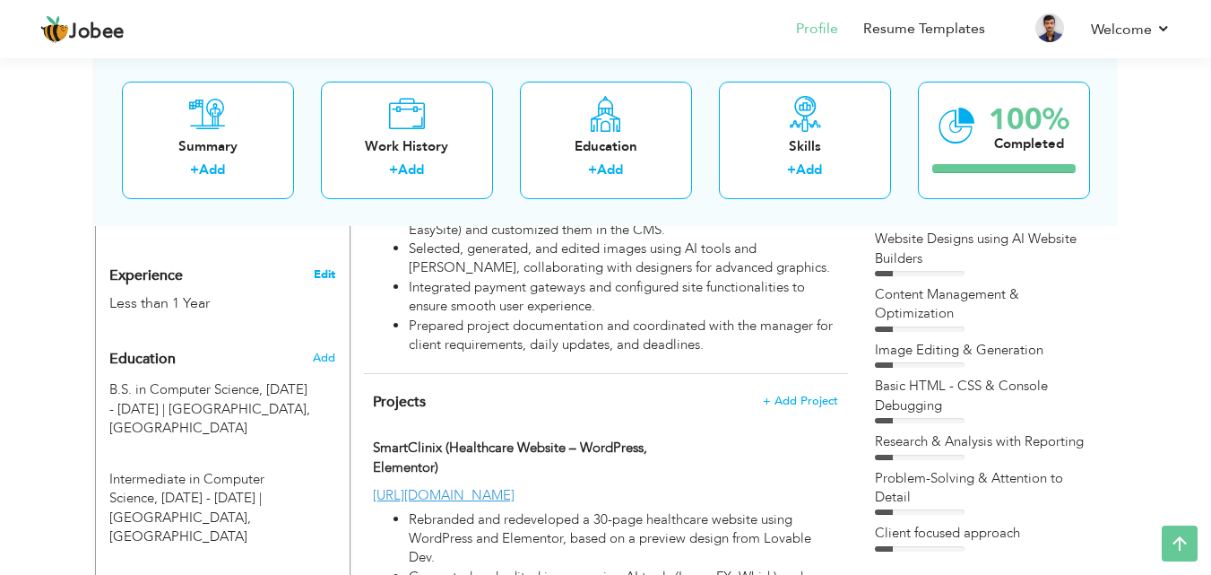
click at [324, 266] on link "Edit" at bounding box center [325, 274] width 22 height 16
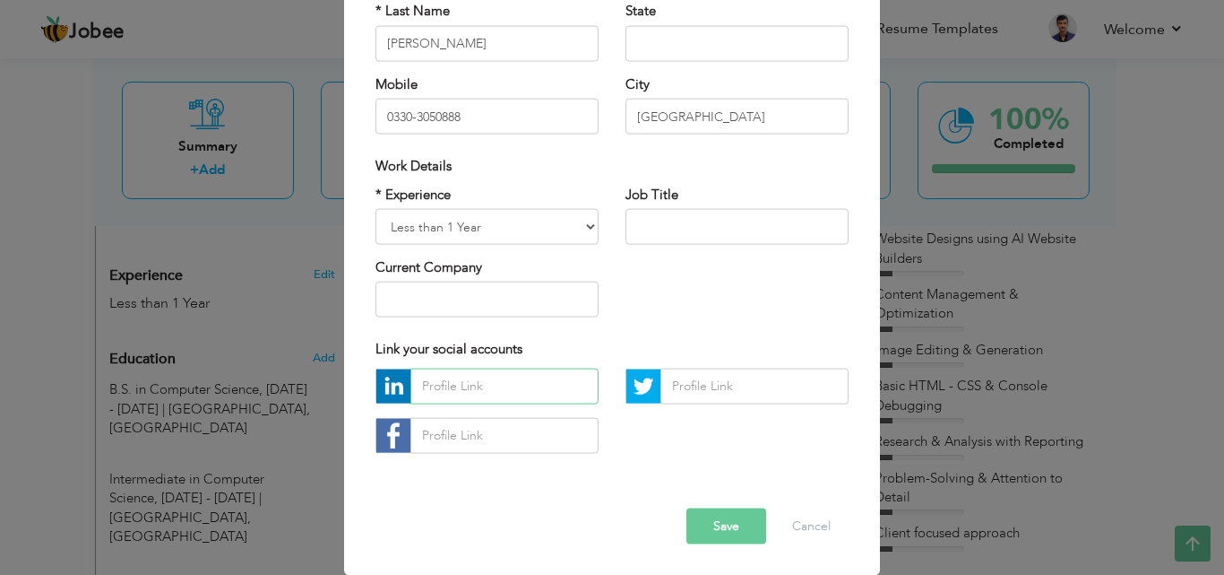
click at [484, 382] on input "text" at bounding box center [504, 385] width 188 height 36
click at [653, 447] on div at bounding box center [612, 416] width 500 height 99
click at [485, 233] on select "Entry Level Less than 1 Year 1 Year 2 Years 3 Years 4 Years 5 Years 6 Years 7 Y…" at bounding box center [487, 227] width 223 height 36
click at [623, 315] on div "* Experience Entry Level Less than 1 Year 1 Year 2 Years 3 Years 4 Years 5 Year…" at bounding box center [612, 258] width 500 height 146
click at [811, 526] on button "Cancel" at bounding box center [811, 525] width 74 height 36
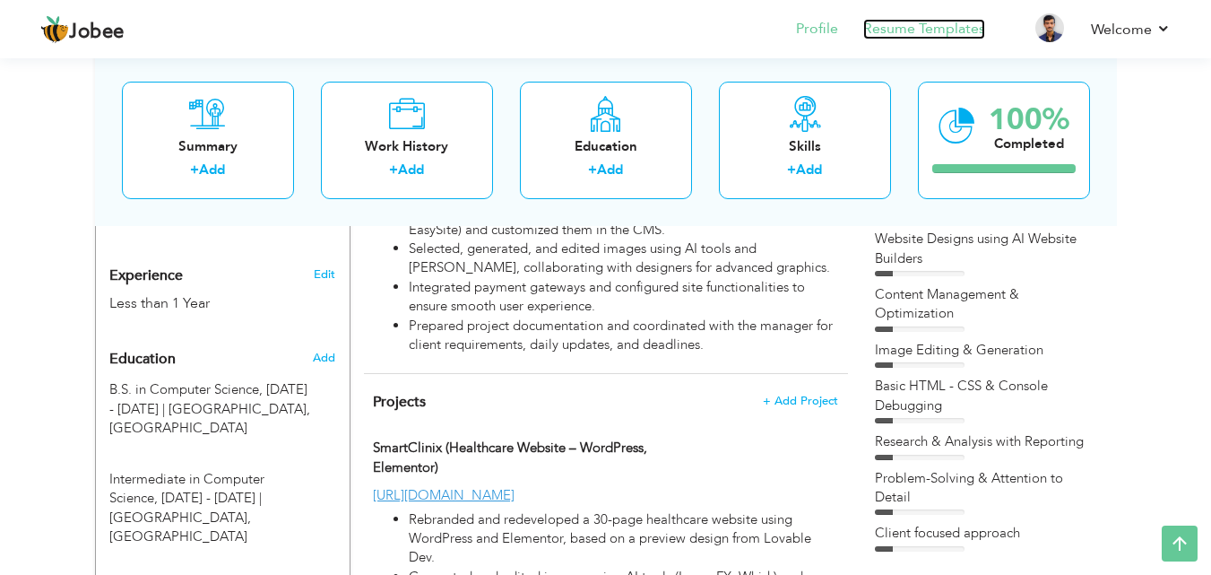
click at [910, 30] on link "Resume Templates" at bounding box center [924, 29] width 122 height 21
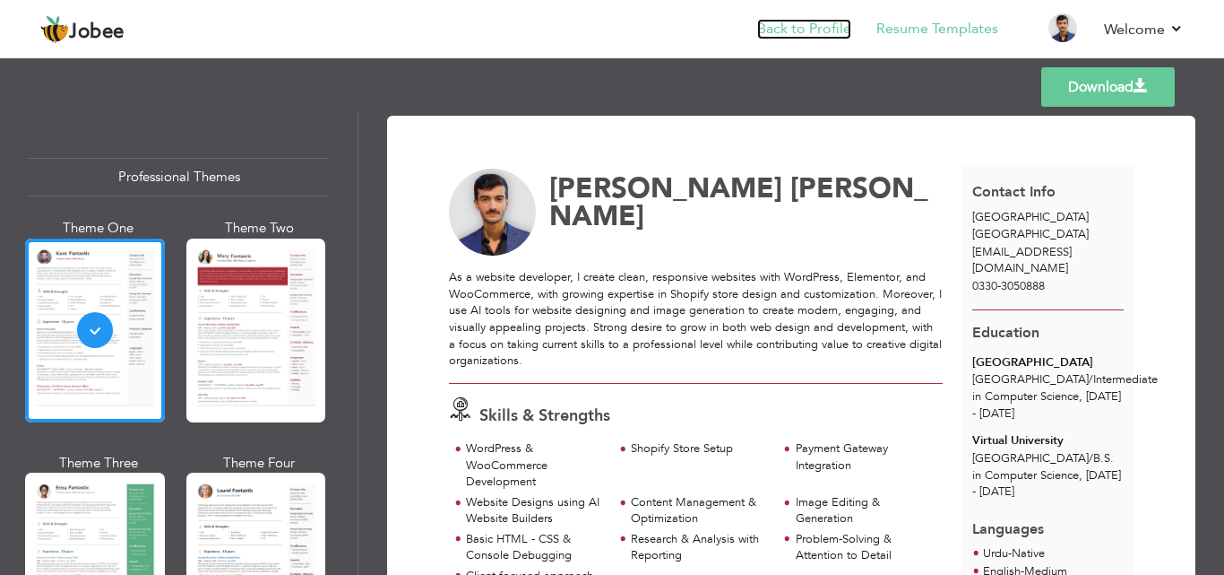
click at [796, 37] on link "Back to Profile" at bounding box center [804, 29] width 94 height 21
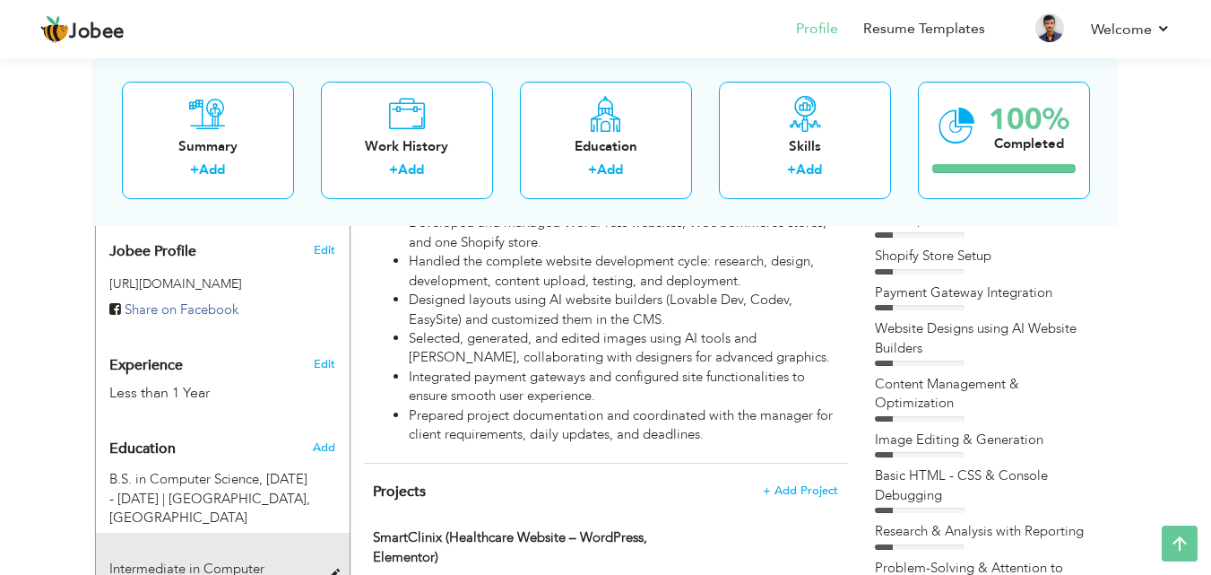
type input "Intermediate in Computer Science, [DATE] - [DATE]"
type input "[GEOGRAPHIC_DATA]"
radio input "true"
type input "[GEOGRAPHIC_DATA]"
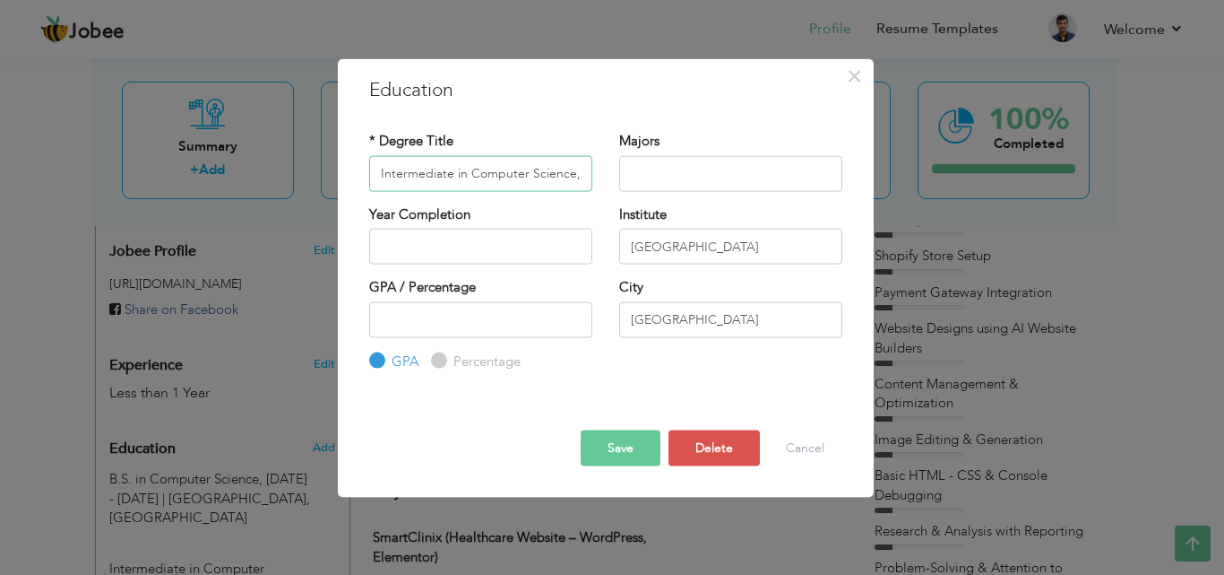
scroll to position [0, 61]
click at [471, 184] on input "Intermediate in Computer Science, [DATE] - [DATE]" at bounding box center [480, 173] width 223 height 36
click at [713, 246] on input "[GEOGRAPHIC_DATA]" at bounding box center [730, 247] width 223 height 36
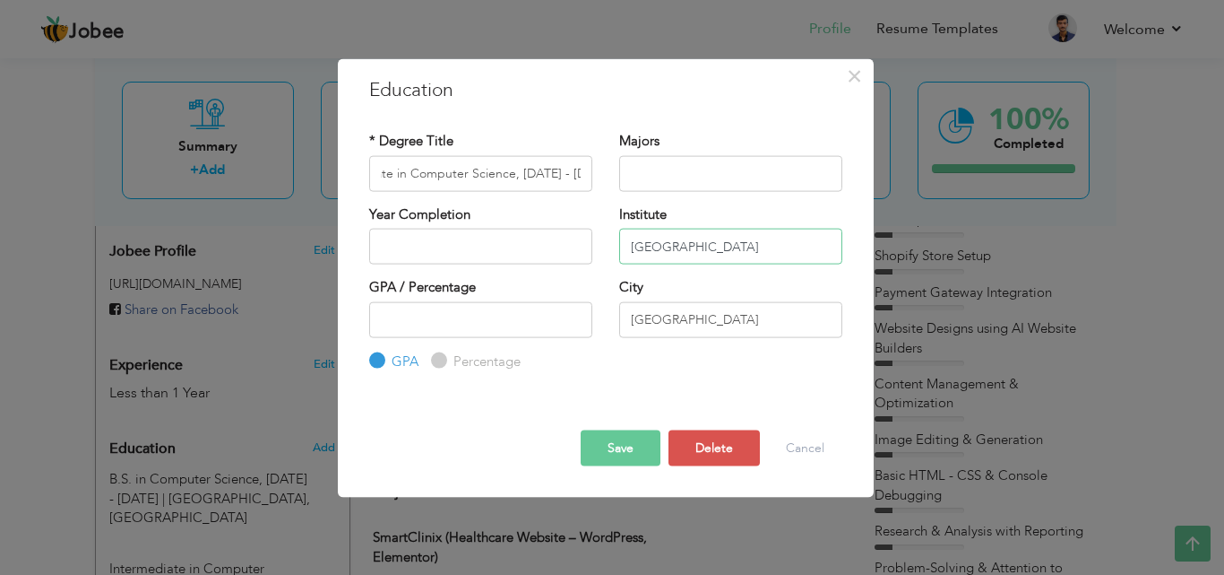
scroll to position [0, 0]
click at [713, 246] on input "[GEOGRAPHIC_DATA]" at bounding box center [730, 247] width 223 height 36
click at [704, 448] on button "Delete" at bounding box center [714, 448] width 91 height 36
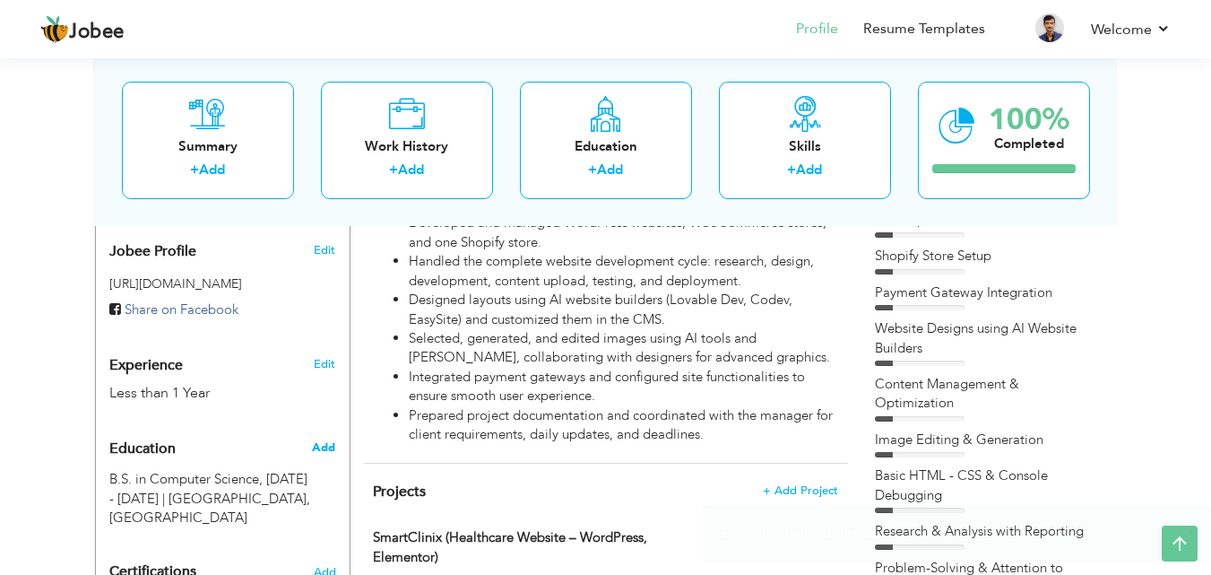
click at [330, 439] on span "Add" at bounding box center [323, 447] width 23 height 16
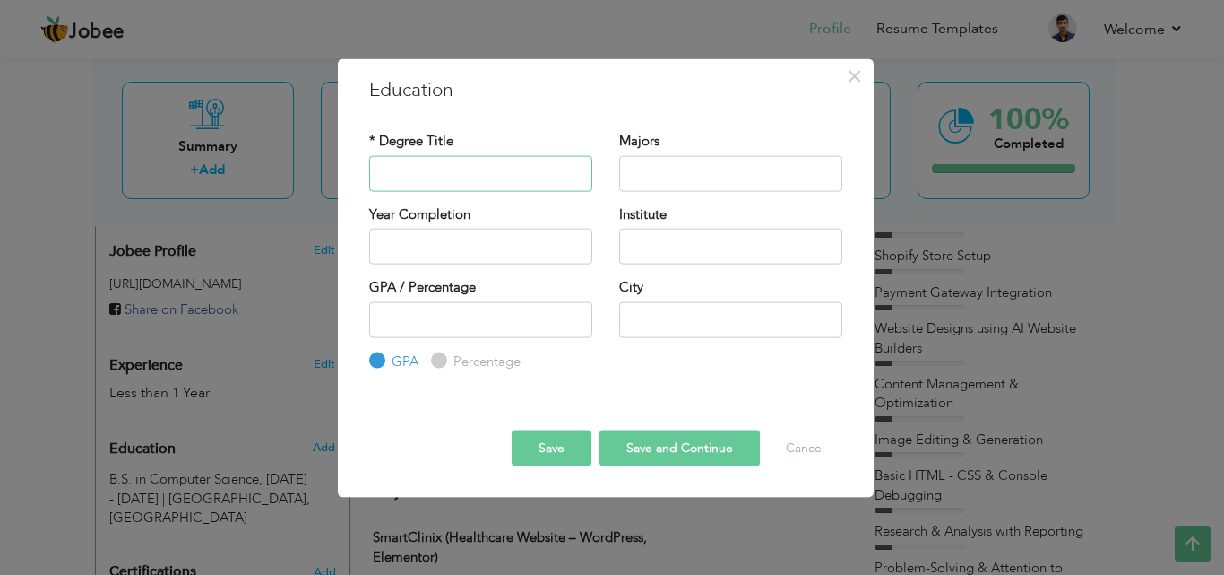
click at [451, 171] on input "text" at bounding box center [480, 173] width 223 height 36
click at [736, 251] on input "text" at bounding box center [730, 247] width 223 height 36
paste input "[GEOGRAPHIC_DATA]"
type input "[GEOGRAPHIC_DATA]"
click at [449, 173] on input "text" at bounding box center [480, 173] width 223 height 36
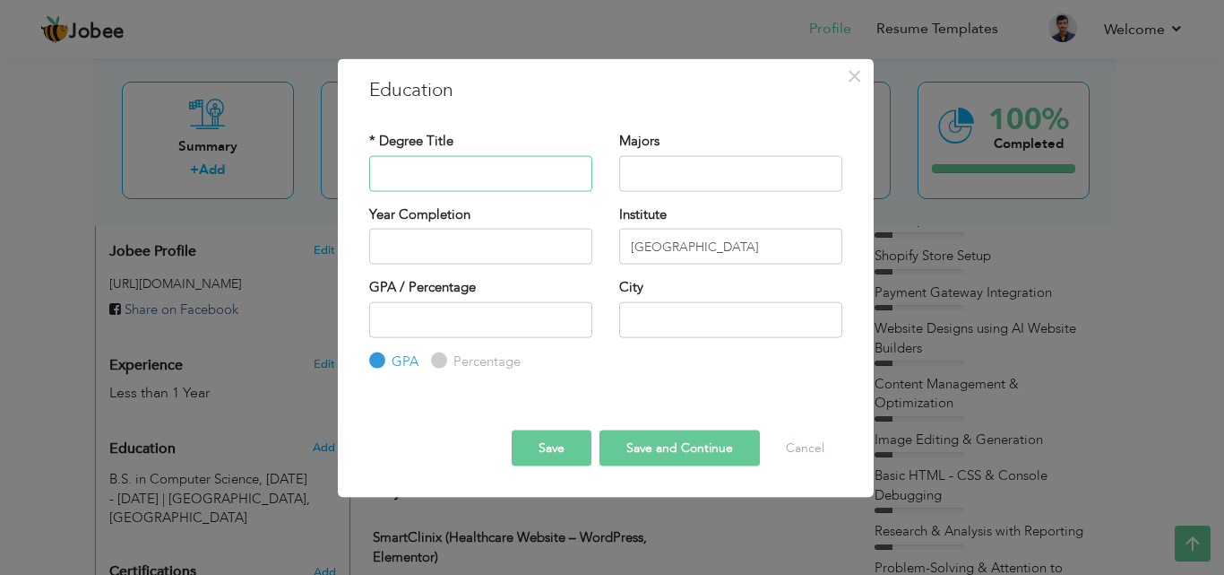
paste input "[GEOGRAPHIC_DATA]"
click at [561, 184] on input "[GEOGRAPHIC_DATA]" at bounding box center [480, 173] width 223 height 36
paste input "Intermediate in Computer Science, [DATE] - [DATE]"
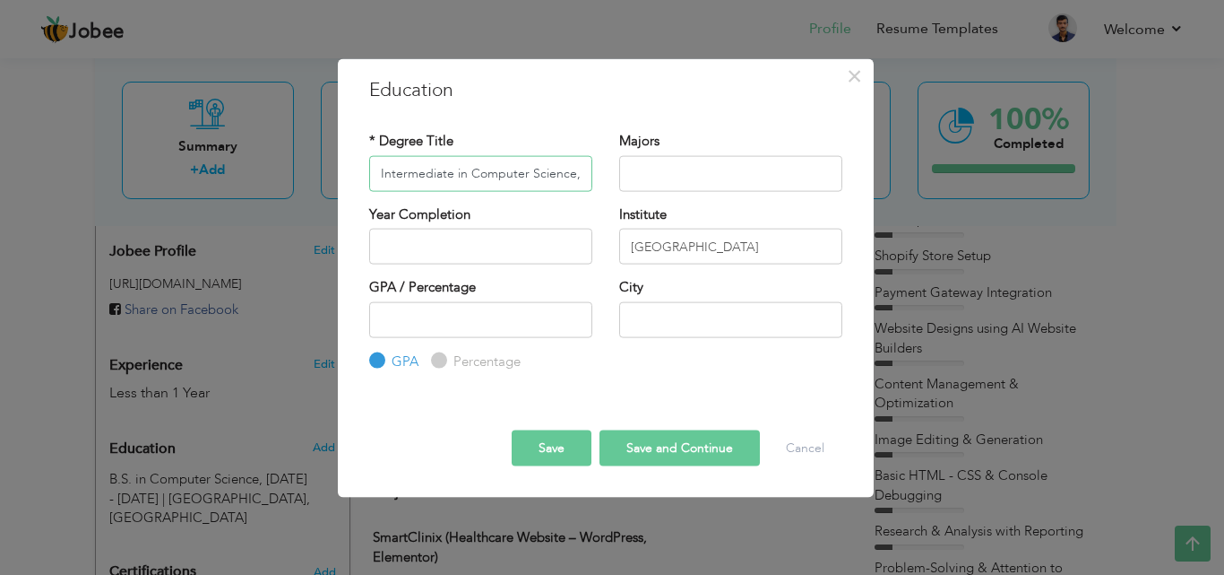
scroll to position [0, 61]
type input "Intermediate in Computer Science, [DATE] - [DATE]"
click at [547, 454] on button "Save" at bounding box center [552, 448] width 80 height 36
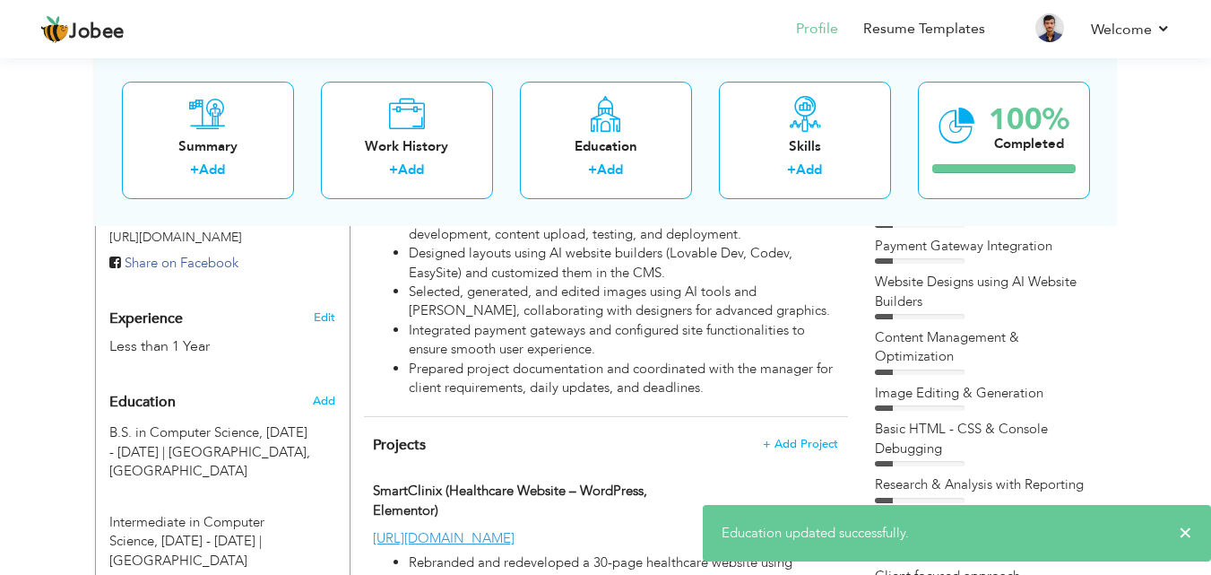
scroll to position [627, 0]
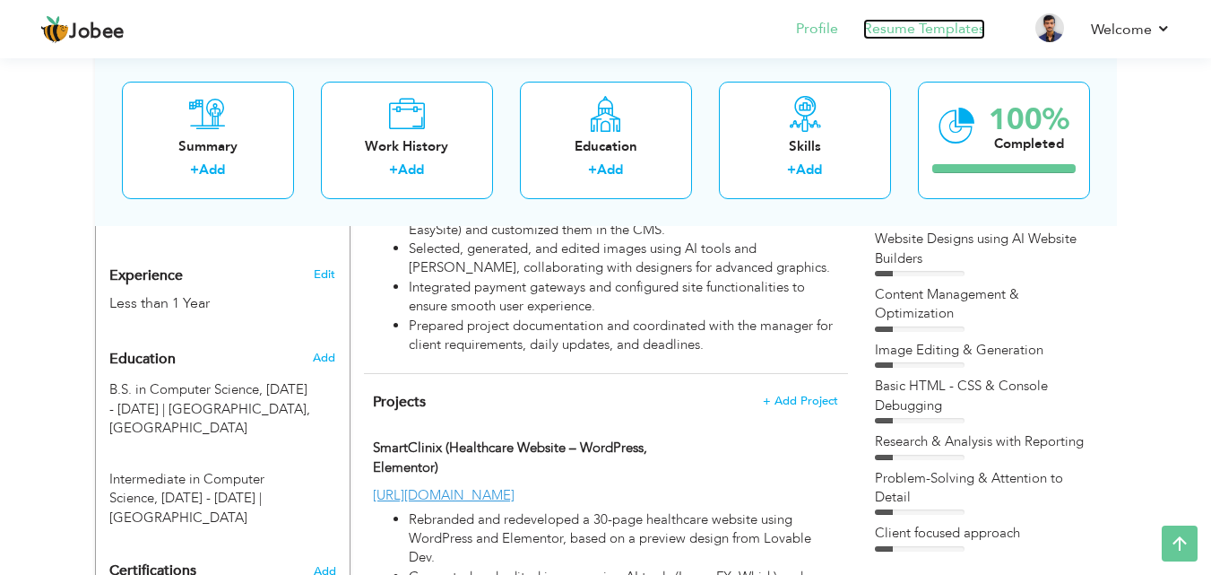
click at [894, 28] on link "Resume Templates" at bounding box center [924, 29] width 122 height 21
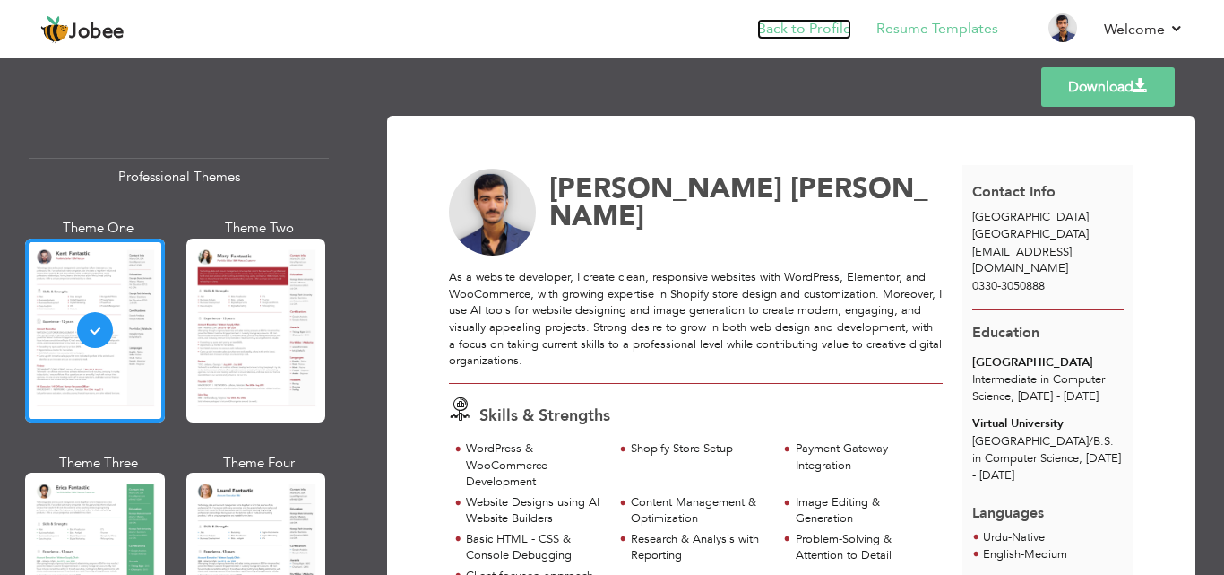
click at [793, 29] on link "Back to Profile" at bounding box center [804, 29] width 94 height 21
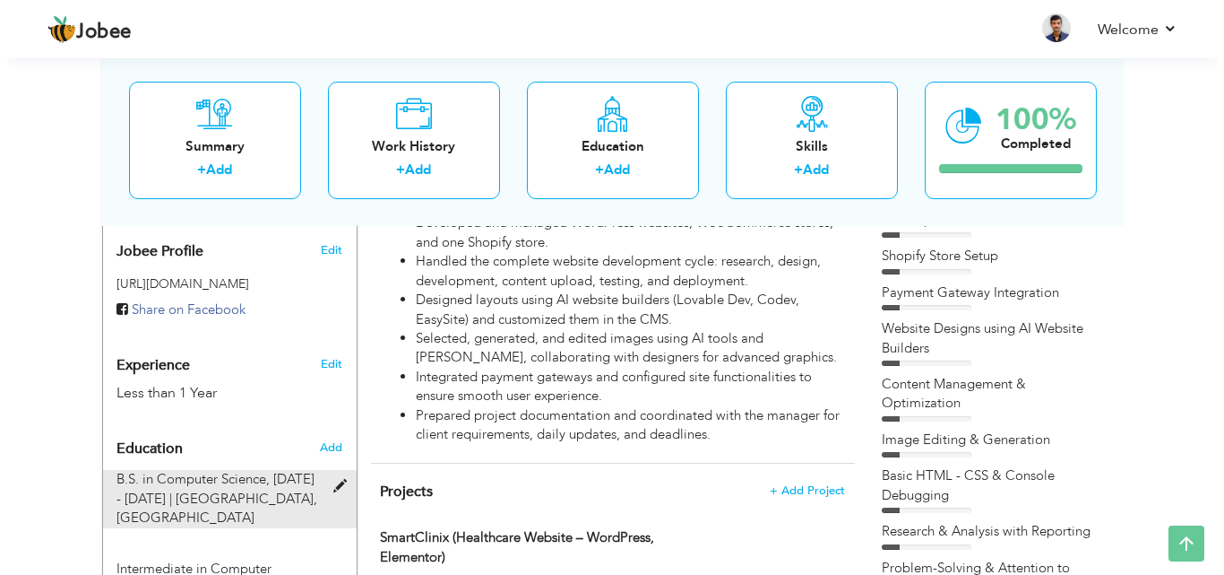
scroll to position [627, 0]
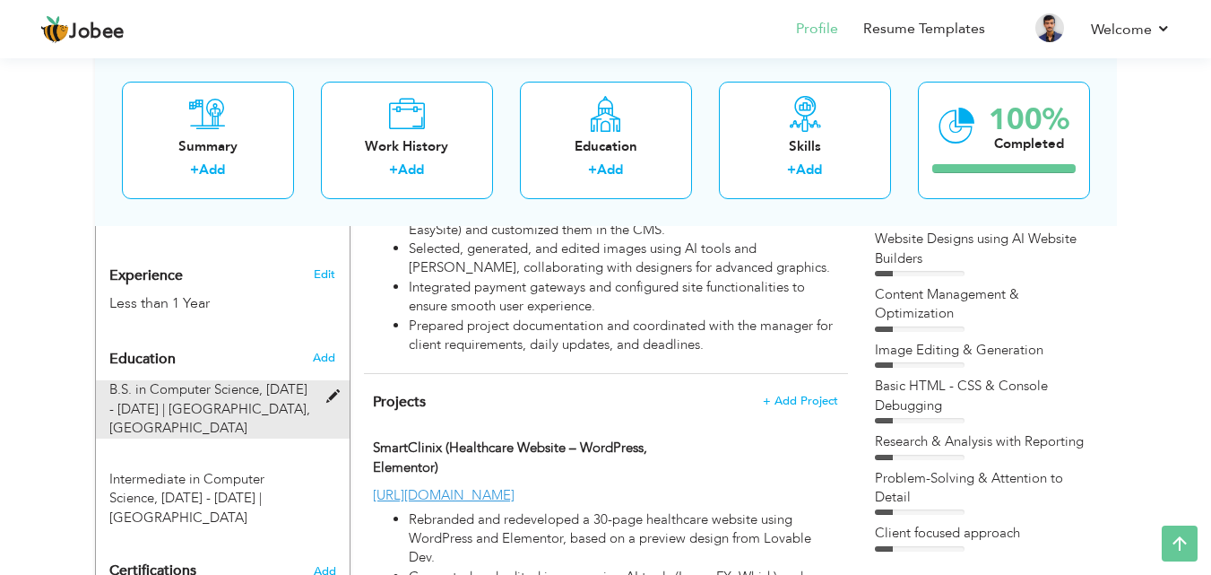
click at [262, 380] on div "B.S. in Computer Science, 2024 - 2028 | Virtual University, Lahore" at bounding box center [212, 408] width 232 height 57
type input "B.S. in Computer Science, [DATE] - [DATE]"
type input "Virtual University"
radio input "true"
type input "[GEOGRAPHIC_DATA]"
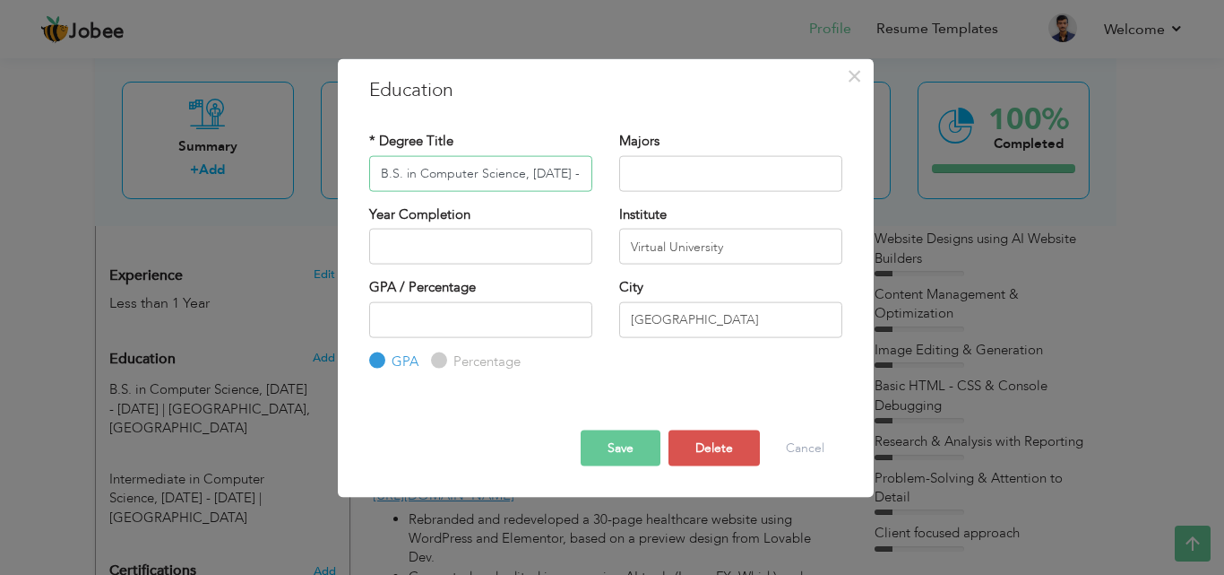
scroll to position [0, 11]
click at [471, 183] on input "B.S. in Computer Science, [DATE] - [DATE]" at bounding box center [480, 173] width 223 height 36
click at [641, 256] on input "Virtual University" at bounding box center [730, 247] width 223 height 36
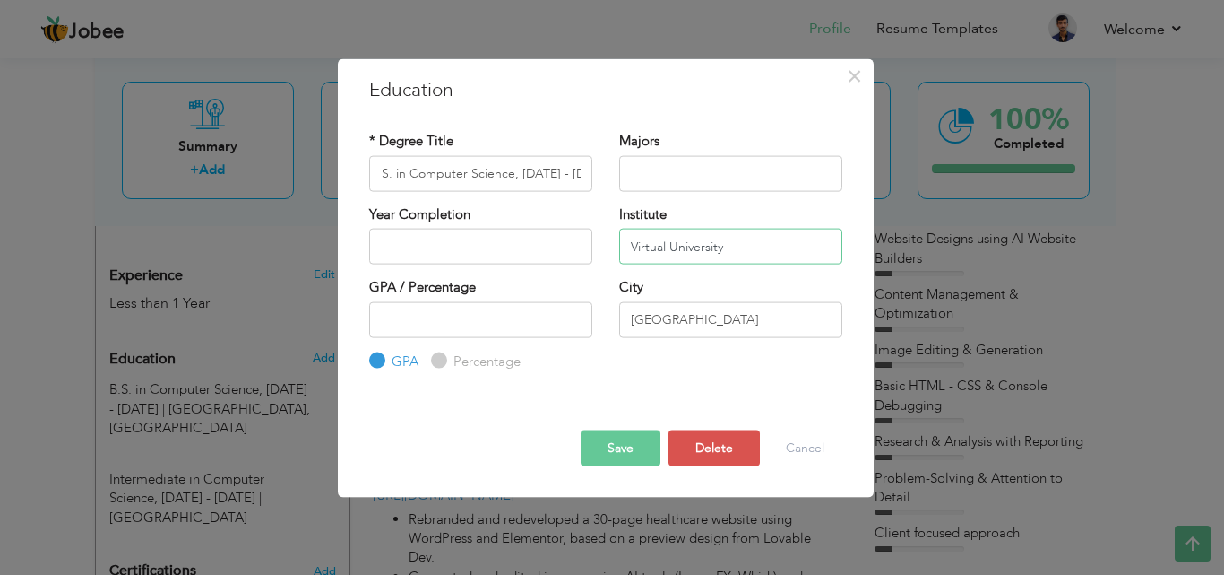
scroll to position [0, 0]
click at [641, 256] on input "Virtual University" at bounding box center [730, 247] width 223 height 36
click at [699, 455] on button "Delete" at bounding box center [714, 448] width 91 height 36
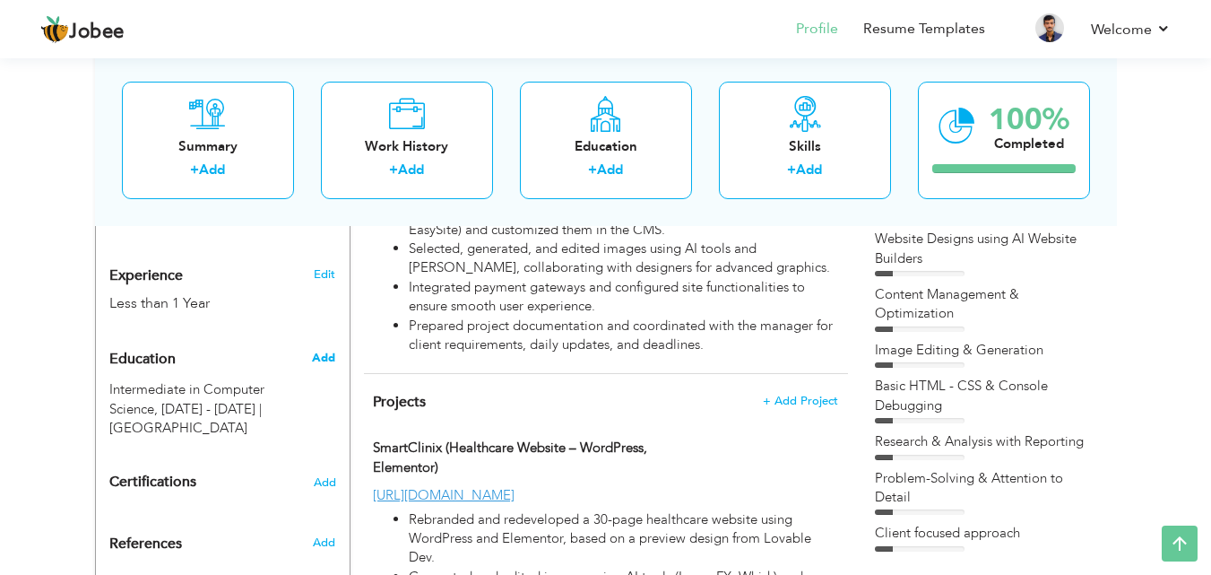
click at [315, 350] on span "Add" at bounding box center [323, 358] width 23 height 16
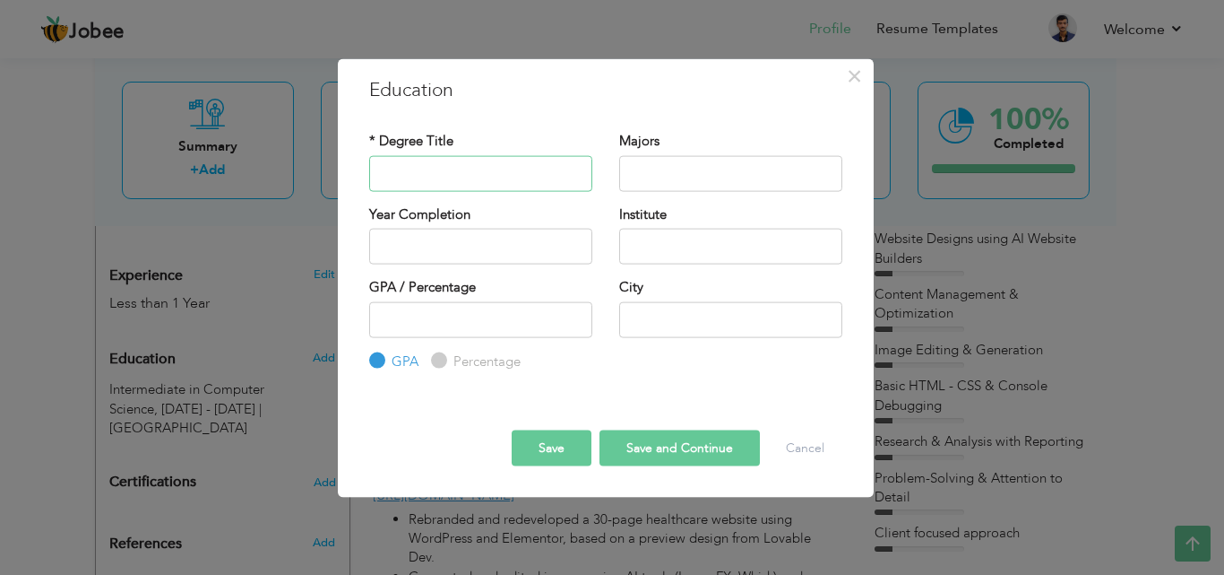
click at [513, 173] on input "text" at bounding box center [480, 173] width 223 height 36
paste input "Virtual University"
type input "Virtual University"
click at [683, 252] on input "text" at bounding box center [730, 247] width 223 height 36
paste input "Virtual University"
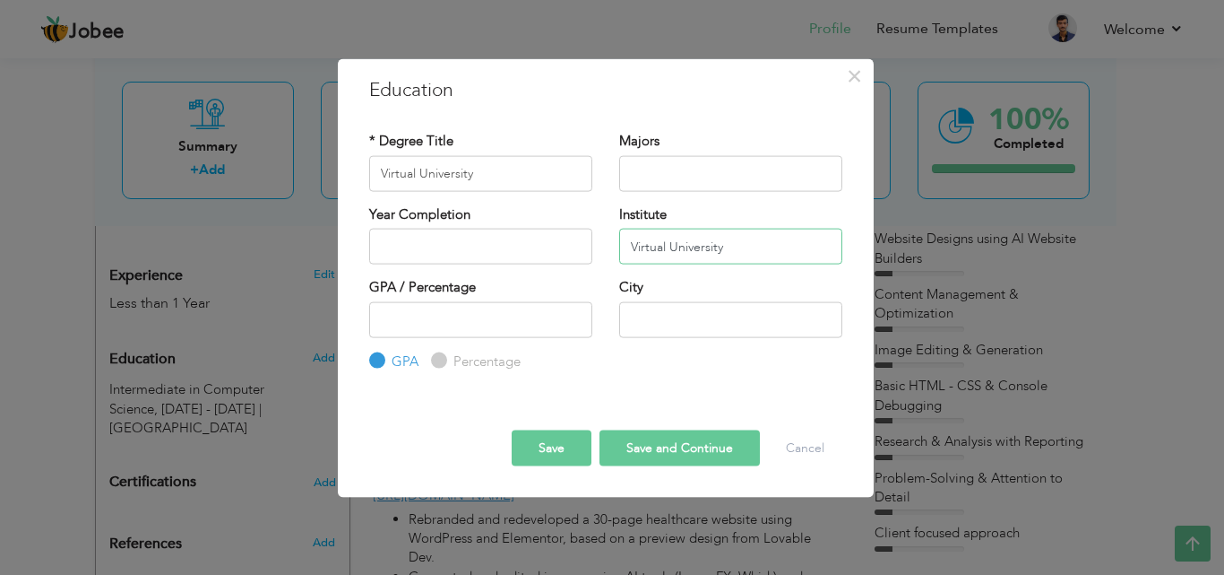
type input "Virtual University"
click at [472, 181] on input "Virtual University" at bounding box center [480, 173] width 223 height 36
paste input "B.S. in Computer Science, [DATE] - [DATE]"
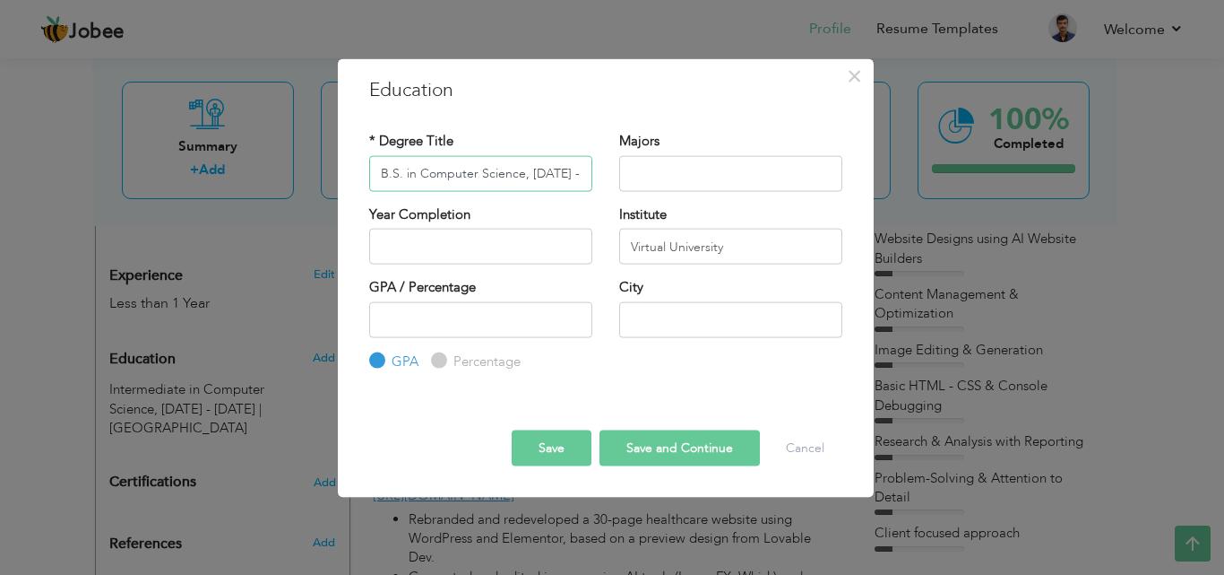
scroll to position [0, 11]
type input "B.S. in Computer Science, [DATE] - [DATE]"
click at [713, 329] on input "text" at bounding box center [730, 319] width 223 height 36
type input "[GEOGRAPHIC_DATA]"
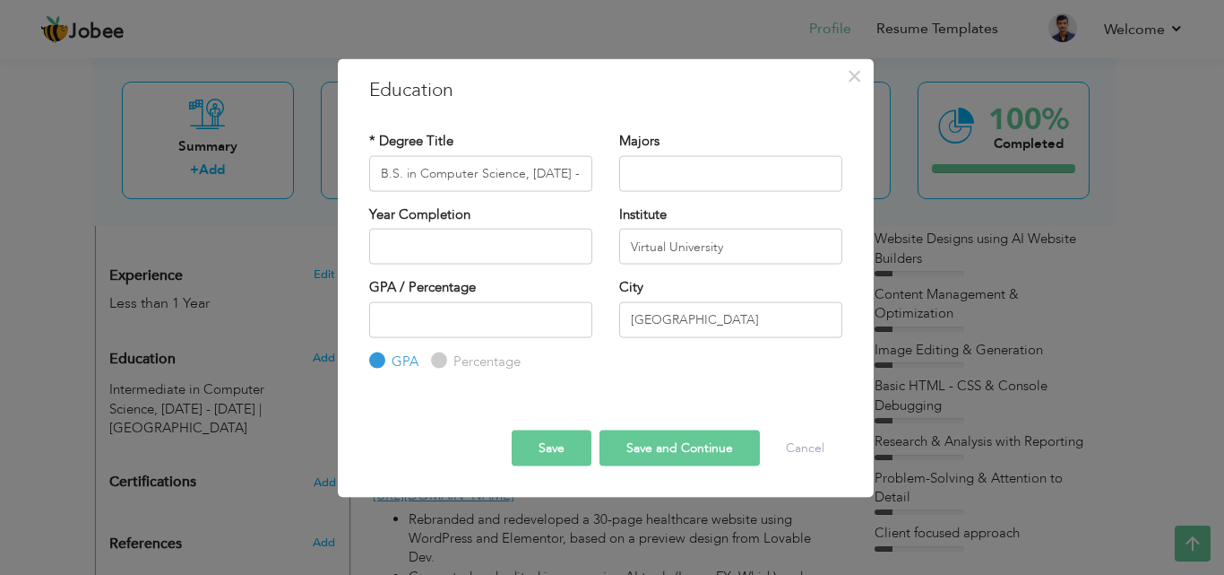
click at [546, 443] on button "Save" at bounding box center [552, 448] width 80 height 36
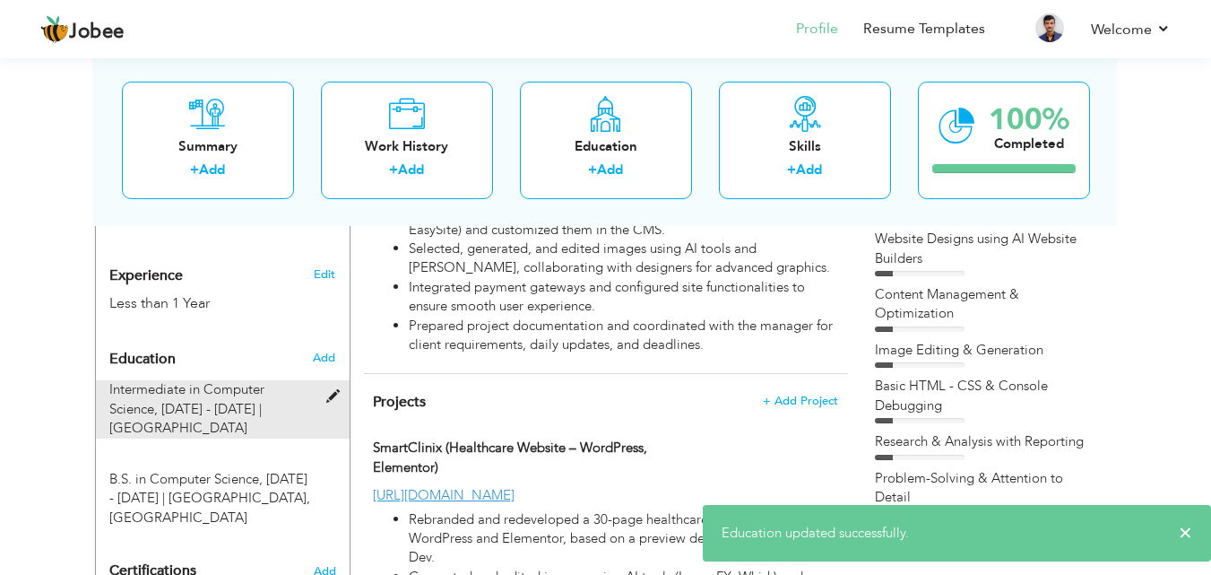
click at [191, 419] on span "[GEOGRAPHIC_DATA]" at bounding box center [178, 428] width 138 height 18
type input "Intermediate in Computer Science, [DATE] - [DATE]"
type input "[GEOGRAPHIC_DATA]"
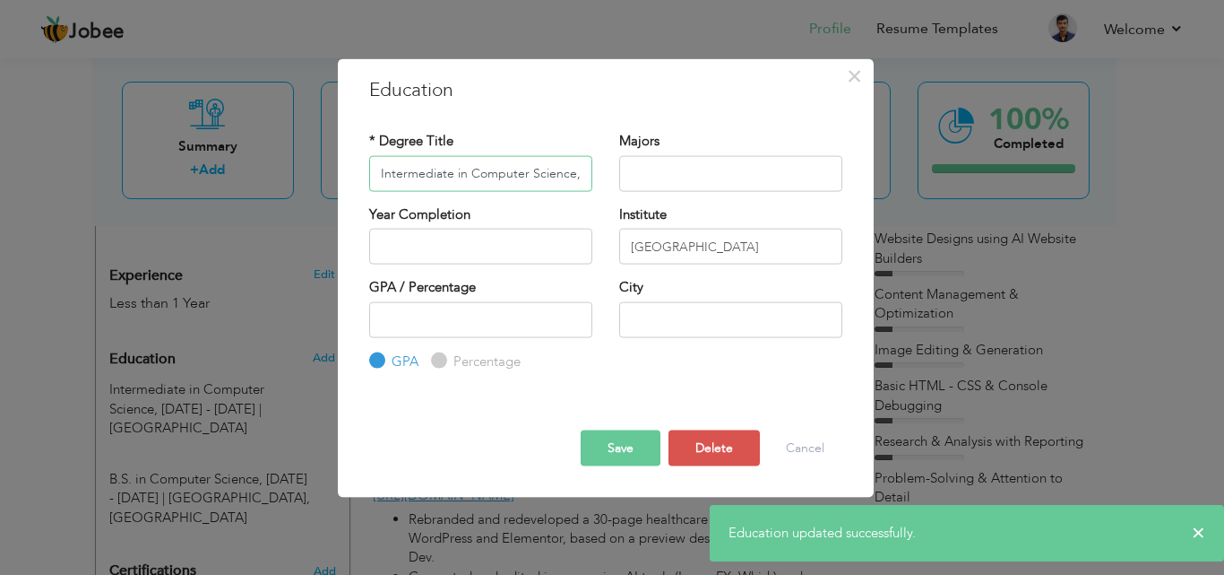
scroll to position [0, 61]
click at [683, 324] on input "text" at bounding box center [730, 319] width 223 height 36
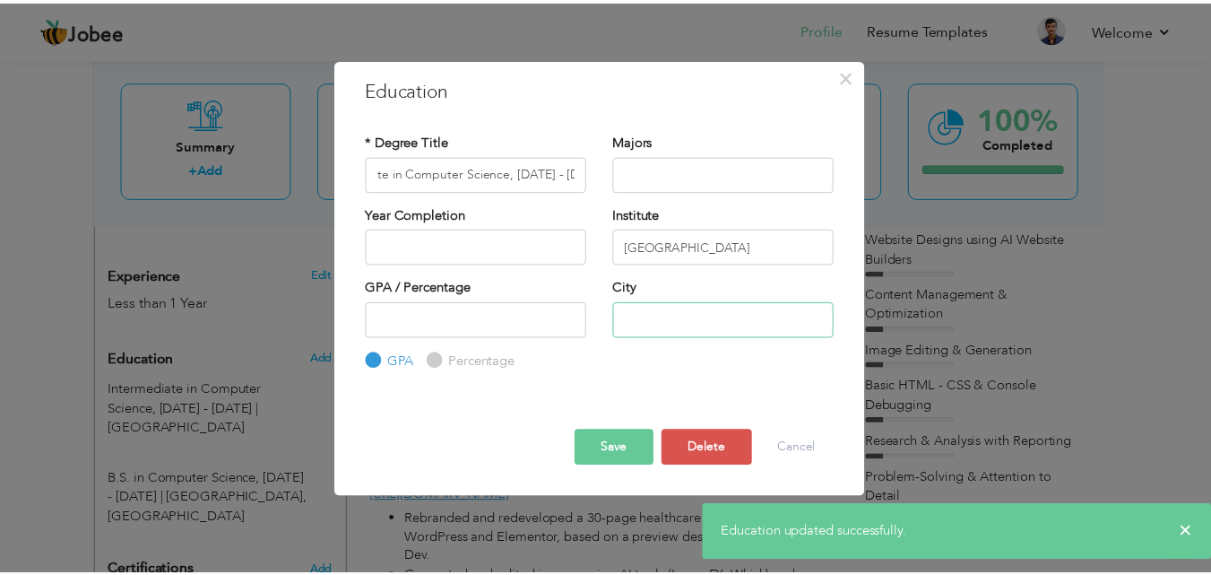
scroll to position [0, 0]
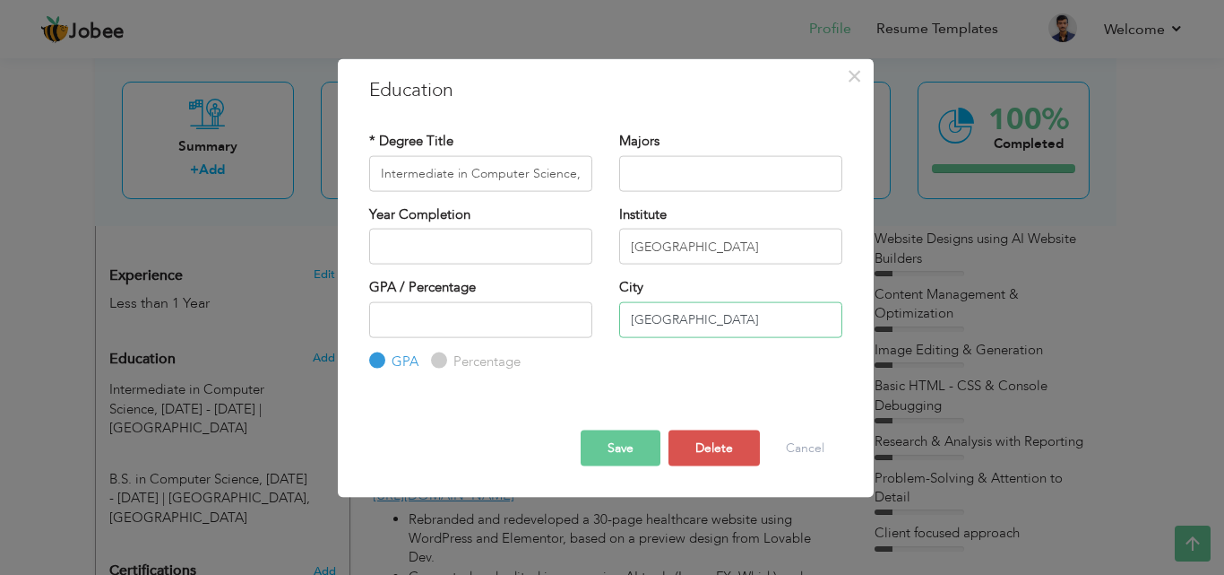
type input "[GEOGRAPHIC_DATA]"
click at [612, 443] on button "Save" at bounding box center [621, 448] width 80 height 36
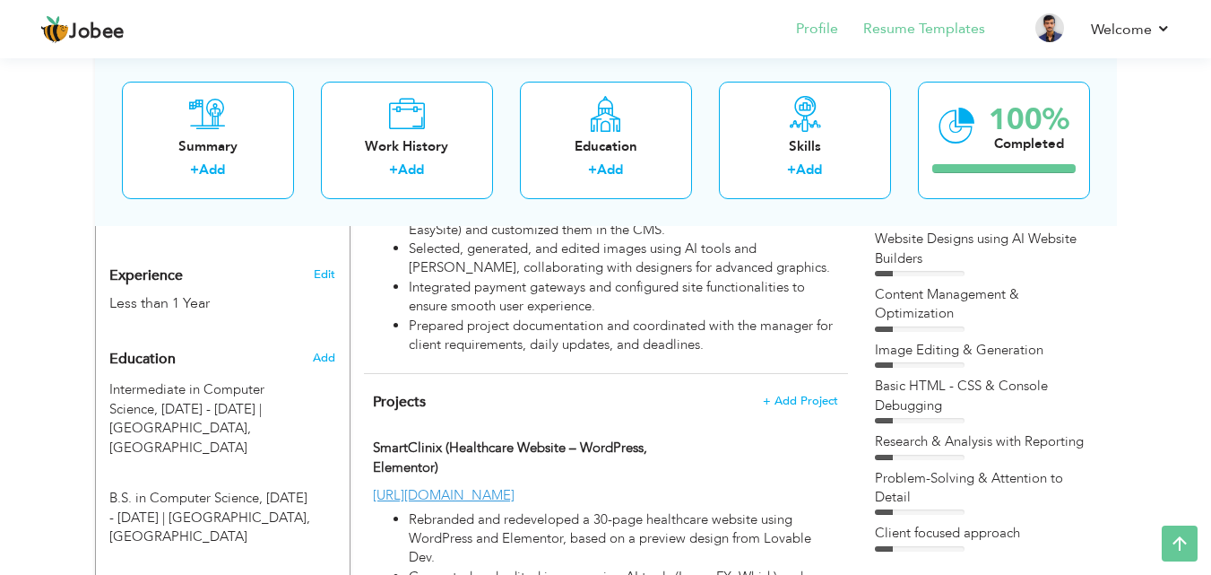
click at [889, 42] on li "Resume Templates" at bounding box center [911, 30] width 147 height 48
click at [903, 30] on link "Resume Templates" at bounding box center [924, 29] width 122 height 21
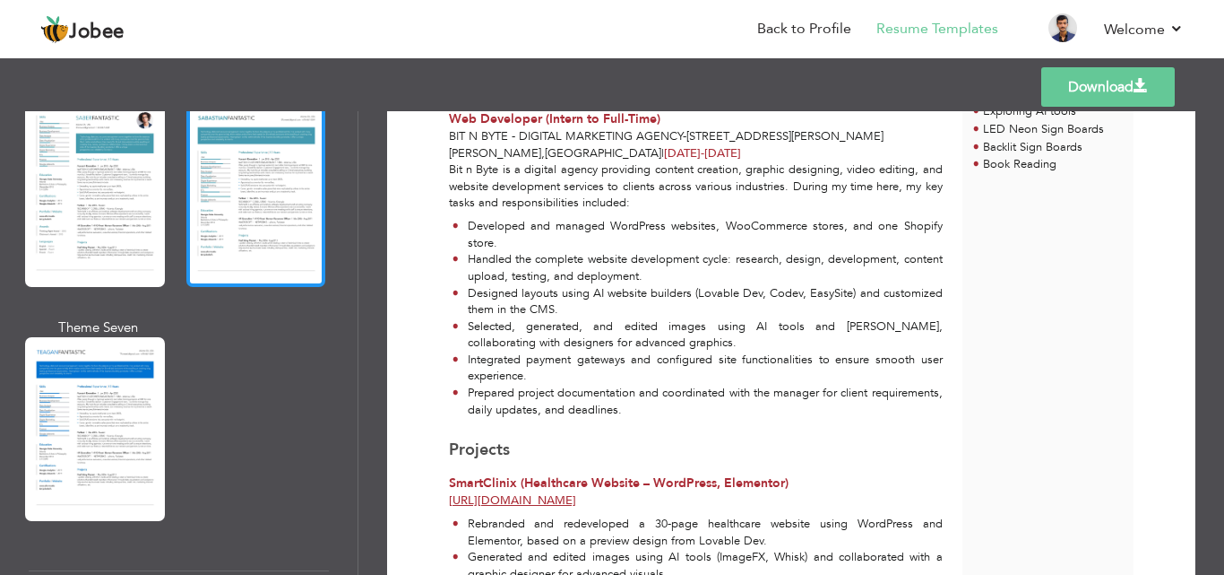
scroll to position [3047, 0]
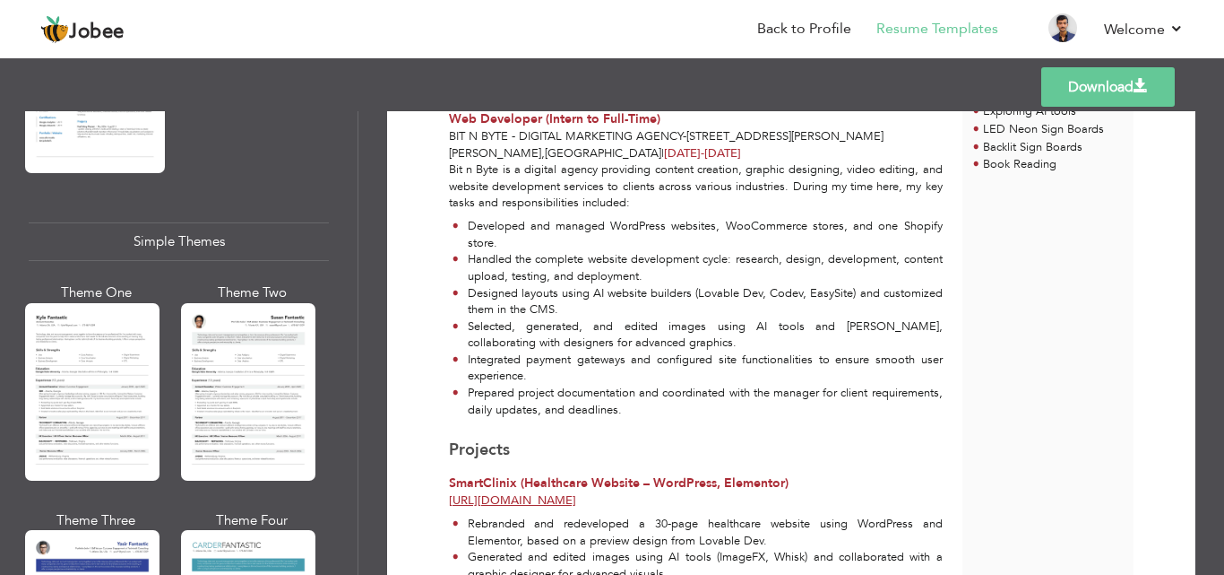
click at [276, 303] on div at bounding box center [248, 391] width 134 height 177
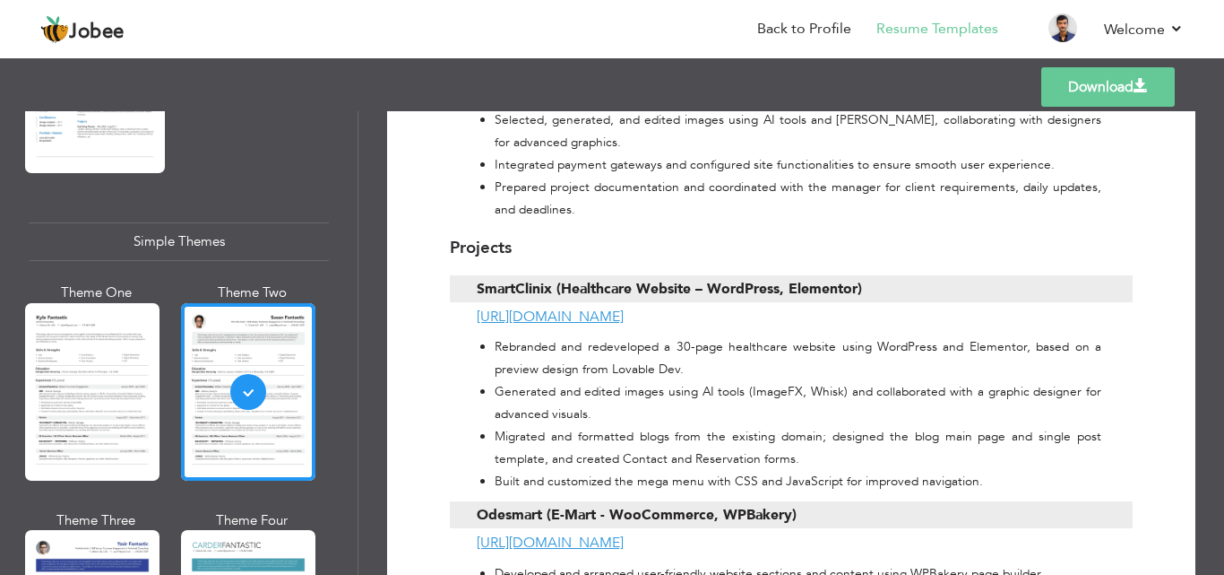
scroll to position [880, 0]
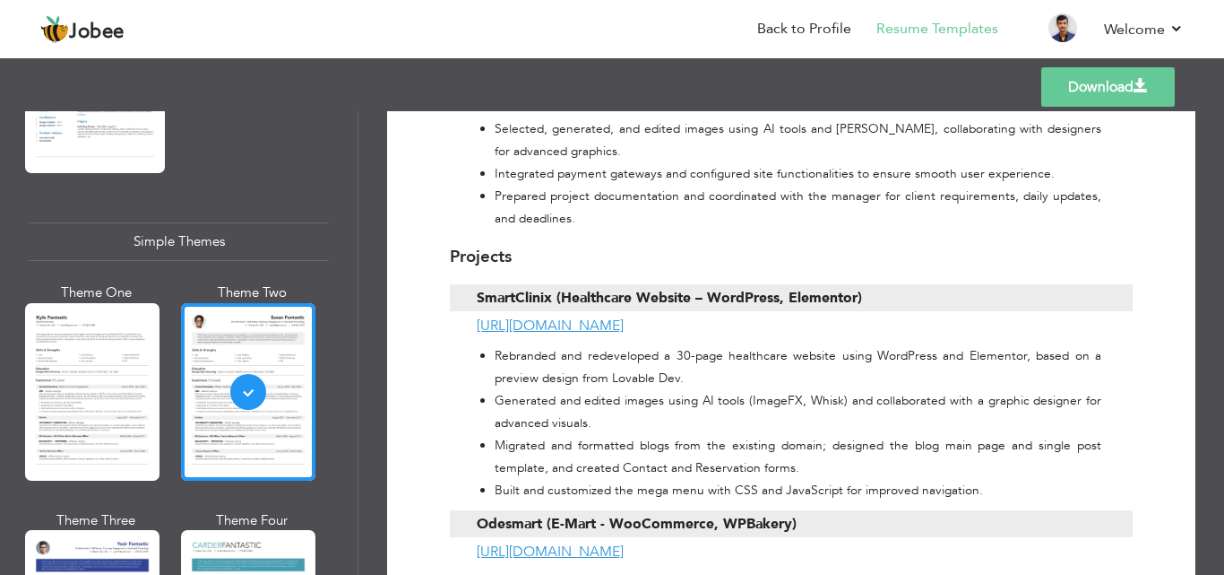
click at [1096, 83] on link "Download" at bounding box center [1108, 86] width 134 height 39
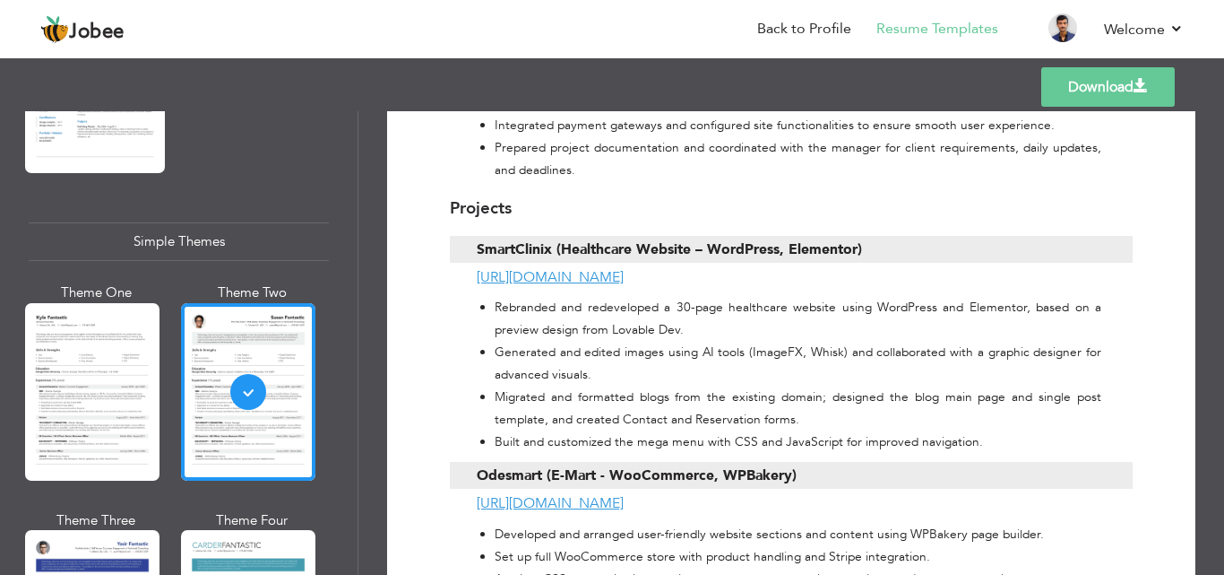
scroll to position [970, 0]
